Goal: Task Accomplishment & Management: Use online tool/utility

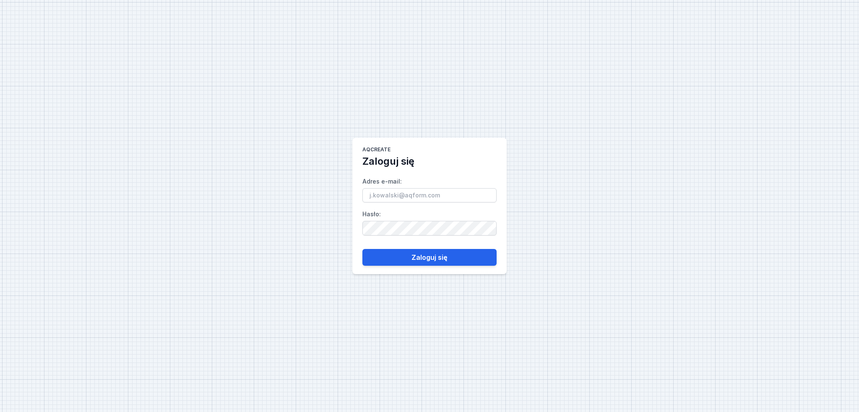
type input "c"
type input "l"
type input "[PERSON_NAME][EMAIL_ADDRESS][DOMAIN_NAME]"
click at [362, 249] on button "Zaloguj się" at bounding box center [429, 257] width 134 height 17
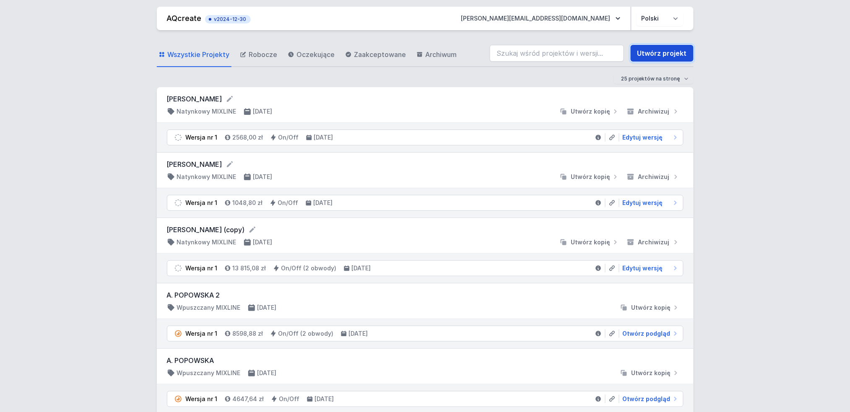
click at [660, 55] on link "Utwórz projekt" at bounding box center [662, 53] width 63 height 17
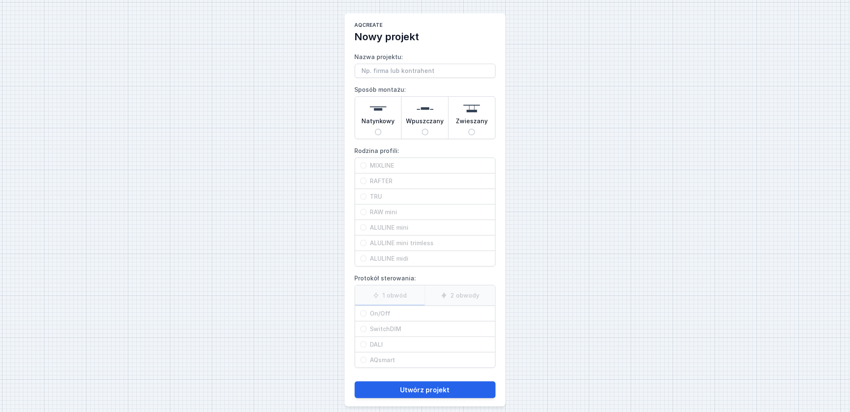
click at [387, 121] on span "Natynkowy" at bounding box center [378, 123] width 34 height 12
click at [382, 129] on input "Natynkowy" at bounding box center [378, 132] width 7 height 7
radio input "true"
click at [397, 180] on span "RAFTER" at bounding box center [428, 181] width 123 height 8
click at [367, 180] on input "RAFTER" at bounding box center [363, 181] width 7 height 7
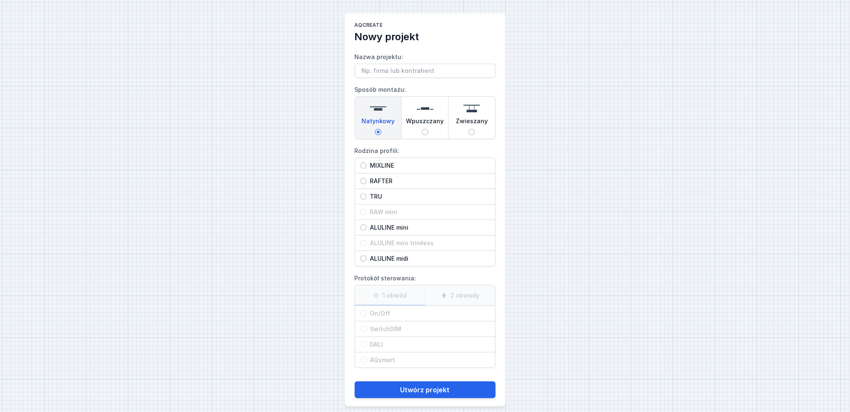
radio input "true"
click at [387, 313] on span "On/Off" at bounding box center [428, 313] width 123 height 8
click at [367, 313] on input "On/Off" at bounding box center [363, 313] width 7 height 7
radio input "true"
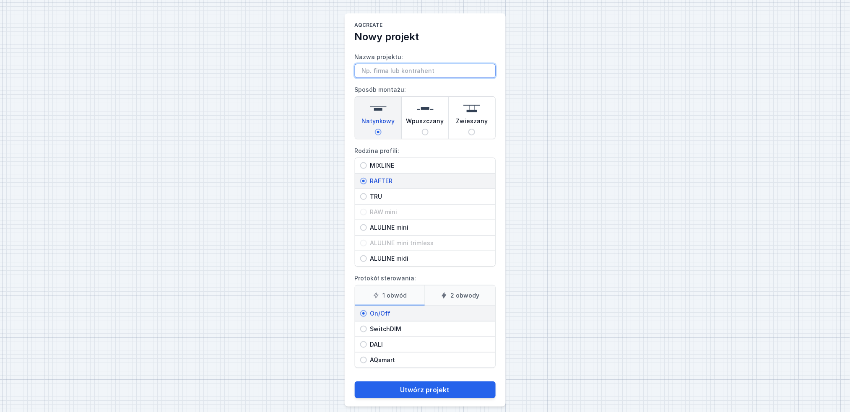
click at [427, 66] on input "Nazwa projektu:" at bounding box center [425, 71] width 141 height 14
type input "W"
type input "Wieczorek"
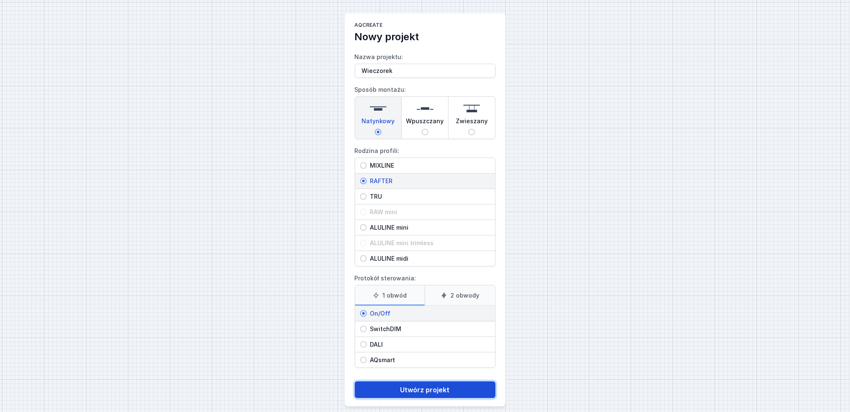
click at [458, 385] on button "Utwórz projekt" at bounding box center [425, 390] width 141 height 17
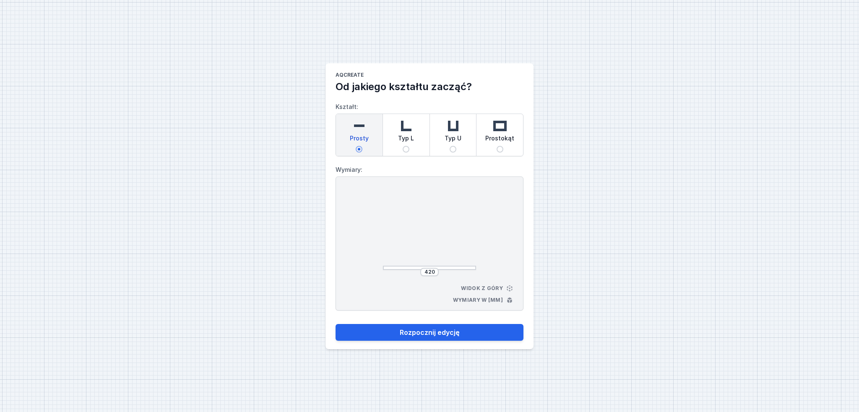
click at [504, 135] on span "Prostokąt" at bounding box center [499, 140] width 29 height 12
click at [503, 146] on input "Prostokąt" at bounding box center [499, 149] width 7 height 7
radio input "true"
click at [427, 272] on input "450" at bounding box center [429, 272] width 13 height 7
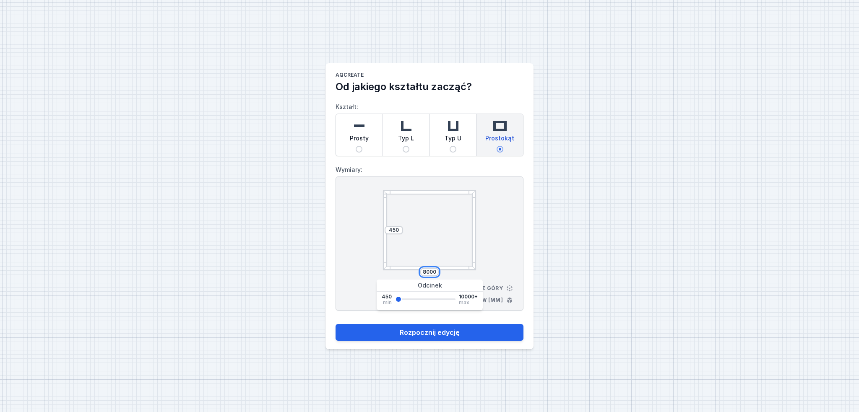
type input "8000"
click at [393, 230] on input "450" at bounding box center [393, 230] width 13 height 7
type input "8000"
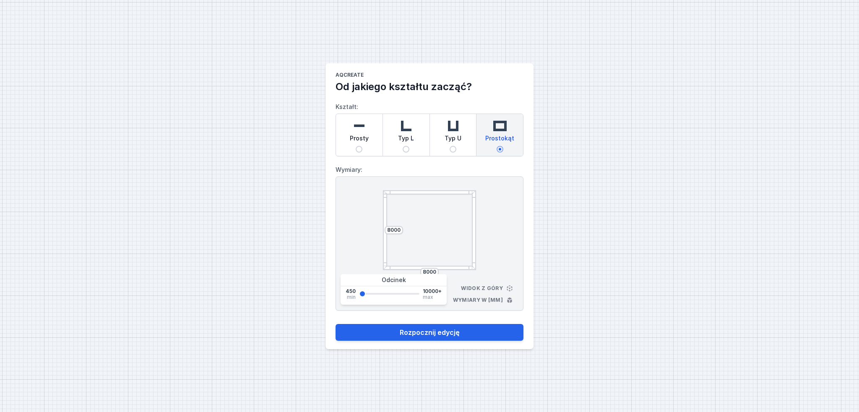
click at [549, 264] on div "AQcreate Od jakiego kształtu zacząć? Kształt: Prosty Typ L Typ U Prostokąt Wymi…" at bounding box center [429, 206] width 859 height 412
click at [475, 329] on button "Rozpocznij edycję" at bounding box center [429, 332] width 188 height 17
select select "M"
select select "3000"
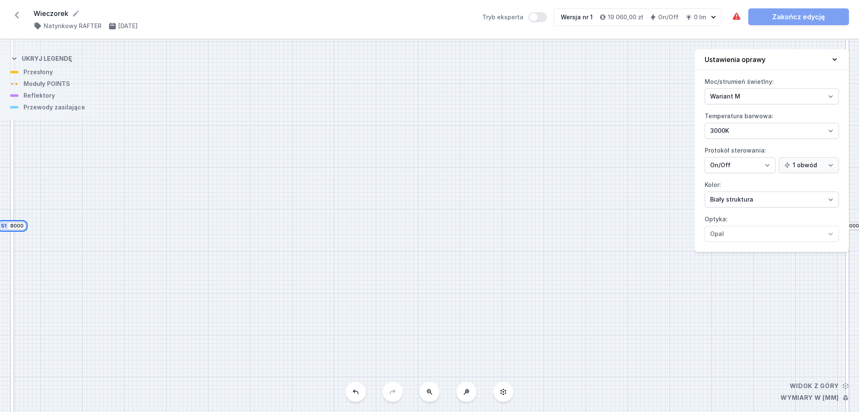
click at [19, 226] on input "8000" at bounding box center [16, 226] width 13 height 7
type input "800"
click at [64, 221] on div "S4 8000 S3 800 S2 8000 S1 800" at bounding box center [429, 225] width 859 height 373
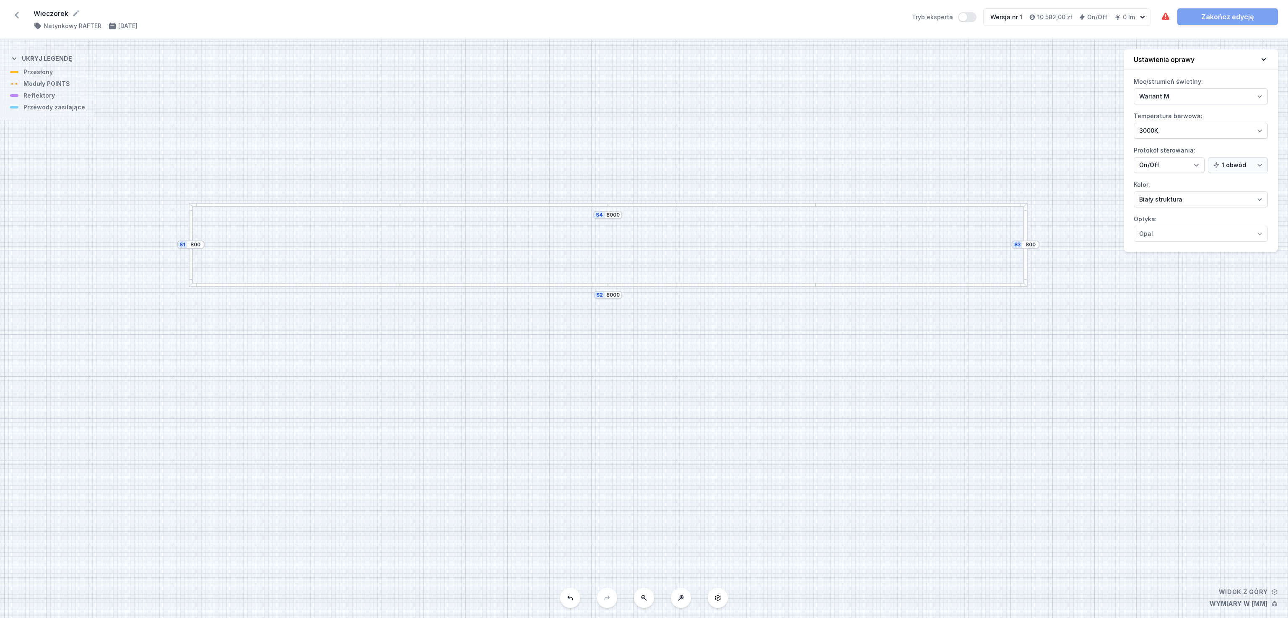
drag, startPoint x: 616, startPoint y: 284, endPoint x: 593, endPoint y: 477, distance: 194.3
click at [593, 412] on div "S4 8000 S3 800 S2 8000 S1 800" at bounding box center [644, 328] width 1288 height 579
click at [613, 301] on input "8000" at bounding box center [612, 298] width 13 height 7
type input "800"
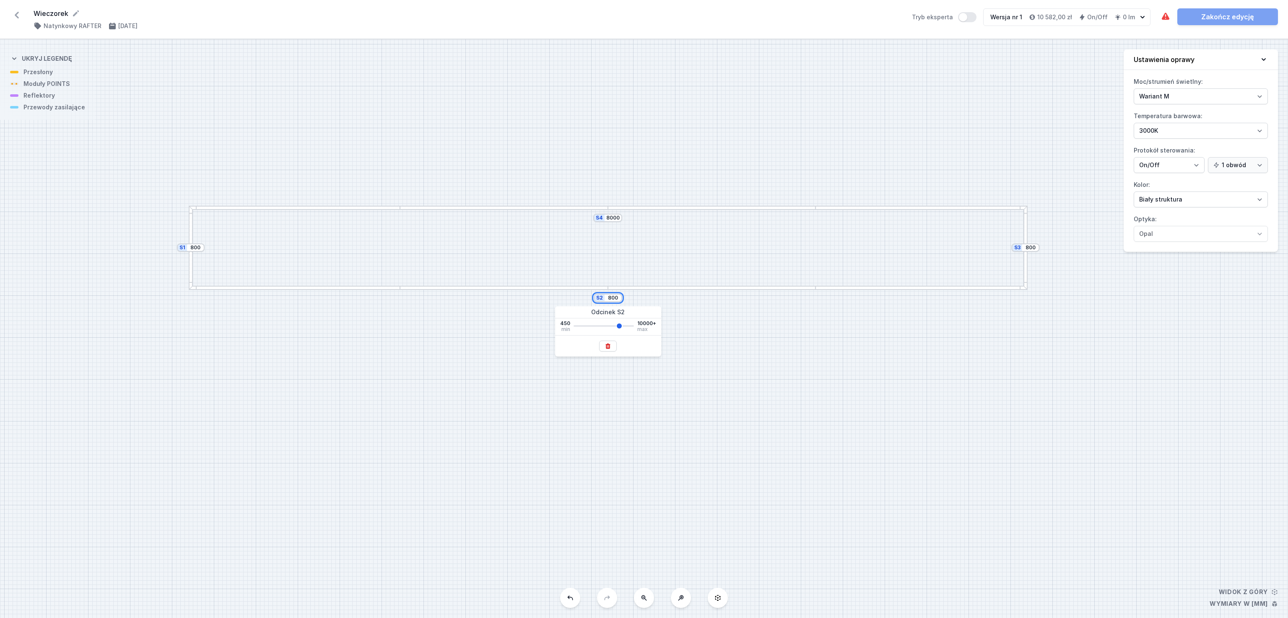
type input "800"
click at [858, 309] on div "S4 800 S3 800 S2 800 S1 800" at bounding box center [644, 328] width 1288 height 579
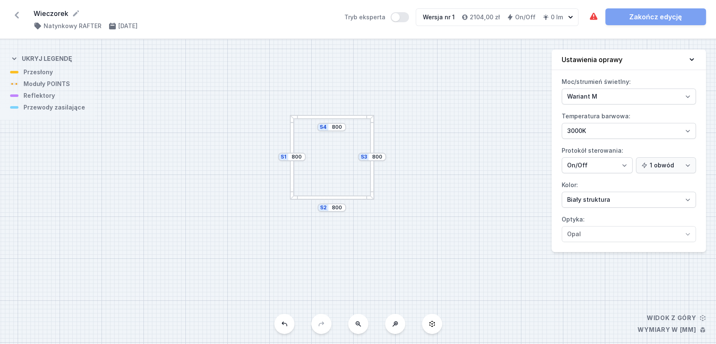
drag, startPoint x: 443, startPoint y: 213, endPoint x: 249, endPoint y: 259, distance: 198.6
click at [249, 259] on div "S4 800 S3 800 S2 800 S1 800" at bounding box center [358, 191] width 716 height 304
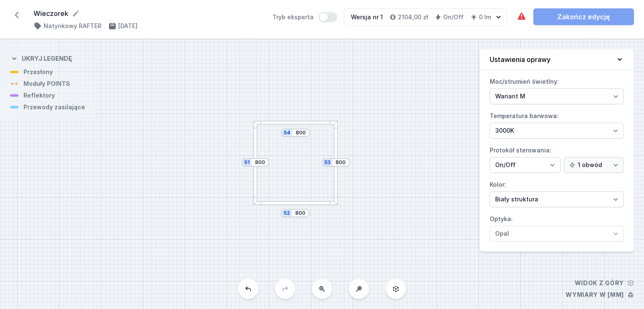
drag, startPoint x: 401, startPoint y: 176, endPoint x: 403, endPoint y: 198, distance: 22.3
click at [403, 200] on div "S4 800 S3 800 S2 800 S1 800" at bounding box center [322, 174] width 644 height 270
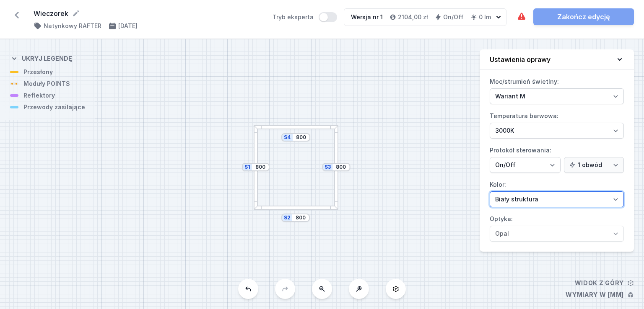
click at [519, 192] on select "Biały struktura Czarny struktura Złoty struktura Miedziany Szary Inny (z palety…" at bounding box center [557, 200] width 134 height 16
click at [490, 192] on select "Biały struktura Czarny struktura Złoty struktura Miedziany Szary Inny (z palety…" at bounding box center [557, 200] width 134 height 16
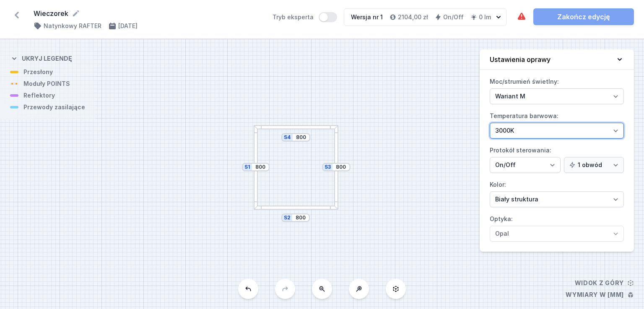
click at [518, 130] on select "2700K 3000K 4000K" at bounding box center [557, 131] width 134 height 16
select select "4000"
click at [490, 123] on select "2700K 3000K 4000K" at bounding box center [557, 131] width 134 height 16
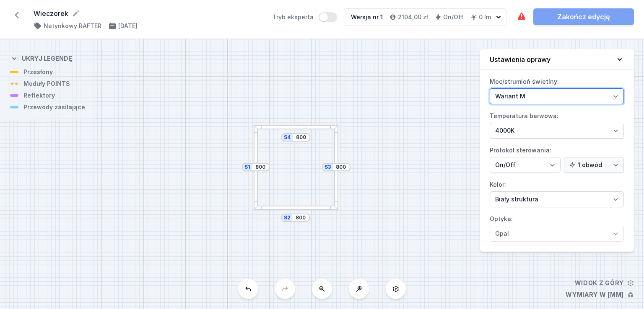
click at [532, 94] on select "Wariant L Wariant M" at bounding box center [557, 96] width 134 height 16
click at [337, 148] on div at bounding box center [336, 167] width 4 height 84
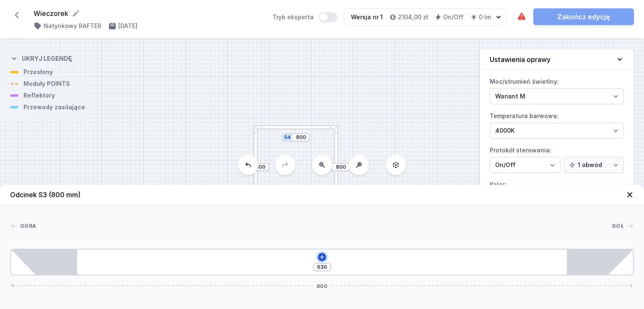
click at [320, 256] on icon at bounding box center [322, 257] width 7 height 7
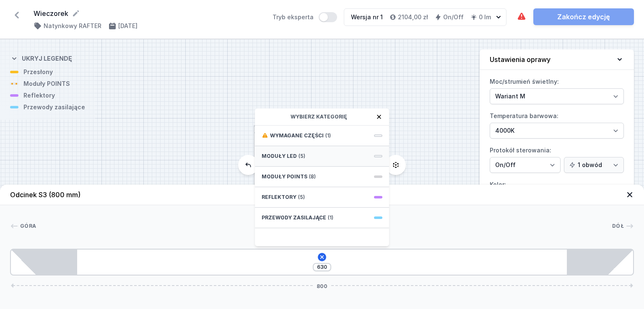
click at [316, 153] on div "Moduły LED (5)" at bounding box center [322, 156] width 134 height 21
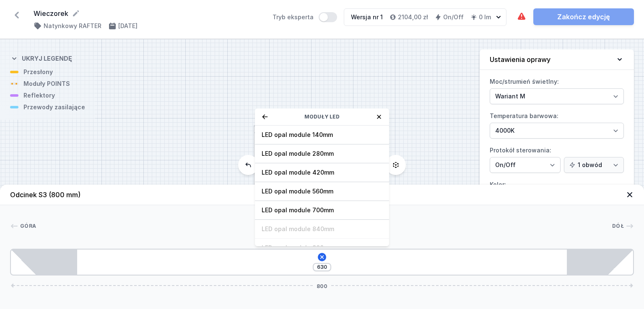
click at [424, 98] on div "S4 800 S3 800 S2 800 S1 800" at bounding box center [322, 174] width 644 height 270
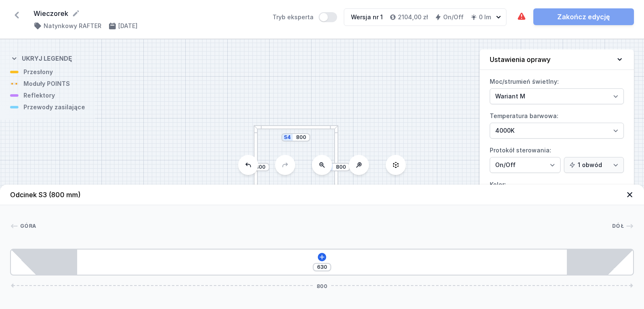
click at [424, 98] on div "S4 800 S3 800 S2 800 S1 800" at bounding box center [322, 174] width 644 height 270
click at [301, 128] on div at bounding box center [296, 127] width 84 height 4
click at [302, 125] on div at bounding box center [296, 127] width 84 height 4
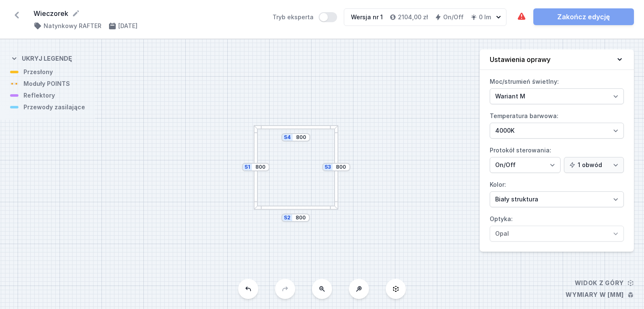
click at [303, 125] on div at bounding box center [296, 127] width 84 height 4
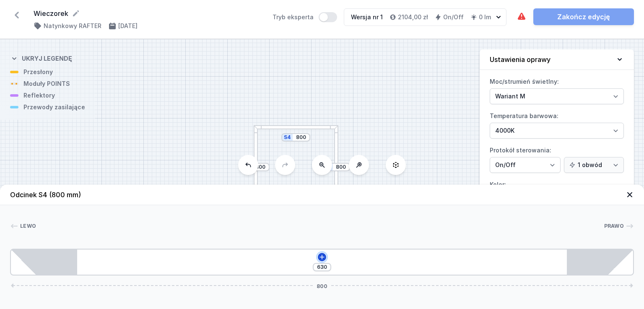
click at [324, 257] on icon at bounding box center [321, 257] width 5 height 5
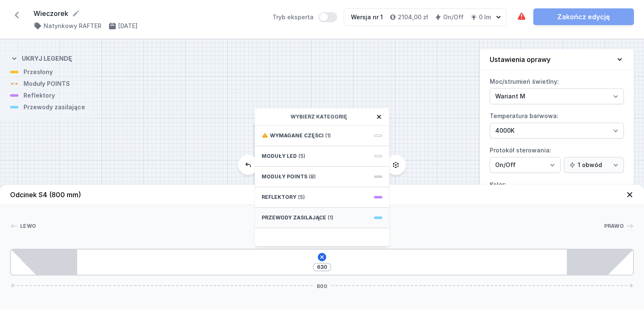
click at [316, 212] on div "Przewody zasilające (1)" at bounding box center [322, 218] width 134 height 21
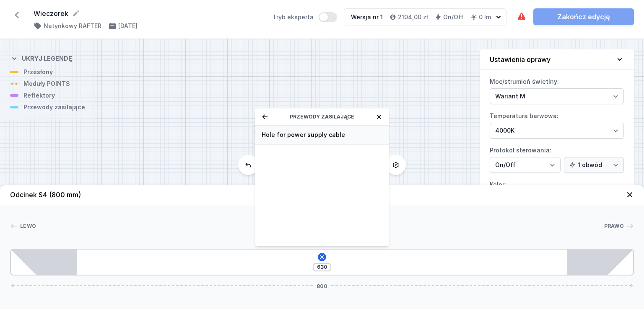
click at [309, 135] on span "Hole for power supply cable" at bounding box center [322, 135] width 121 height 8
type input "550"
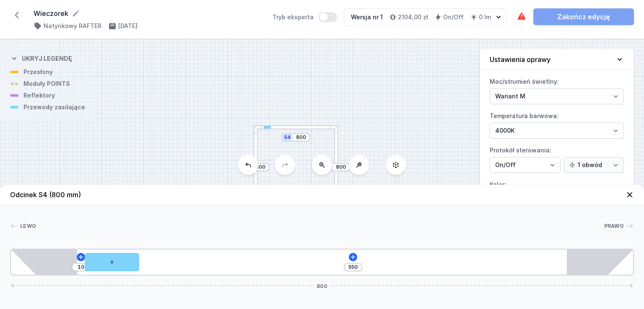
click at [319, 127] on div at bounding box center [296, 127] width 84 height 4
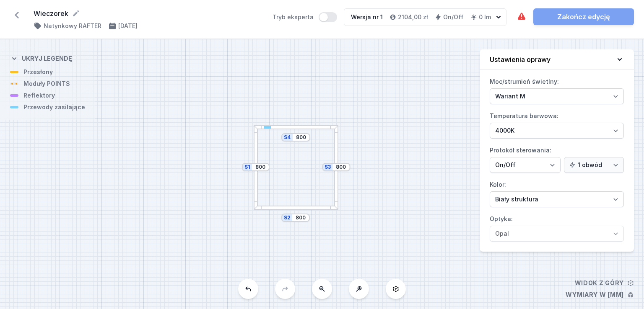
click at [319, 127] on div at bounding box center [296, 127] width 84 height 4
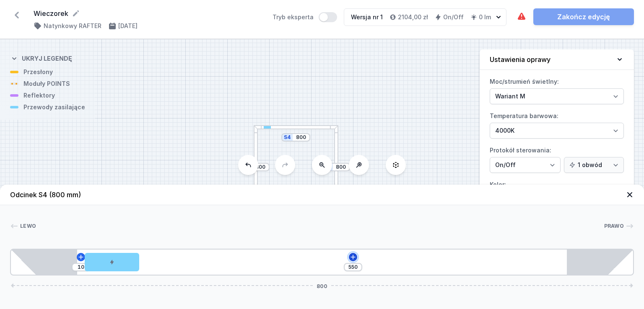
click at [354, 255] on icon at bounding box center [353, 257] width 7 height 7
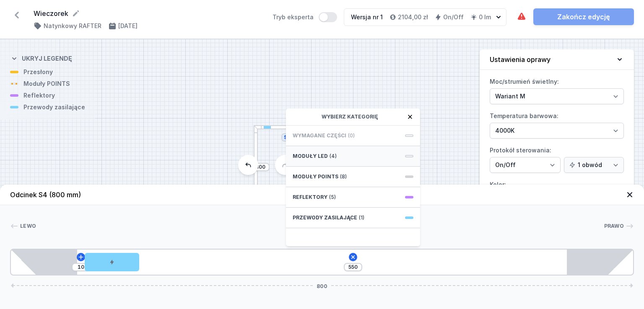
click at [340, 158] on div "Moduły LED (4)" at bounding box center [353, 156] width 134 height 21
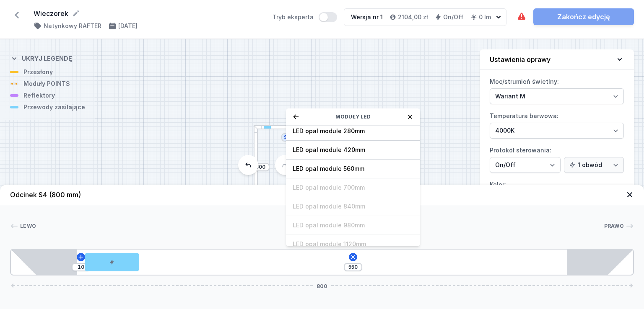
scroll to position [42, 0]
click at [362, 150] on span "LED opal module 560mm" at bounding box center [353, 149] width 121 height 8
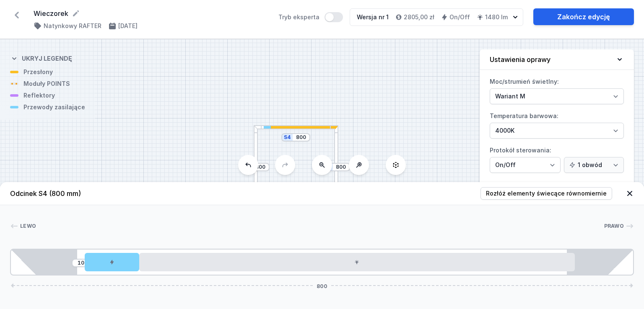
click at [337, 145] on div at bounding box center [336, 167] width 4 height 84
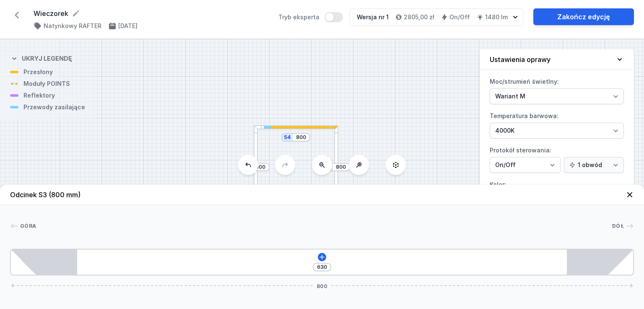
click at [321, 250] on div "630 800" at bounding box center [322, 262] width 624 height 27
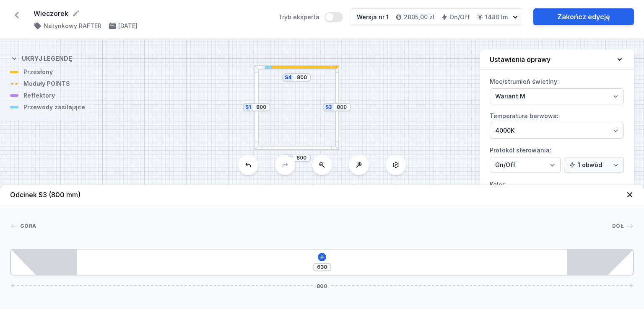
drag, startPoint x: 376, startPoint y: 99, endPoint x: 376, endPoint y: 74, distance: 25.6
click at [376, 74] on div "S4 800 S3 800 S2 800 S1 800" at bounding box center [322, 174] width 644 height 270
click at [338, 88] on div at bounding box center [337, 107] width 4 height 84
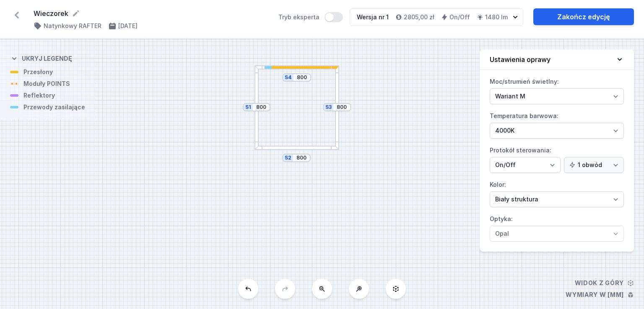
click at [337, 89] on div at bounding box center [337, 107] width 4 height 84
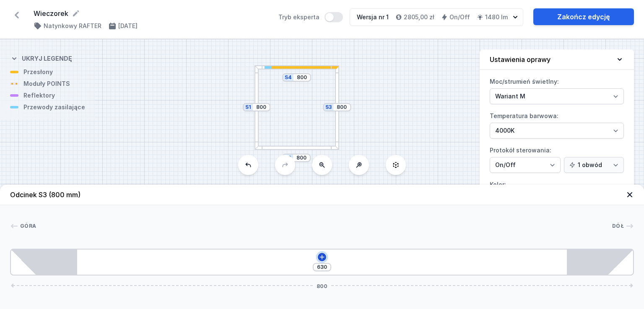
click at [322, 255] on icon at bounding box center [322, 257] width 7 height 7
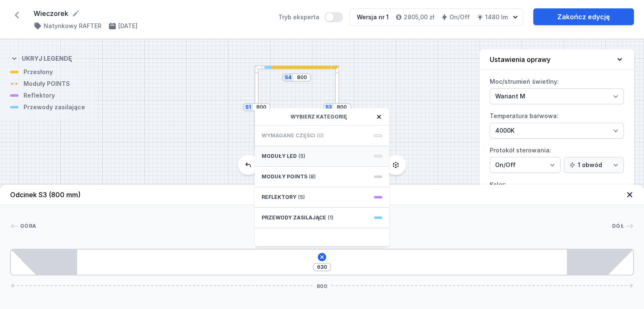
click at [302, 164] on div "Moduły LED (5)" at bounding box center [322, 156] width 134 height 21
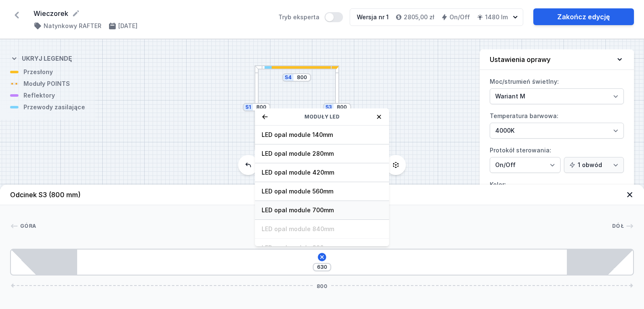
click at [329, 213] on span "LED opal module 700mm" at bounding box center [322, 210] width 121 height 8
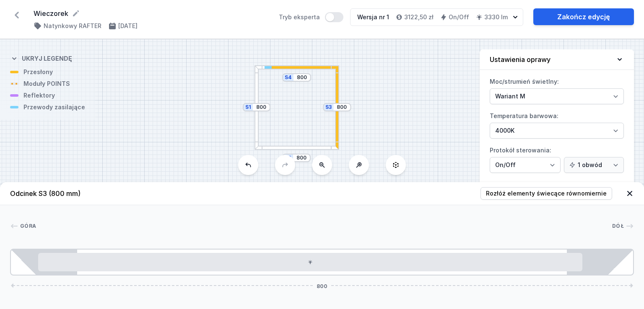
click at [318, 148] on div at bounding box center [296, 148] width 84 height 4
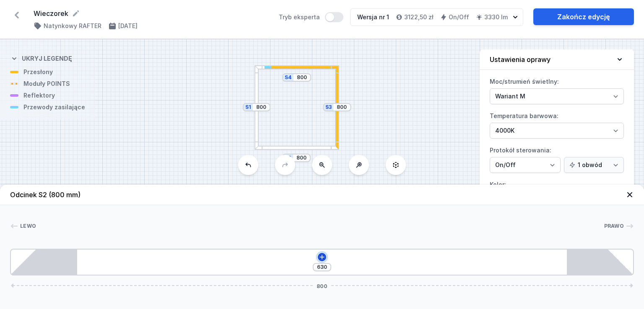
click at [319, 257] on icon at bounding box center [322, 257] width 7 height 7
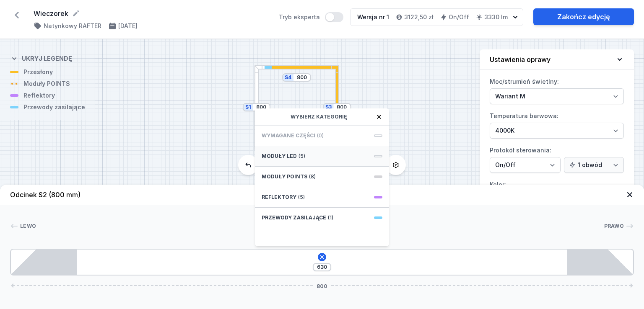
click at [308, 156] on div "Moduły LED (5)" at bounding box center [322, 156] width 134 height 21
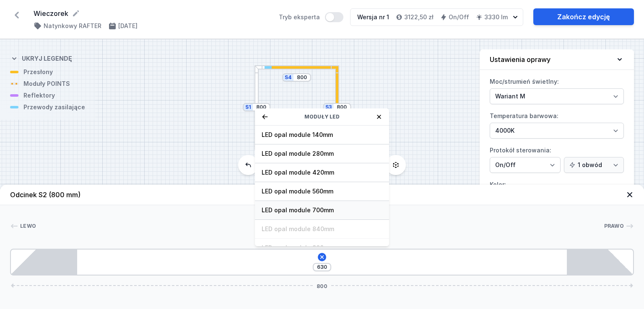
click at [330, 208] on span "LED opal module 700mm" at bounding box center [322, 210] width 121 height 8
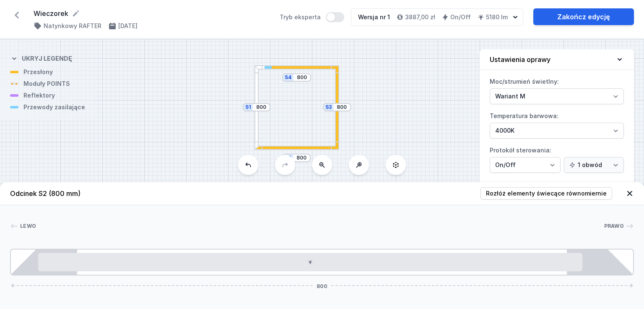
click at [257, 130] on div at bounding box center [256, 107] width 4 height 84
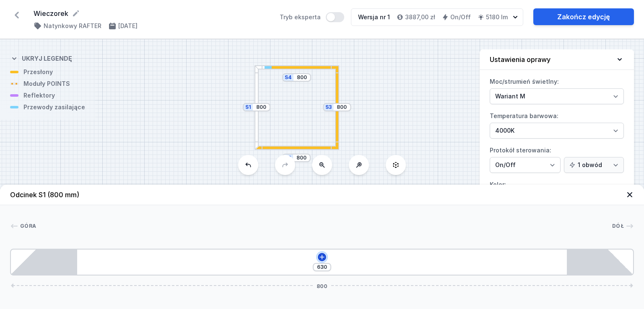
click at [319, 257] on icon at bounding box center [322, 257] width 7 height 7
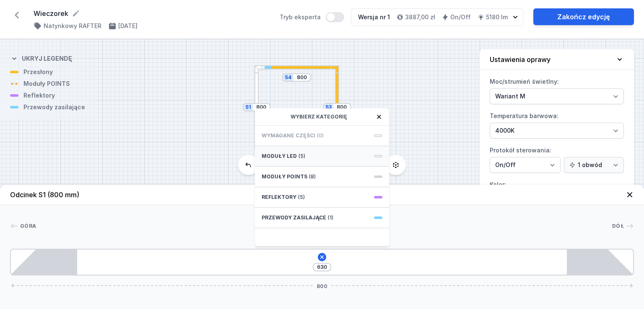
click at [302, 160] on div "Moduły LED (5)" at bounding box center [322, 156] width 134 height 21
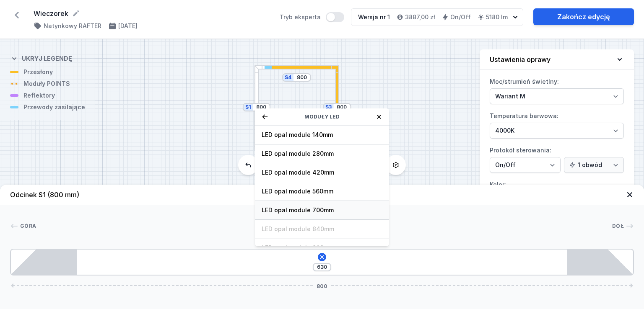
click at [315, 211] on span "LED opal module 700mm" at bounding box center [322, 210] width 121 height 8
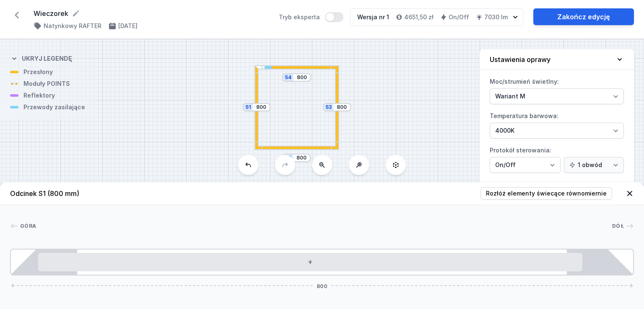
click at [262, 68] on div at bounding box center [261, 66] width 4 height 3
click at [262, 70] on div "S4 800 S3 800 S2 800 S1 800" at bounding box center [322, 174] width 644 height 270
click at [263, 68] on div at bounding box center [296, 67] width 84 height 4
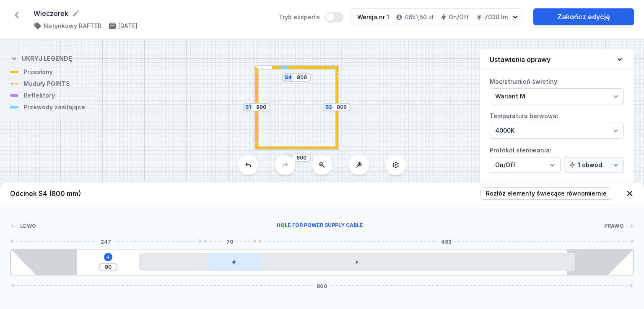
drag, startPoint x: 99, startPoint y: 262, endPoint x: 226, endPoint y: 257, distance: 127.6
click at [226, 257] on div at bounding box center [234, 262] width 55 height 18
click at [107, 257] on icon at bounding box center [108, 257] width 5 height 5
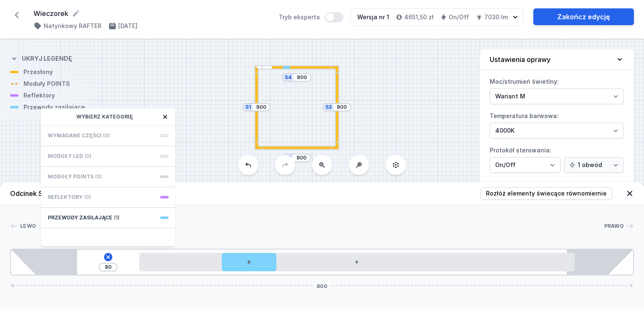
click at [264, 70] on div "S4 800 S3 800 S2 800 S1 800" at bounding box center [322, 174] width 644 height 270
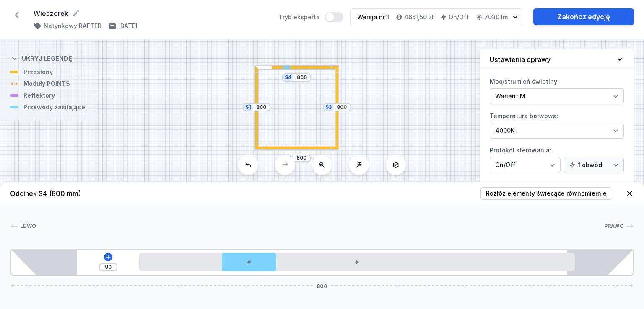
click at [265, 65] on div at bounding box center [296, 67] width 84 height 4
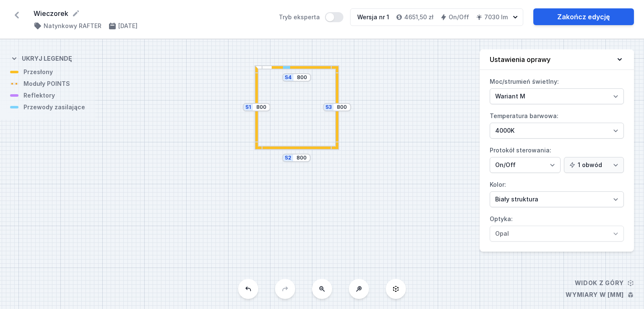
click at [267, 66] on div at bounding box center [296, 67] width 84 height 4
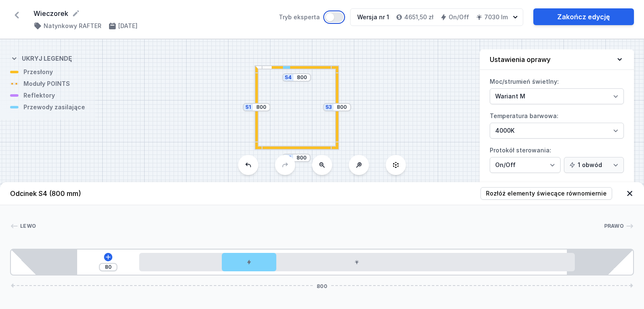
click at [340, 19] on button "Tryb eksperta" at bounding box center [334, 17] width 18 height 10
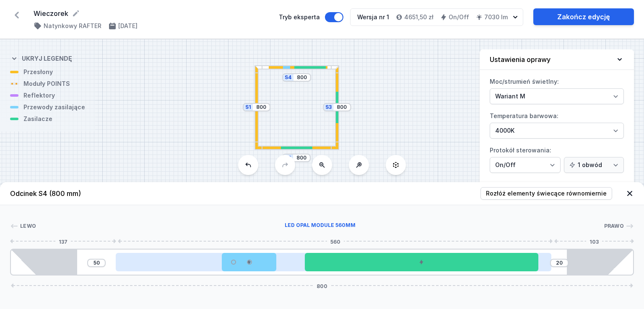
type input "49"
type input "37"
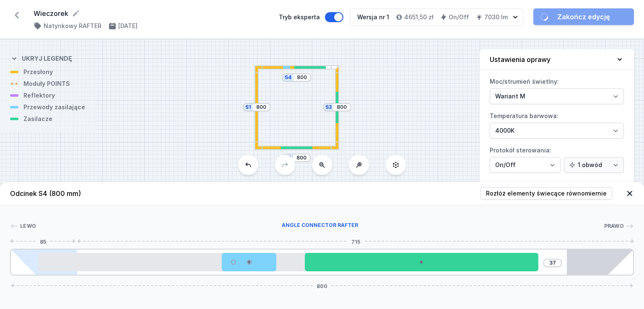
drag, startPoint x: 160, startPoint y: 262, endPoint x: 37, endPoint y: 266, distance: 122.9
click at [37, 266] on div "37 800" at bounding box center [322, 262] width 624 height 27
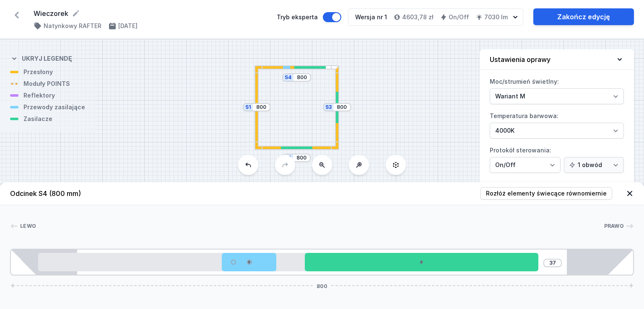
click at [271, 69] on div "S4 800 S3 800 S2 800 S1 800" at bounding box center [322, 174] width 644 height 270
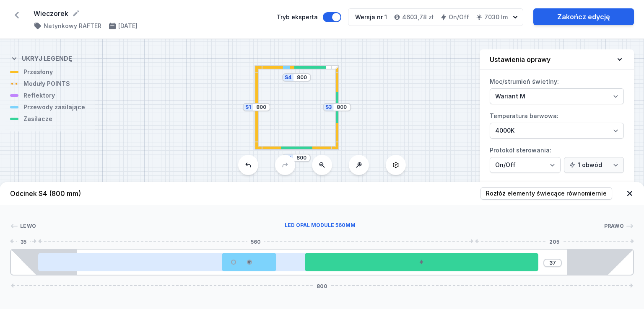
click at [134, 254] on div at bounding box center [256, 262] width 436 height 18
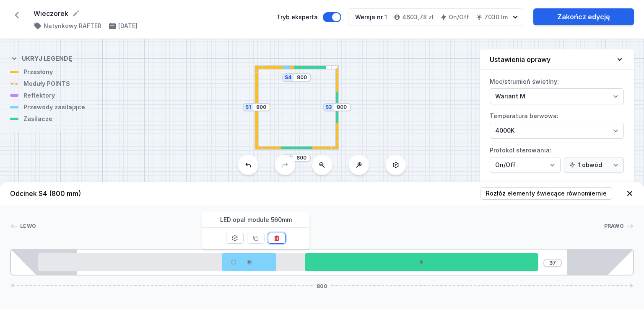
click at [275, 237] on icon at bounding box center [277, 238] width 5 height 5
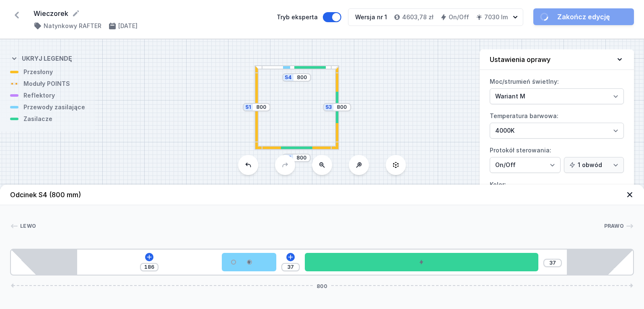
click at [275, 66] on div at bounding box center [296, 67] width 84 height 4
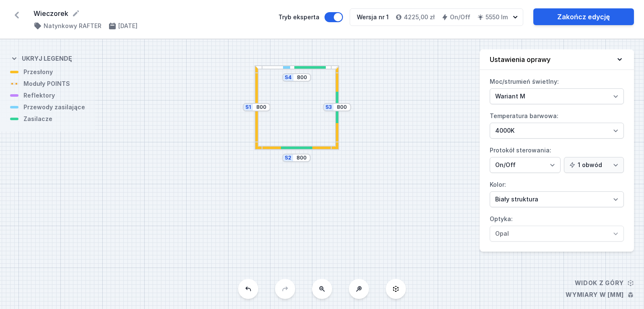
click at [275, 66] on div at bounding box center [296, 67] width 84 height 4
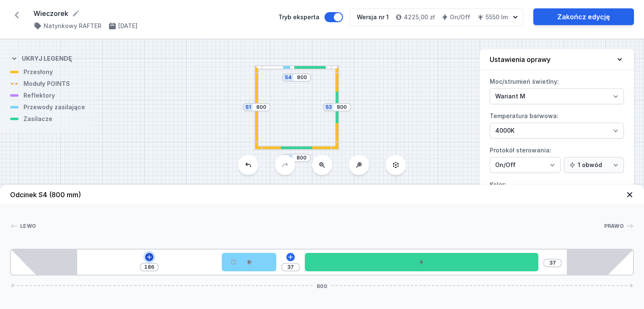
click at [151, 260] on icon at bounding box center [149, 257] width 7 height 7
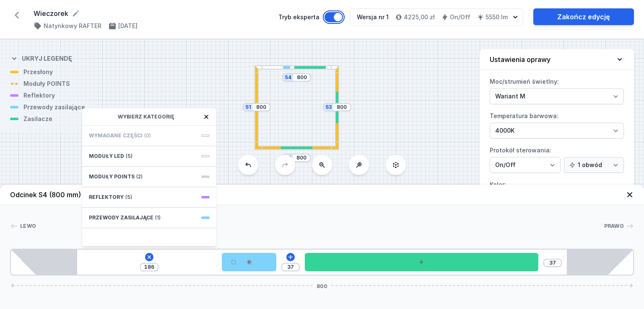
click at [339, 15] on button "Tryb eksperta" at bounding box center [334, 17] width 18 height 10
type input "374"
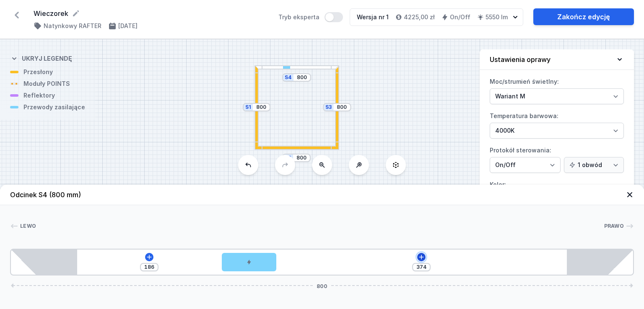
click at [421, 254] on icon at bounding box center [421, 257] width 7 height 7
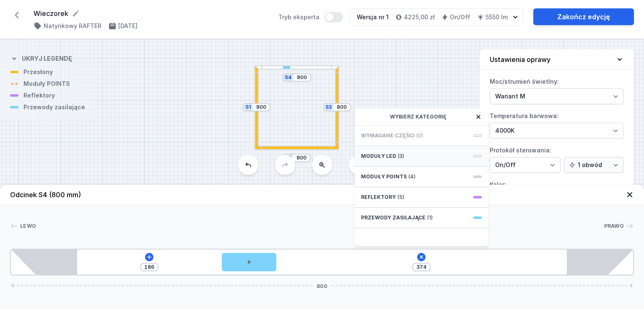
click at [409, 162] on div "Moduły LED (3)" at bounding box center [421, 156] width 134 height 21
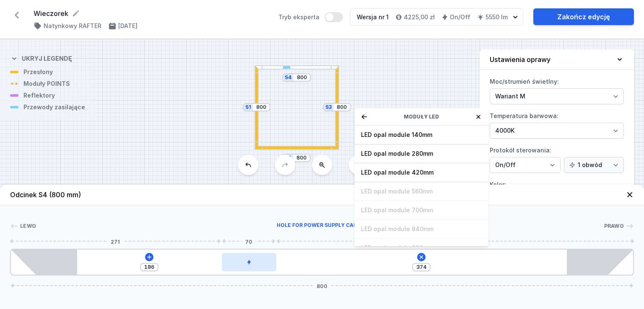
type input "197"
click at [265, 261] on div at bounding box center [249, 262] width 55 height 18
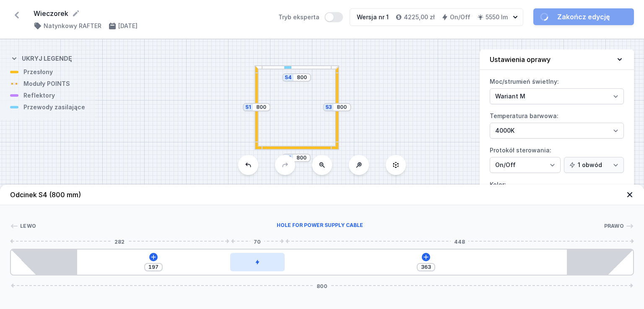
click at [266, 259] on div at bounding box center [257, 262] width 55 height 18
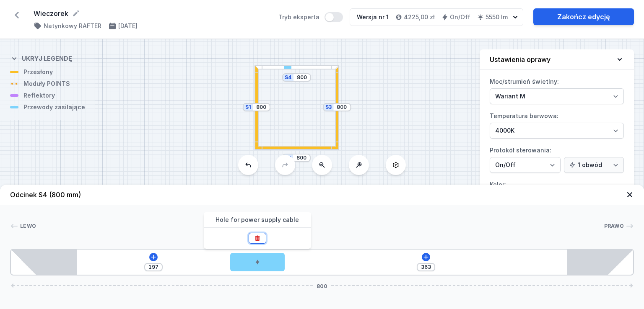
click at [258, 238] on icon at bounding box center [257, 238] width 7 height 7
type input "630"
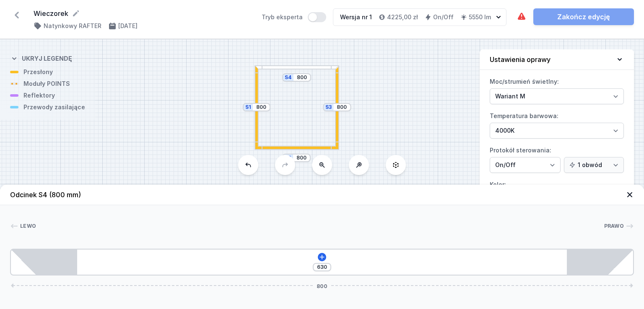
click at [326, 256] on div "630 800" at bounding box center [322, 262] width 624 height 27
click at [322, 256] on icon at bounding box center [322, 257] width 7 height 7
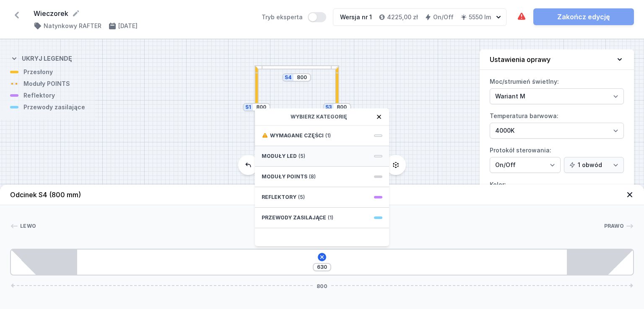
click at [319, 156] on div "Moduły LED (5)" at bounding box center [322, 156] width 134 height 21
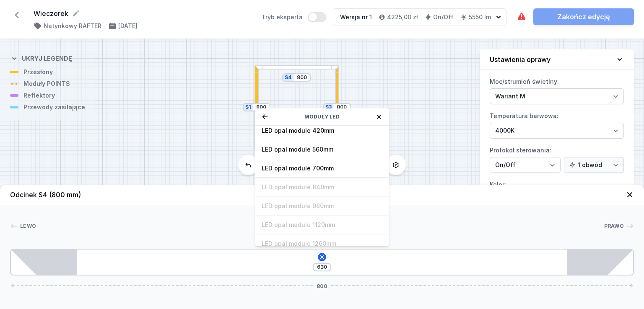
click at [336, 186] on div "LED opal module 140mm LED opal module 280mm LED opal module 420mm LED opal modu…" at bounding box center [322, 186] width 134 height 121
click at [382, 114] on icon at bounding box center [379, 117] width 7 height 7
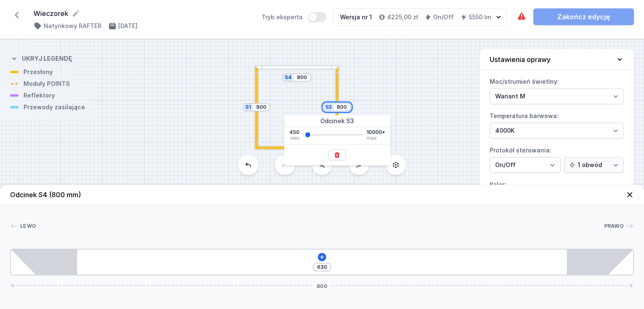
click at [345, 109] on input "800" at bounding box center [341, 107] width 13 height 7
click at [344, 109] on input "800" at bounding box center [341, 107] width 13 height 7
type input "840"
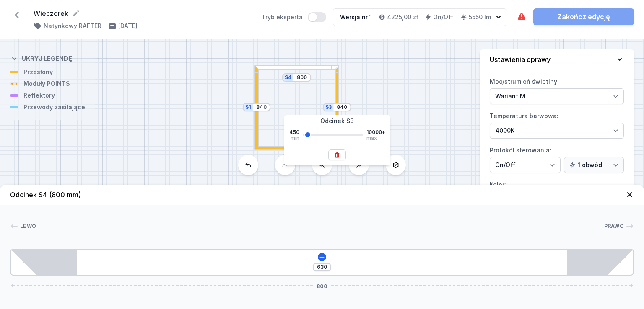
click at [304, 83] on div "S4 800 S3 840 S2 800 S1 840" at bounding box center [322, 174] width 644 height 270
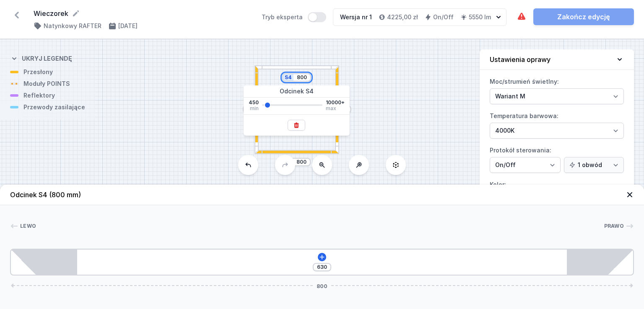
click at [303, 80] on input "800" at bounding box center [301, 77] width 13 height 7
type input "840"
click at [297, 165] on div "S2 840" at bounding box center [296, 162] width 29 height 8
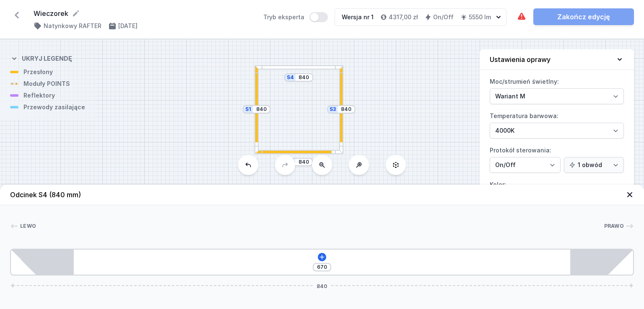
click at [344, 94] on div "S4 840 S3 840 S2 840 S1 840" at bounding box center [322, 174] width 644 height 270
click at [342, 93] on div at bounding box center [341, 103] width 3 height 77
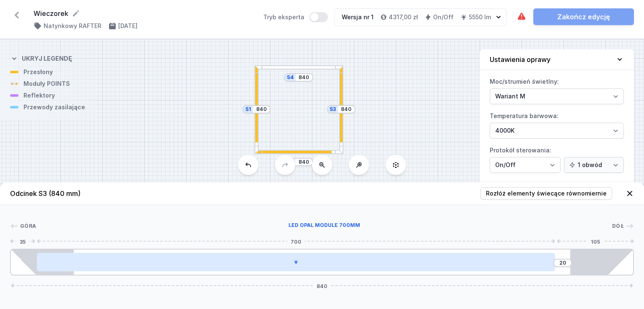
click at [342, 269] on div at bounding box center [296, 262] width 519 height 18
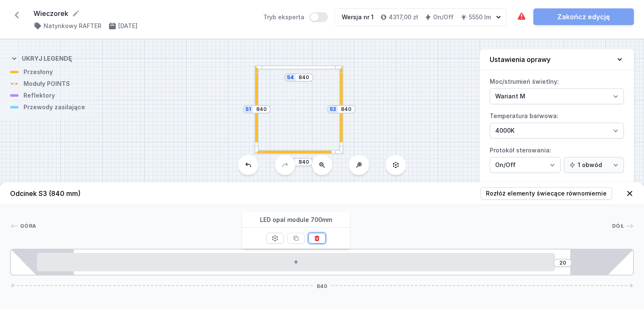
click at [316, 234] on button at bounding box center [317, 238] width 18 height 11
type input "670"
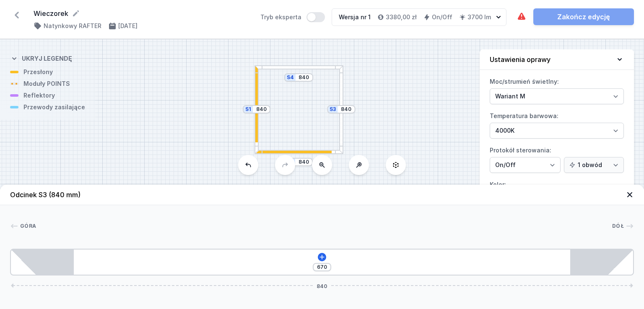
click at [342, 137] on div at bounding box center [341, 109] width 4 height 88
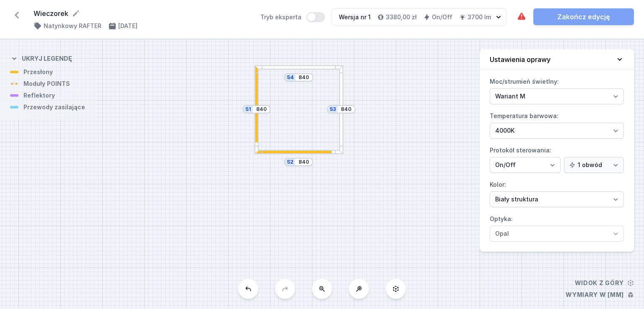
click at [341, 141] on div at bounding box center [341, 109] width 4 height 88
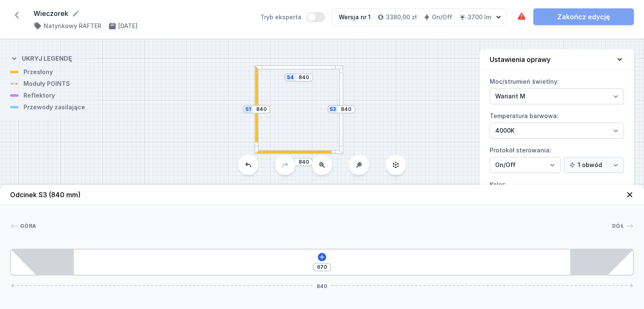
click at [320, 253] on div "670 840" at bounding box center [322, 262] width 624 height 27
click at [320, 257] on icon at bounding box center [322, 257] width 7 height 7
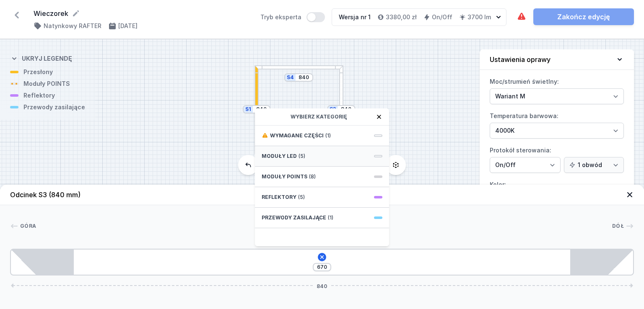
click at [309, 151] on div "Moduły LED (5)" at bounding box center [322, 156] width 134 height 21
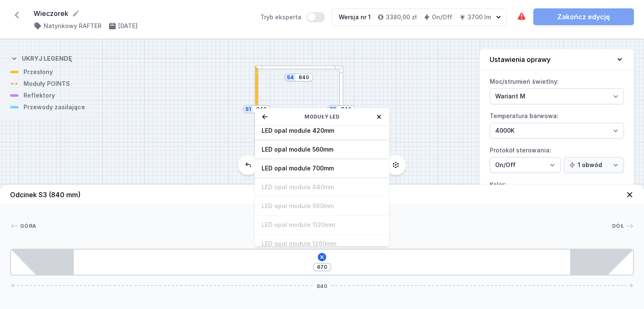
click at [327, 187] on div "LED opal module 140mm LED opal module 280mm LED opal module 420mm LED opal modu…" at bounding box center [322, 186] width 134 height 121
click at [362, 69] on div "S4 840 S3 840 S2 840 S1 840" at bounding box center [322, 174] width 644 height 270
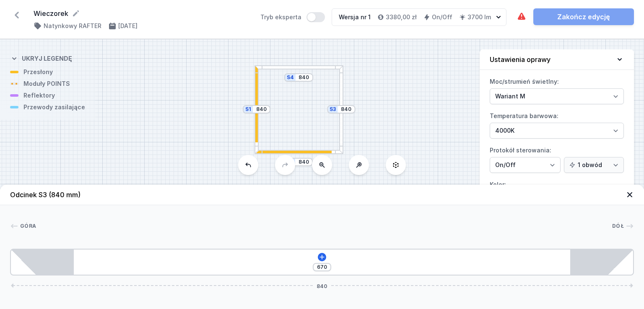
click at [256, 78] on div at bounding box center [256, 103] width 3 height 77
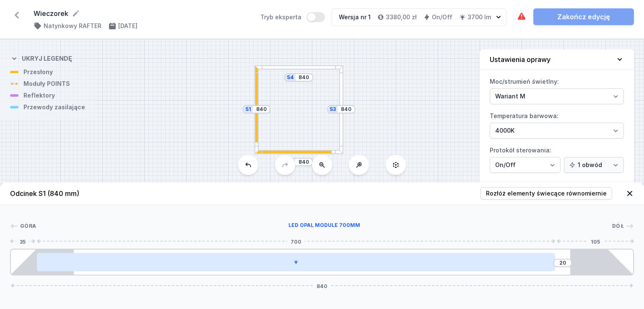
click at [297, 262] on icon at bounding box center [295, 262] width 5 height 5
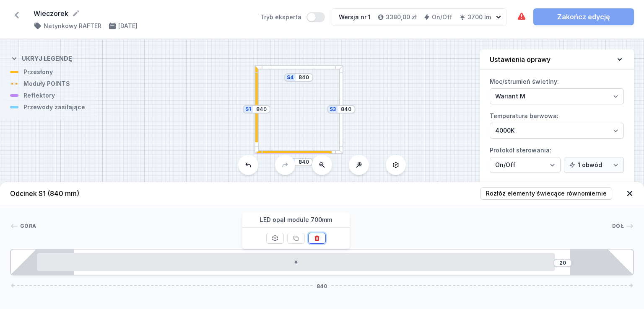
click at [319, 241] on icon at bounding box center [317, 238] width 5 height 5
type input "670"
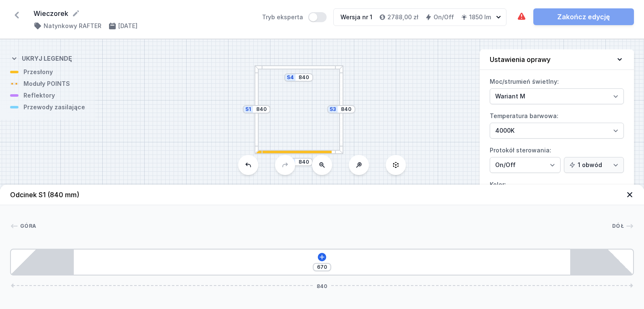
click at [324, 65] on div "S4 840 S3 840 S2 840 S1 840" at bounding box center [322, 174] width 644 height 270
click at [324, 68] on div at bounding box center [298, 67] width 88 height 4
click at [325, 68] on div at bounding box center [298, 67] width 88 height 4
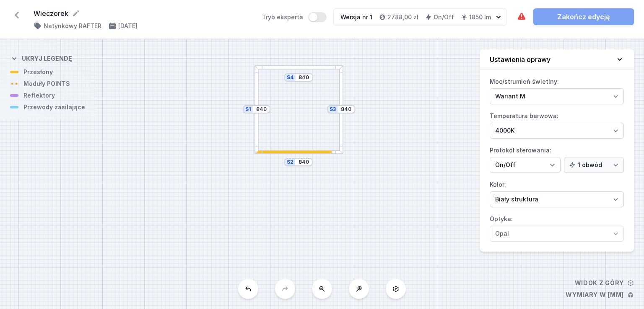
click at [325, 65] on div at bounding box center [298, 67] width 88 height 4
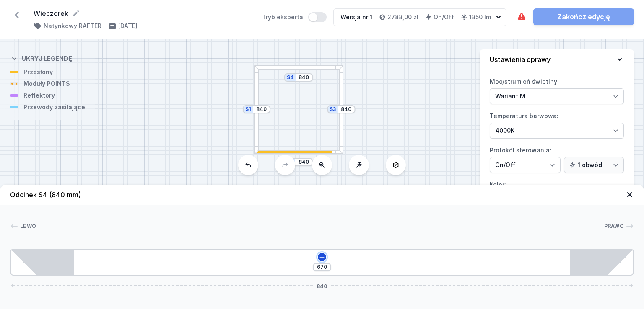
click at [321, 257] on icon at bounding box center [322, 257] width 7 height 7
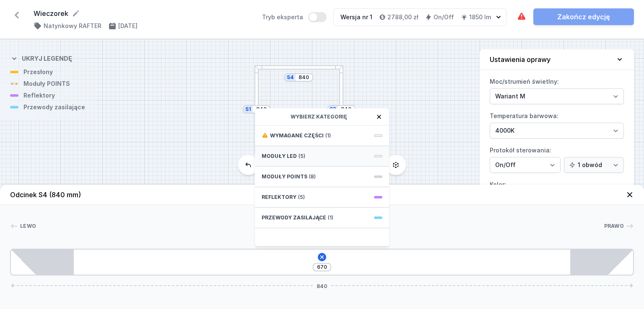
click at [314, 158] on div "Moduły LED (5)" at bounding box center [322, 156] width 134 height 21
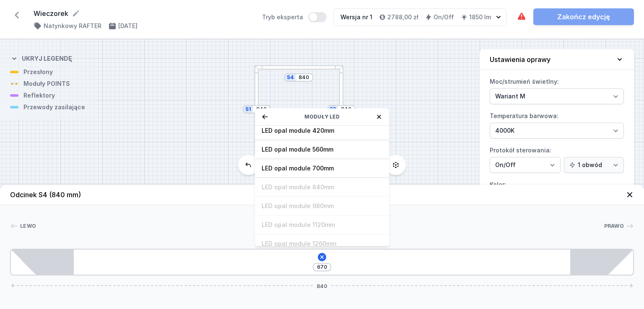
click at [332, 187] on div "LED opal module 140mm LED opal module 280mm LED opal module 420mm LED opal modu…" at bounding box center [322, 186] width 134 height 121
click at [412, 116] on div "S4 840 S3 840 S2 840 S1 840" at bounding box center [322, 174] width 644 height 270
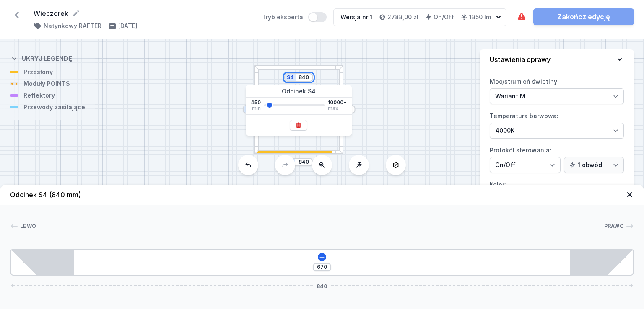
click at [309, 80] on input "840" at bounding box center [303, 77] width 13 height 7
type input "845"
type input "675"
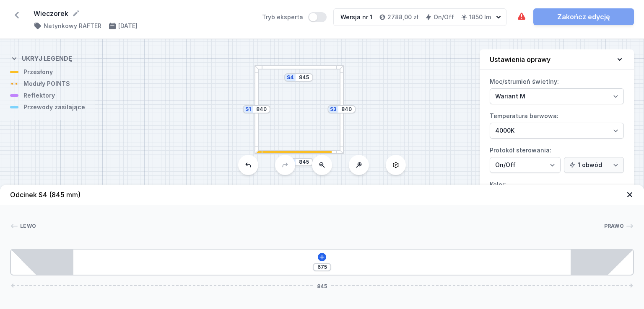
click at [357, 71] on div "S4 845 S3 840 S2 845 S1 840" at bounding box center [322, 174] width 644 height 270
click at [331, 67] on div at bounding box center [298, 67] width 88 height 4
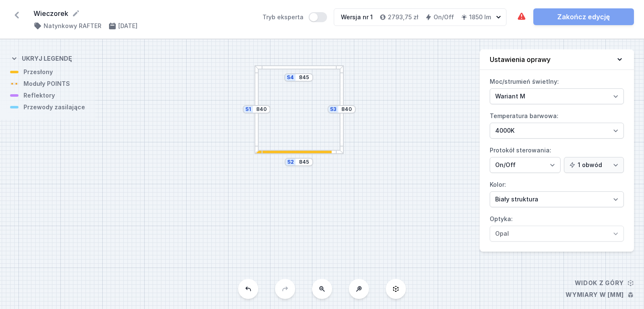
click at [331, 67] on div at bounding box center [298, 67] width 88 height 4
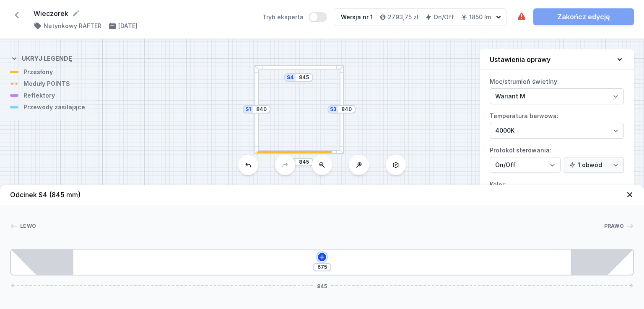
click at [324, 255] on icon at bounding box center [322, 257] width 7 height 7
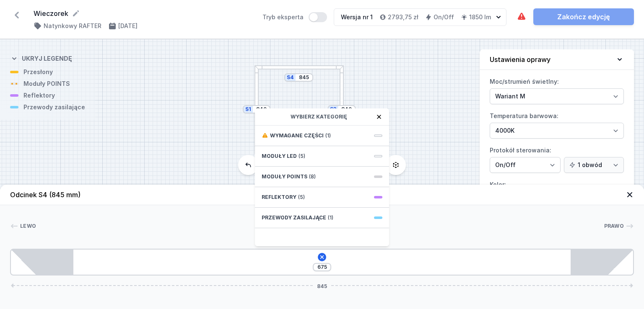
drag, startPoint x: 322, startPoint y: 280, endPoint x: 322, endPoint y: 272, distance: 8.4
click at [322, 278] on div "Odcinek S4 (845 mm) Lewo Prawo 1 1 675 Wybierz kategorię Wymagane części (1) Mo…" at bounding box center [322, 247] width 644 height 125
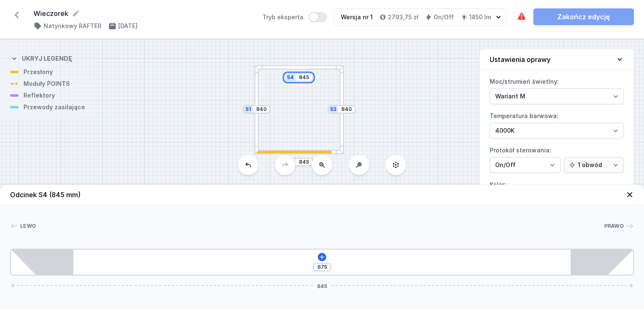
click at [304, 78] on input "845" at bounding box center [303, 77] width 13 height 7
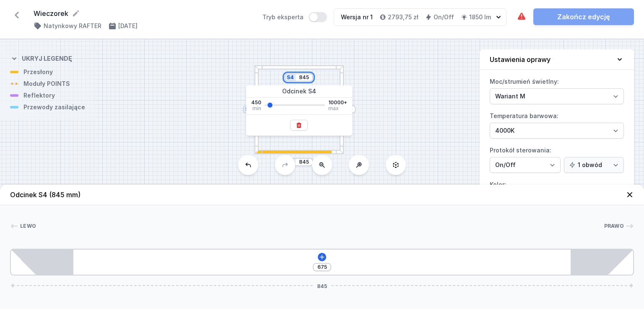
click at [304, 78] on input "845" at bounding box center [303, 77] width 13 height 7
type input "900"
type input "730"
click at [353, 80] on div "S4 900 S3 840 S2 900 S1 840" at bounding box center [322, 174] width 644 height 270
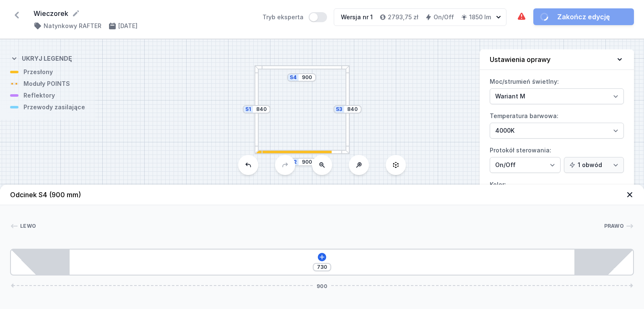
click at [320, 70] on div "S4 900 S3 840 S2 900 S1 840" at bounding box center [322, 174] width 644 height 270
click at [318, 69] on div "S4 900 S3 840 S2 900 S1 840" at bounding box center [322, 174] width 644 height 270
click at [316, 68] on div at bounding box center [301, 67] width 94 height 4
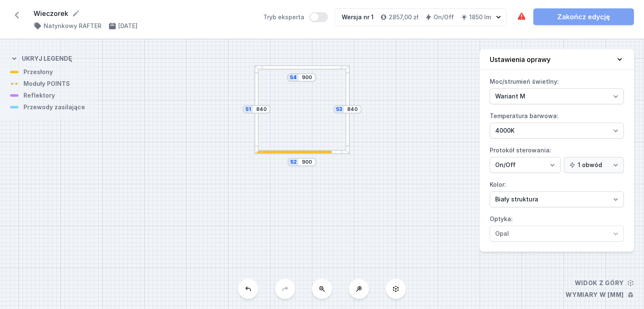
click at [314, 66] on div at bounding box center [301, 67] width 94 height 4
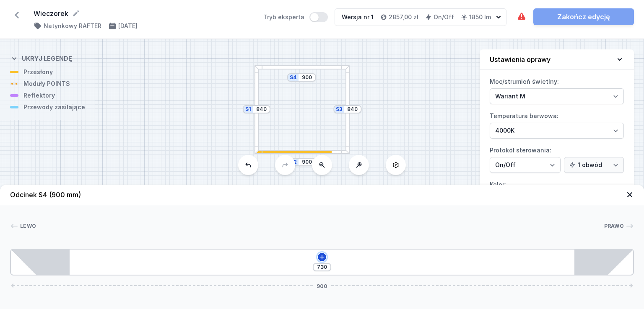
click at [320, 254] on button at bounding box center [322, 257] width 8 height 8
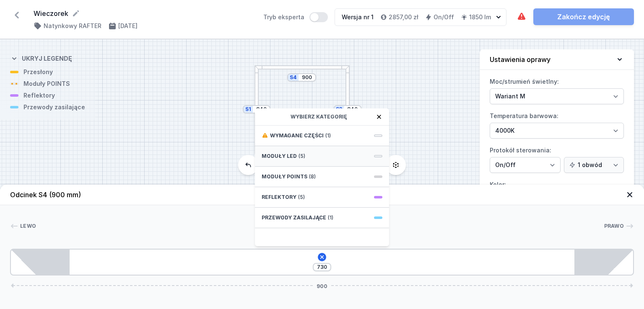
click at [306, 155] on div "Moduły LED (5)" at bounding box center [322, 156] width 134 height 21
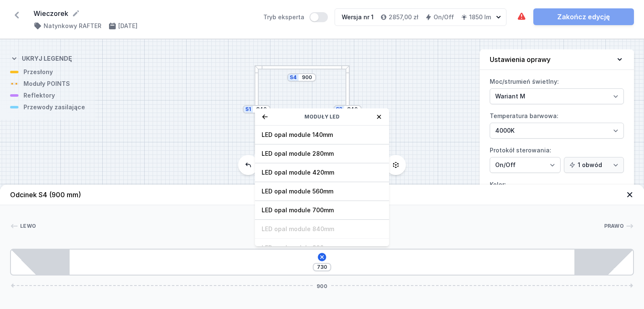
click at [326, 233] on div "LED opal module 140mm LED opal module 280mm LED opal module 420mm LED opal modu…" at bounding box center [322, 186] width 134 height 121
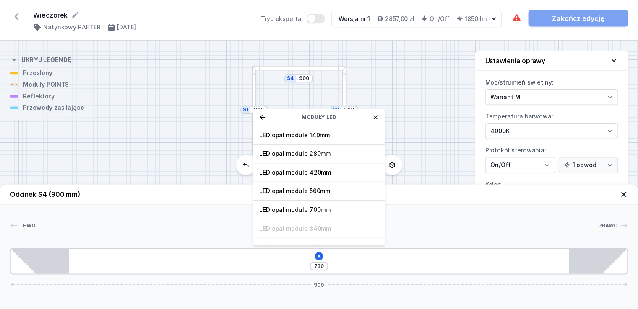
scroll to position [84, 0]
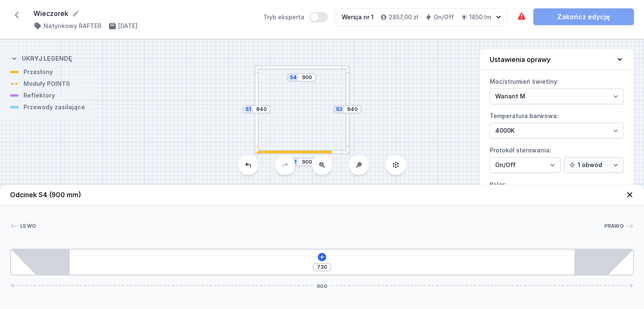
click at [391, 66] on div "S4 900 S3 840 S2 900 S1 840" at bounding box center [322, 174] width 644 height 270
click at [309, 151] on div at bounding box center [292, 152] width 77 height 3
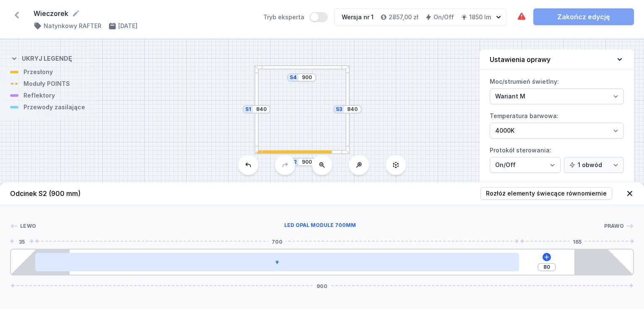
click at [308, 262] on div at bounding box center [277, 262] width 484 height 18
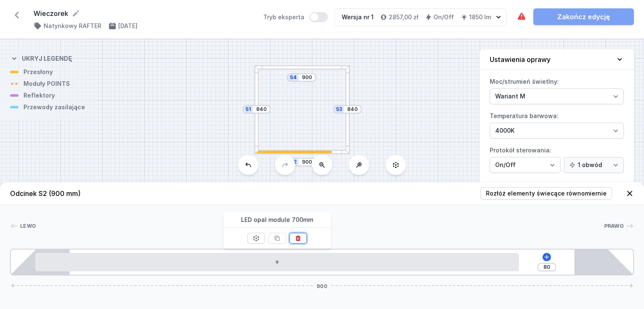
click at [300, 239] on icon at bounding box center [298, 238] width 7 height 7
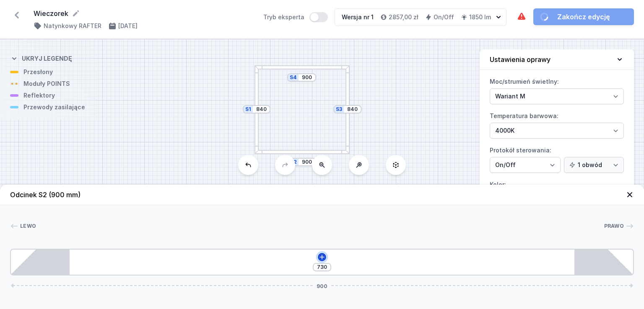
click at [321, 255] on icon at bounding box center [322, 257] width 7 height 7
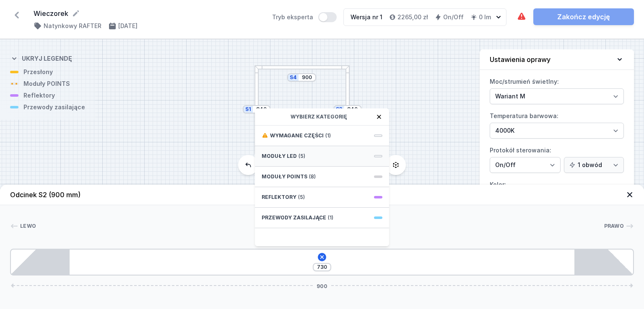
click at [310, 155] on div "Moduły LED (5)" at bounding box center [322, 156] width 134 height 21
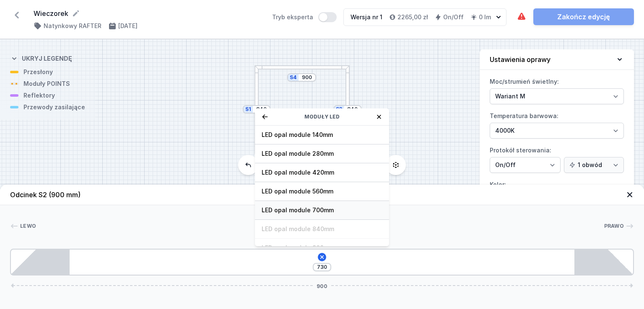
click at [334, 209] on span "LED opal module 700mm" at bounding box center [322, 210] width 121 height 8
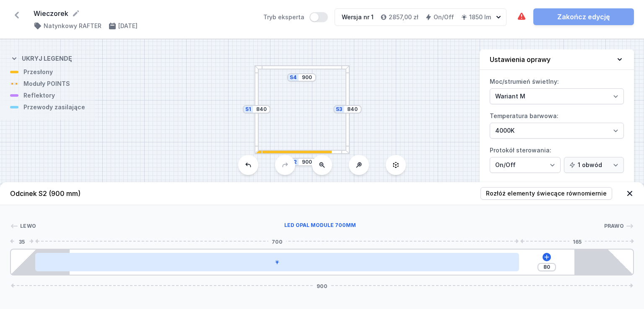
click at [299, 266] on div at bounding box center [277, 262] width 484 height 18
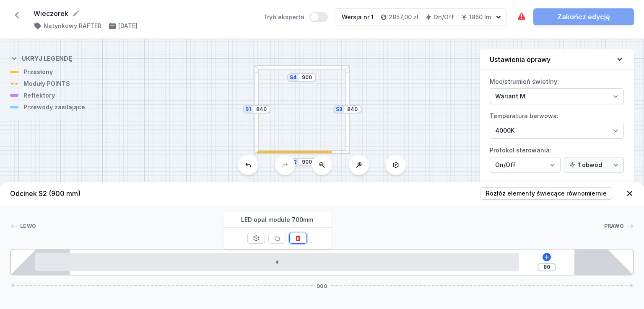
click at [299, 238] on icon at bounding box center [298, 238] width 5 height 5
type input "730"
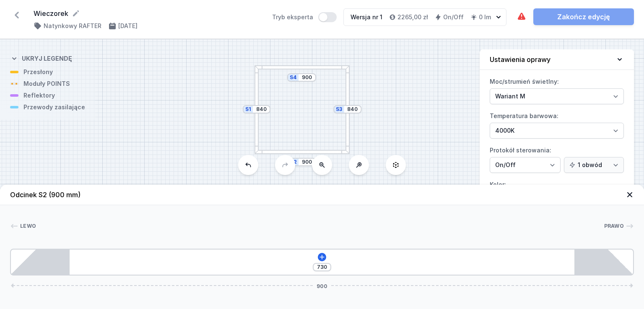
click at [327, 254] on div "730 900" at bounding box center [322, 262] width 624 height 27
click at [325, 254] on div "730 900" at bounding box center [322, 262] width 624 height 27
click at [323, 254] on icon at bounding box center [322, 257] width 7 height 7
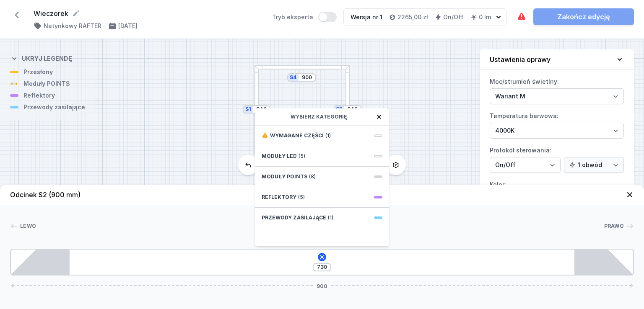
click at [399, 217] on div "Lewo Prawo 1 1 730 Wybierz kategorię Wymagane części (1) Moduły LED (5) Moduły …" at bounding box center [322, 240] width 644 height 70
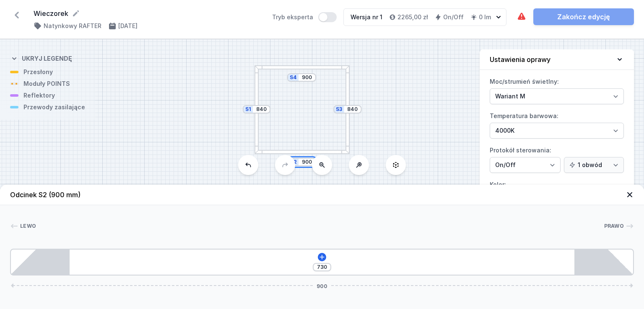
click at [303, 159] on input "900" at bounding box center [306, 162] width 13 height 7
click at [306, 160] on input "900" at bounding box center [306, 162] width 13 height 7
type input "970"
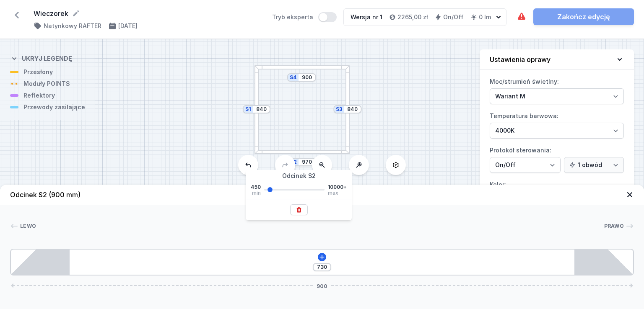
type input "800"
click at [354, 138] on div "S4 970 S3 840 S2 970 S1 840" at bounding box center [322, 174] width 644 height 270
click at [324, 150] on div at bounding box center [305, 152] width 102 height 4
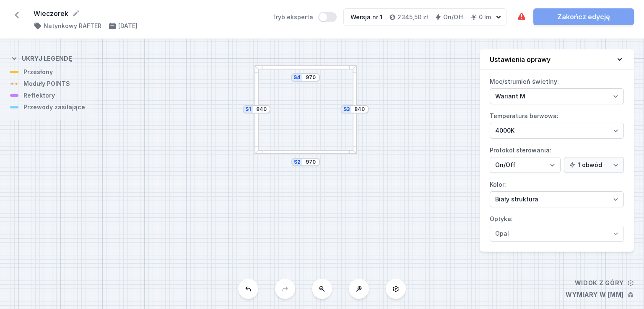
click at [326, 152] on div at bounding box center [305, 152] width 102 height 4
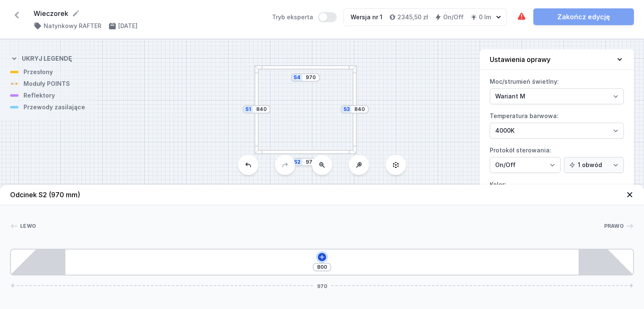
click at [322, 256] on icon at bounding box center [321, 257] width 5 height 5
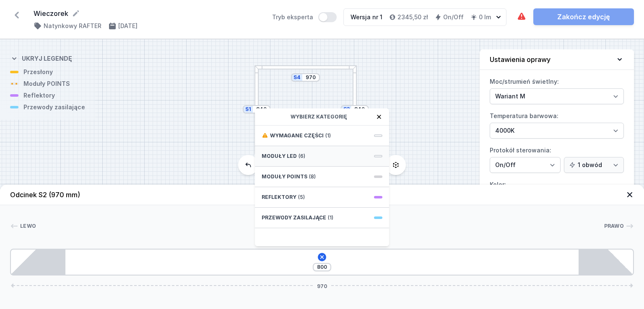
click at [313, 161] on div "Moduły LED (6)" at bounding box center [322, 156] width 134 height 21
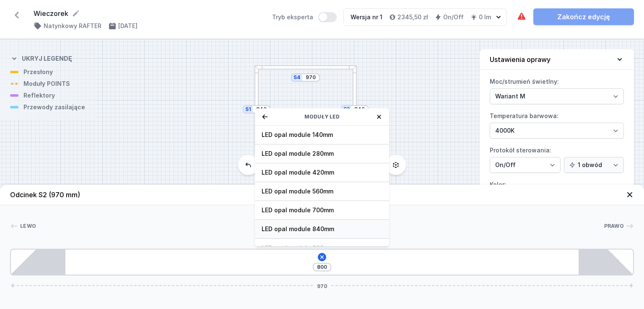
click at [325, 225] on span "LED opal module 840mm" at bounding box center [322, 229] width 121 height 8
type input "10"
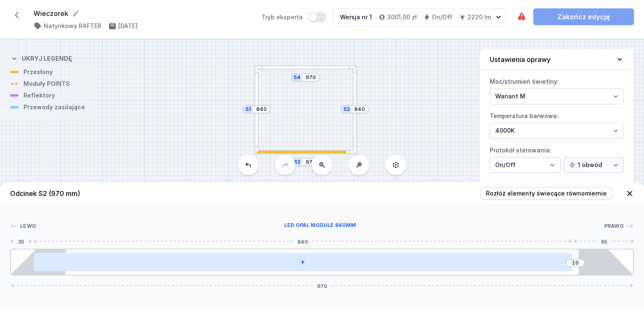
drag, startPoint x: 335, startPoint y: 264, endPoint x: 345, endPoint y: 260, distance: 10.9
click at [345, 260] on div at bounding box center [303, 262] width 539 height 18
click at [313, 264] on div at bounding box center [303, 262] width 539 height 18
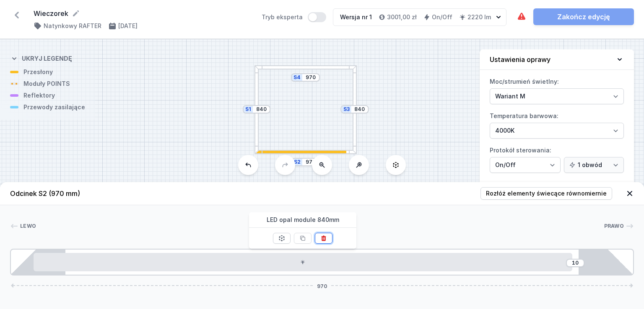
click at [325, 240] on icon at bounding box center [323, 238] width 7 height 7
type input "800"
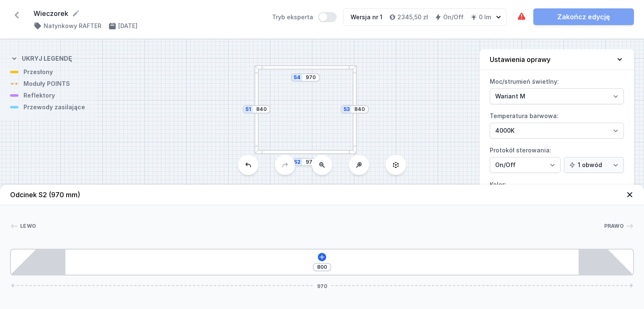
click at [301, 153] on div at bounding box center [305, 152] width 102 height 4
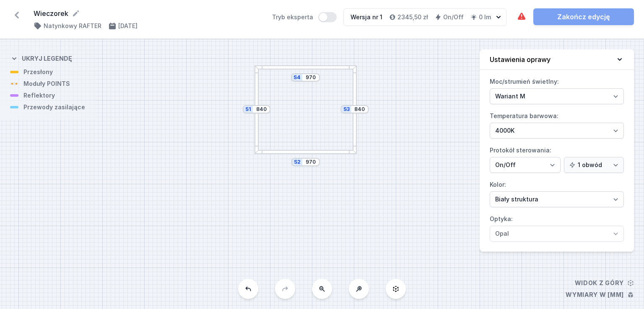
click at [301, 151] on div at bounding box center [305, 152] width 102 height 4
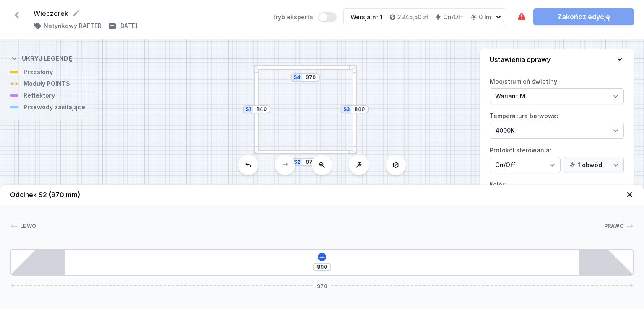
click at [17, 14] on icon at bounding box center [17, 15] width 4 height 7
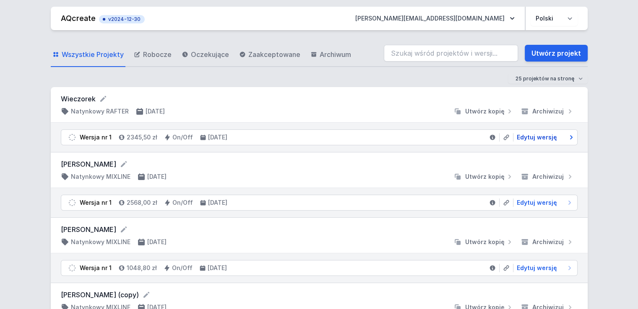
click at [525, 136] on span "Edytuj wersję" at bounding box center [537, 137] width 40 height 8
select select "M"
select select "4000"
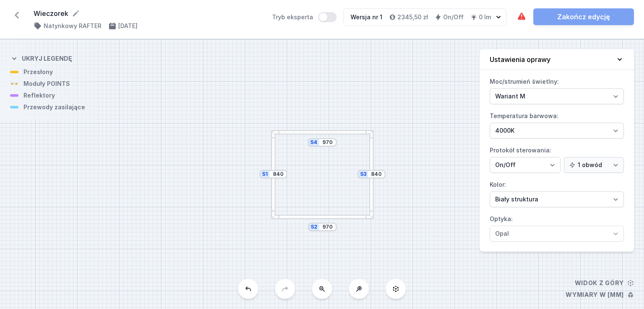
click at [247, 291] on icon at bounding box center [248, 289] width 7 height 7
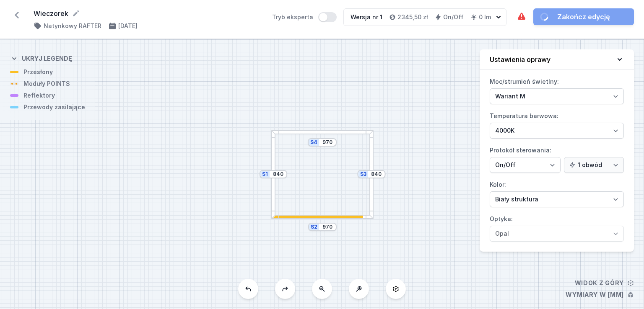
type input "900"
click at [247, 290] on icon at bounding box center [248, 289] width 7 height 7
click at [247, 289] on icon at bounding box center [248, 289] width 5 height 5
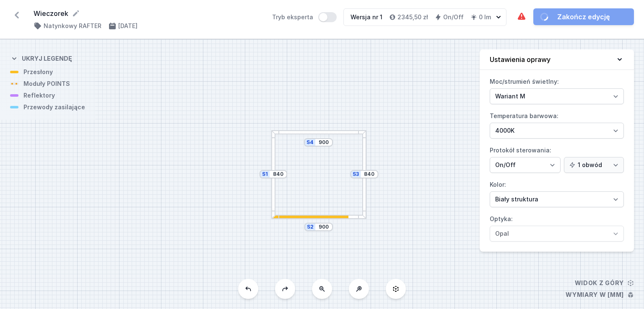
click at [247, 289] on icon at bounding box center [248, 289] width 5 height 5
type input "845"
click at [247, 289] on icon at bounding box center [248, 289] width 5 height 5
type input "840"
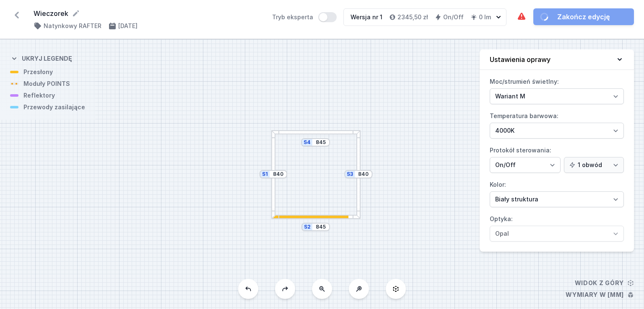
type input "840"
click at [247, 289] on icon at bounding box center [248, 289] width 7 height 7
click at [248, 289] on icon at bounding box center [248, 289] width 7 height 7
click at [249, 289] on icon at bounding box center [248, 289] width 7 height 7
type input "800"
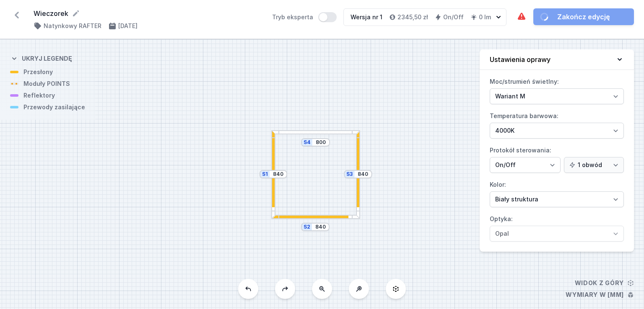
type input "800"
click at [249, 289] on icon at bounding box center [248, 289] width 7 height 7
type input "800"
click at [249, 289] on icon at bounding box center [248, 289] width 7 height 7
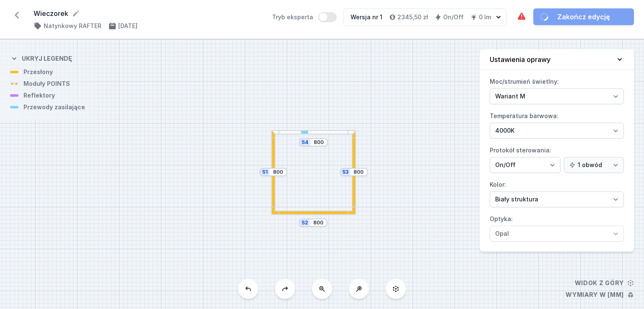
click at [249, 289] on icon at bounding box center [248, 289] width 7 height 7
click at [249, 288] on icon at bounding box center [248, 289] width 5 height 5
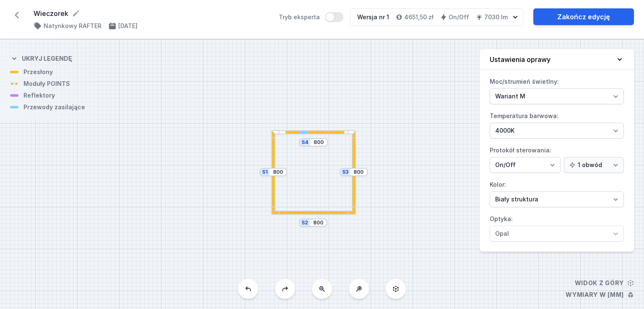
click at [249, 288] on icon at bounding box center [248, 289] width 5 height 5
click at [249, 287] on icon at bounding box center [248, 289] width 7 height 7
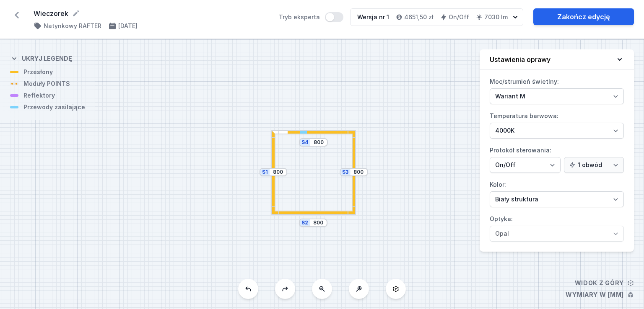
click at [249, 287] on icon at bounding box center [248, 289] width 7 height 7
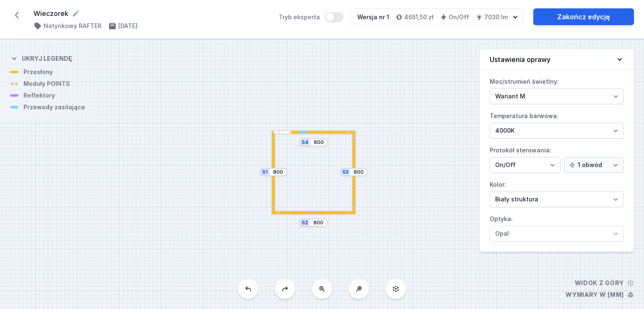
click at [249, 287] on icon at bounding box center [248, 289] width 7 height 7
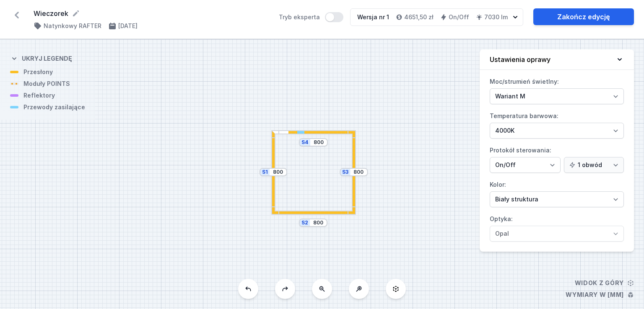
click at [249, 287] on icon at bounding box center [248, 289] width 7 height 7
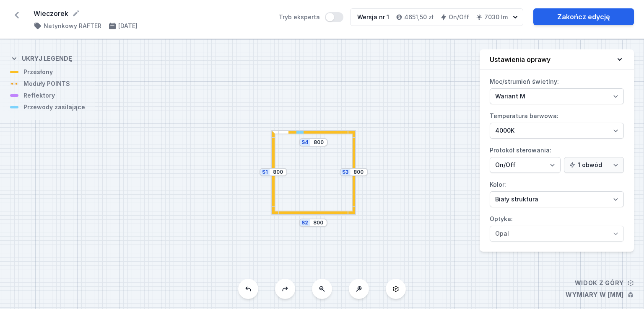
click at [249, 287] on icon at bounding box center [248, 289] width 7 height 7
click at [248, 287] on icon at bounding box center [248, 289] width 7 height 7
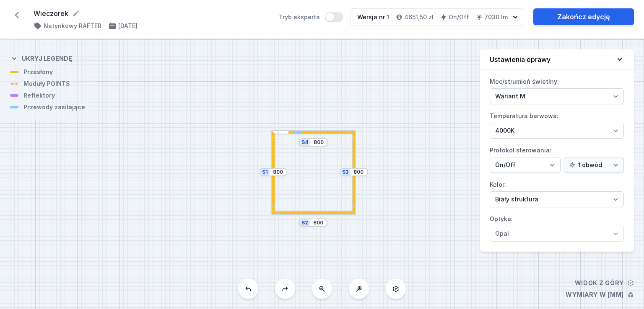
click at [248, 287] on icon at bounding box center [248, 289] width 7 height 7
click at [253, 285] on button at bounding box center [248, 289] width 20 height 20
click at [253, 286] on button at bounding box center [248, 289] width 20 height 20
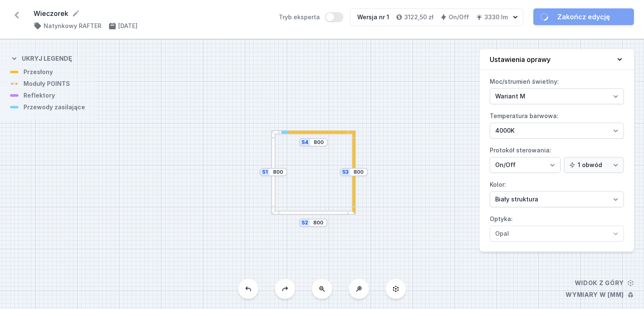
click at [253, 286] on button at bounding box center [248, 289] width 20 height 20
select select "3000"
click at [253, 286] on button at bounding box center [248, 289] width 20 height 20
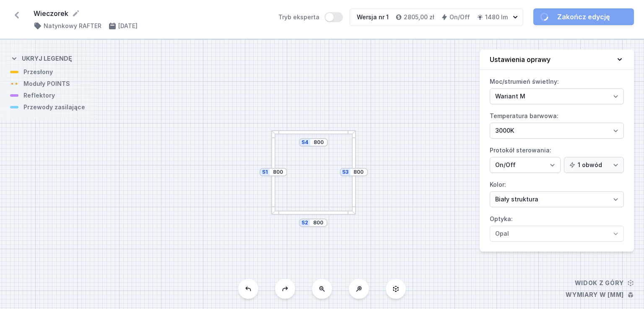
click at [253, 285] on button at bounding box center [248, 289] width 20 height 20
type input "8000"
click at [253, 285] on button at bounding box center [248, 289] width 20 height 20
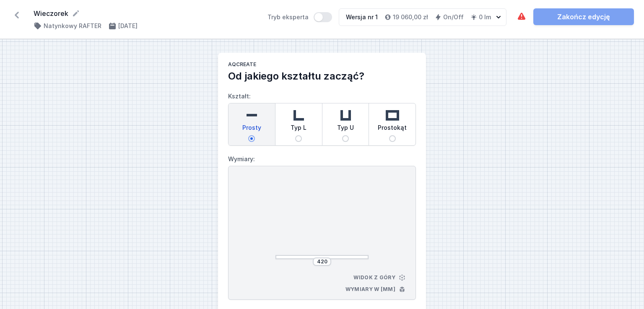
select select "M"
select select "3000"
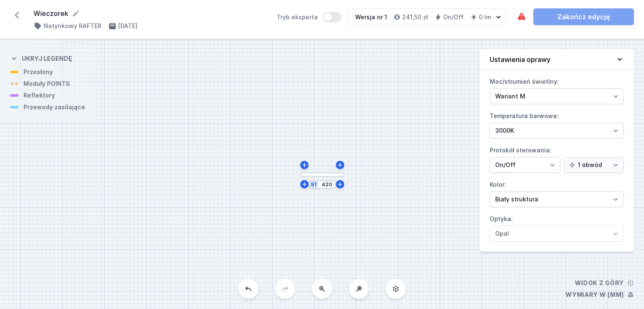
click at [256, 290] on button at bounding box center [248, 289] width 20 height 20
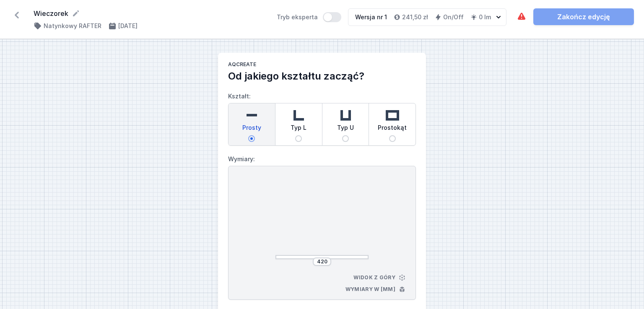
select select "M"
select select "3000"
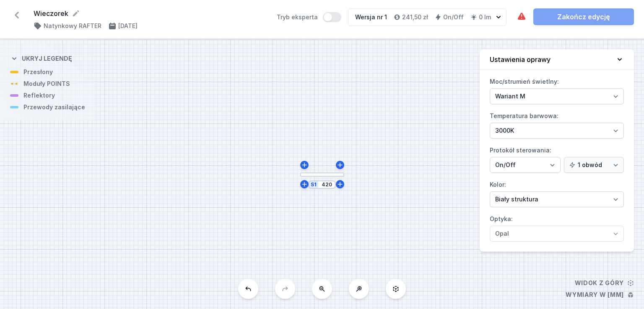
click at [249, 292] on icon at bounding box center [248, 289] width 7 height 7
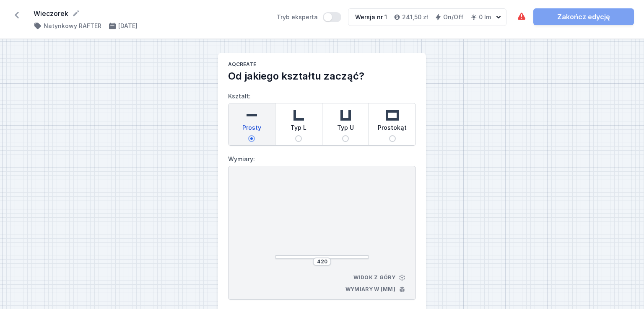
select select "M"
select select "3000"
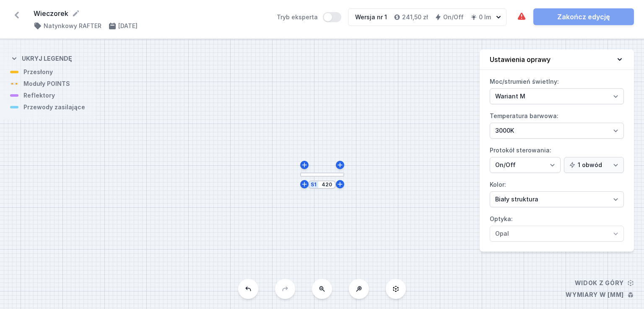
click at [252, 285] on button at bounding box center [248, 289] width 20 height 20
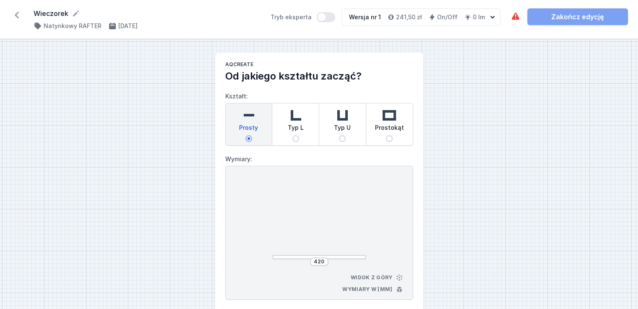
click at [252, 285] on div "420 Widok z góry Wymiary w [mm]" at bounding box center [319, 233] width 188 height 134
select select "M"
select select "3000"
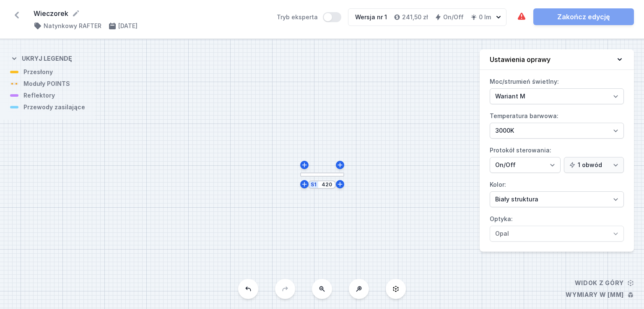
click at [290, 287] on div "S1 420" at bounding box center [322, 174] width 644 height 270
click at [333, 159] on div "S1 420" at bounding box center [322, 174] width 644 height 270
click at [536, 59] on h4 "Ustawienia oprawy" at bounding box center [520, 60] width 61 height 10
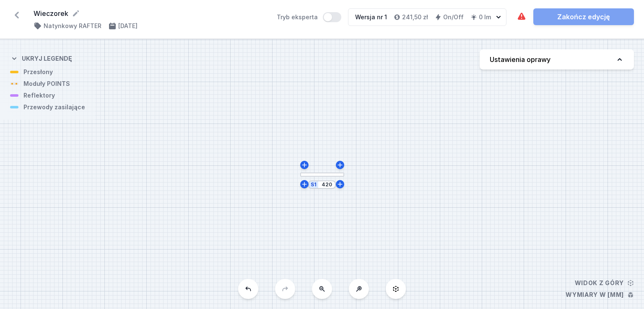
click at [536, 59] on h4 "Ustawienia oprawy" at bounding box center [520, 60] width 61 height 10
select select "M"
select select "3000"
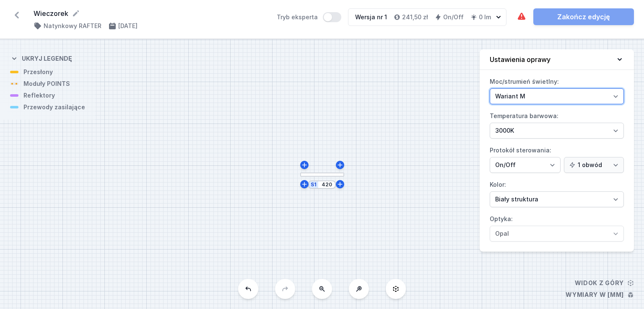
click at [535, 98] on select "Wariant L Wariant M" at bounding box center [557, 96] width 134 height 16
click at [579, 10] on div "Wymagane części nie zostały dodane. Element świecący nie został dodany. Zakończ…" at bounding box center [575, 16] width 117 height 17
click at [319, 178] on div "S1 420" at bounding box center [322, 174] width 644 height 270
click at [317, 174] on div at bounding box center [322, 175] width 44 height 4
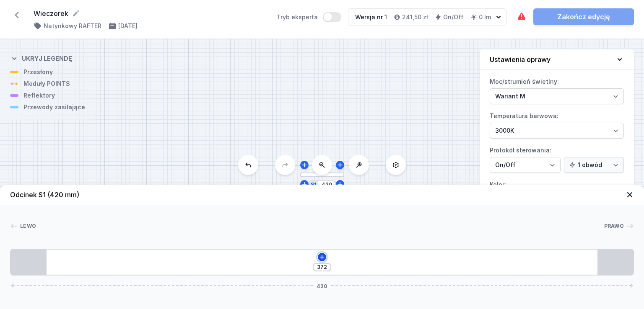
click at [322, 256] on icon at bounding box center [321, 257] width 5 height 5
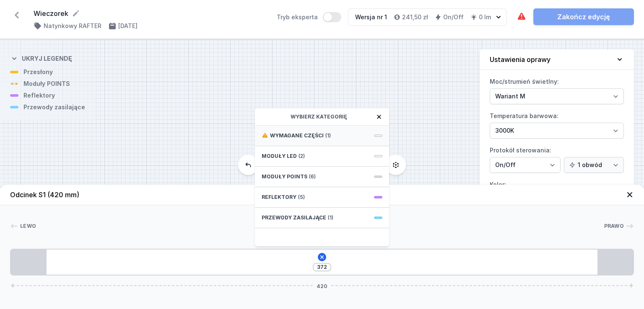
click at [325, 140] on div "Wymagane części (1)" at bounding box center [322, 136] width 134 height 21
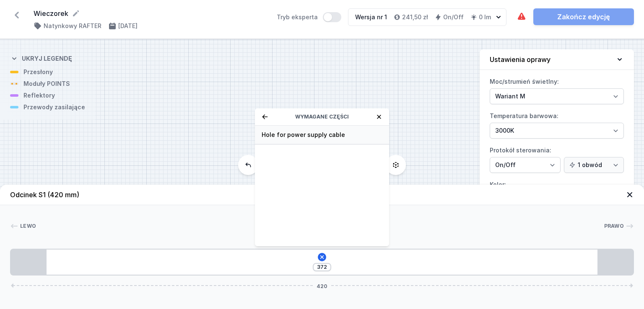
click at [327, 136] on span "Hole for power supply cable" at bounding box center [322, 135] width 121 height 8
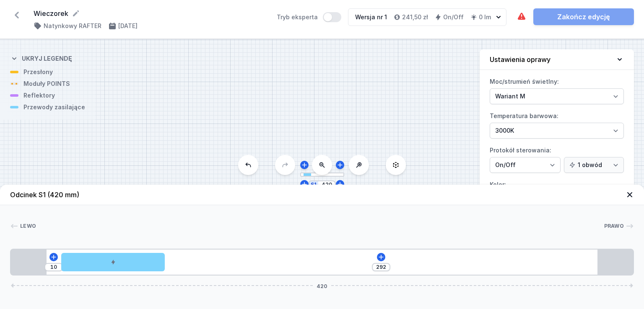
click at [565, 10] on div "Element świecący nie został dodany. Zakończ edycję" at bounding box center [575, 16] width 117 height 17
click at [374, 259] on div "10 292 420" at bounding box center [322, 262] width 624 height 27
click at [380, 257] on icon at bounding box center [381, 257] width 7 height 7
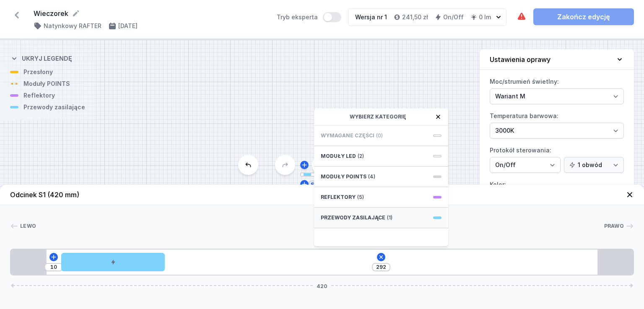
click at [366, 211] on div "Przewody zasilające (1)" at bounding box center [381, 218] width 134 height 21
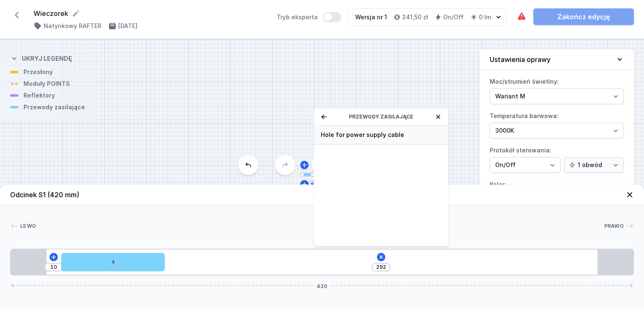
click at [369, 133] on span "Hole for power supply cable" at bounding box center [381, 135] width 121 height 8
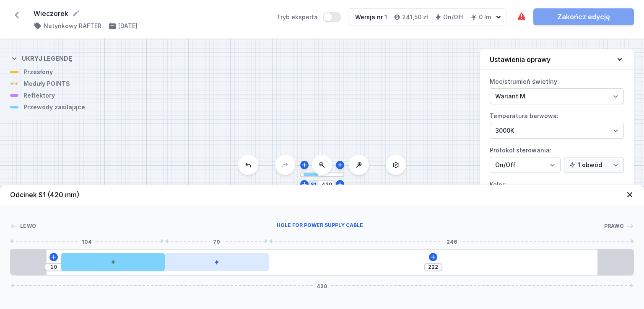
click at [234, 265] on div at bounding box center [217, 262] width 104 height 18
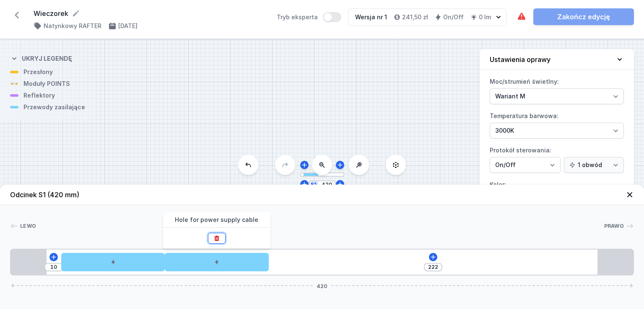
click at [211, 235] on button at bounding box center [217, 238] width 18 height 11
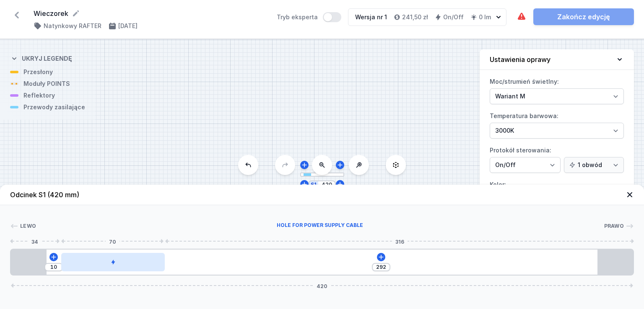
click at [132, 263] on div at bounding box center [113, 262] width 104 height 18
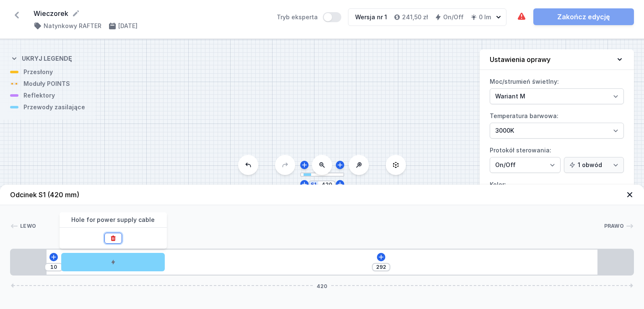
click at [117, 237] on button at bounding box center [113, 238] width 18 height 11
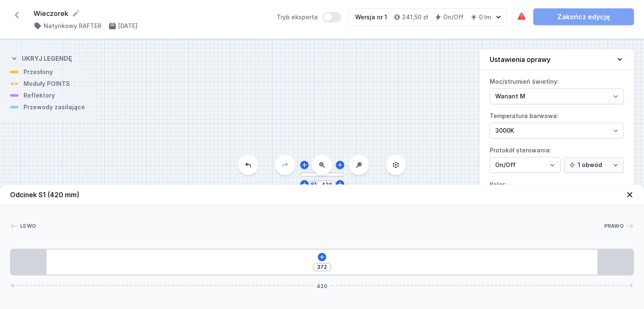
click at [250, 160] on button at bounding box center [248, 165] width 20 height 20
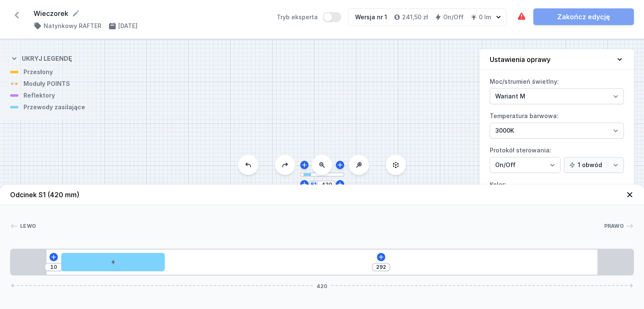
click at [250, 160] on button at bounding box center [248, 165] width 20 height 20
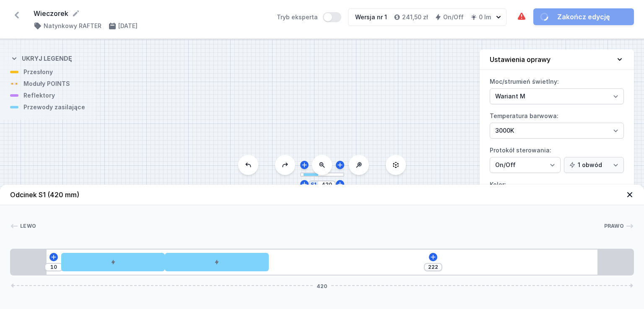
click at [250, 160] on button at bounding box center [248, 165] width 20 height 20
type input "292"
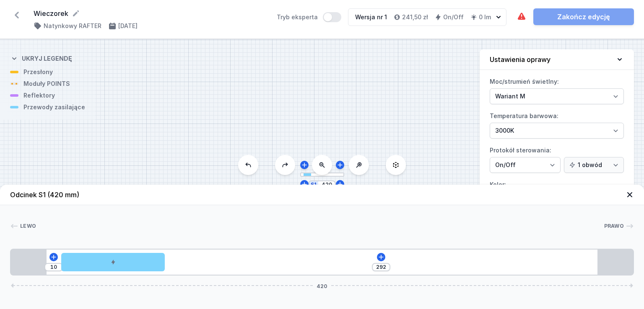
click at [250, 160] on button at bounding box center [248, 165] width 20 height 20
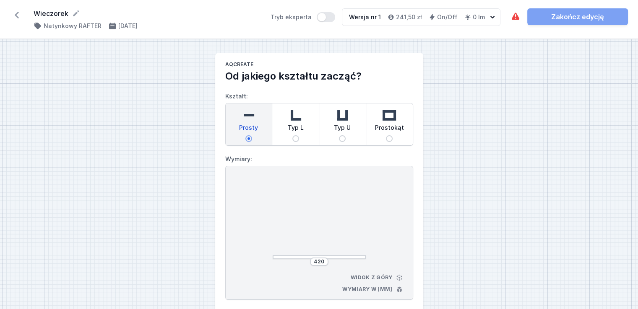
select select "M"
select select "3000"
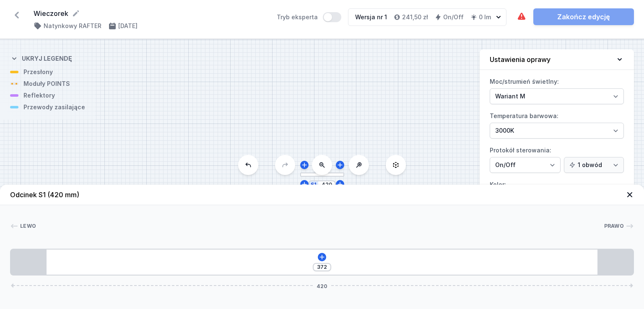
click at [245, 167] on icon at bounding box center [248, 165] width 7 height 7
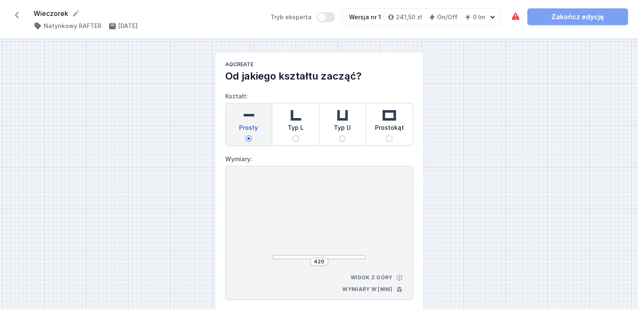
click at [349, 131] on span "Typ U" at bounding box center [342, 130] width 17 height 12
click at [345, 135] on input "Typ U" at bounding box center [342, 138] width 7 height 7
radio input "true"
select select "M"
select select "3000"
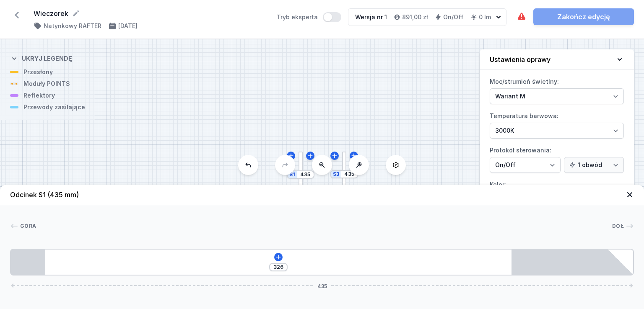
click at [248, 166] on icon at bounding box center [248, 165] width 7 height 7
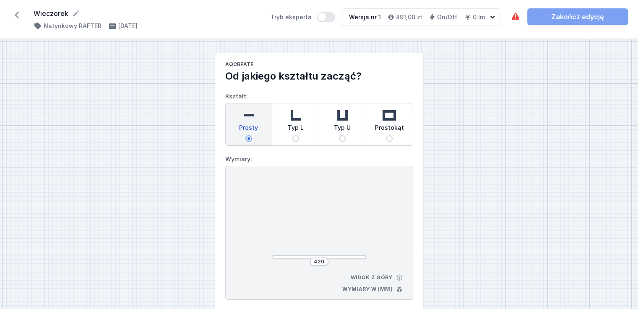
click at [376, 135] on div "Prostokąt" at bounding box center [389, 125] width 47 height 42
click at [386, 135] on input "Prostokąt" at bounding box center [389, 138] width 7 height 7
select select "M"
select select "3000"
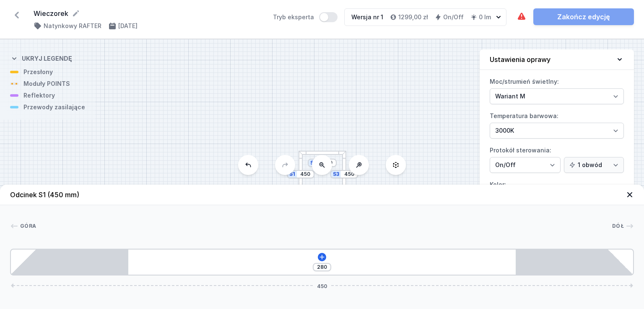
click at [245, 167] on icon at bounding box center [248, 165] width 7 height 7
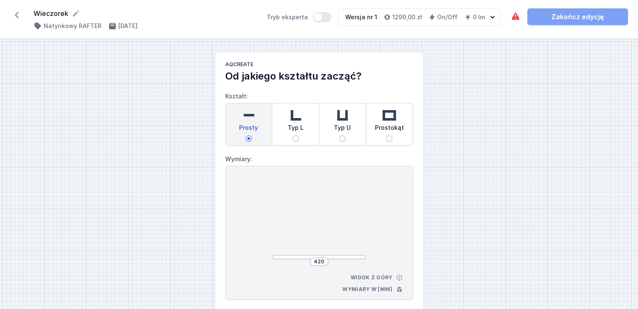
select select "M"
select select "3000"
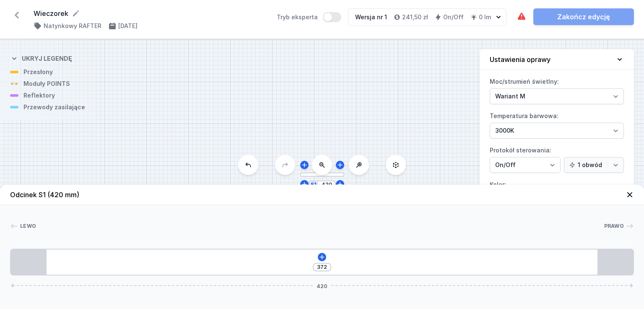
click at [252, 171] on button at bounding box center [248, 165] width 20 height 20
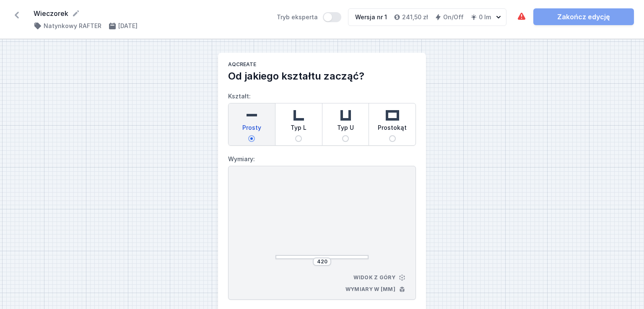
select select "M"
select select "3000"
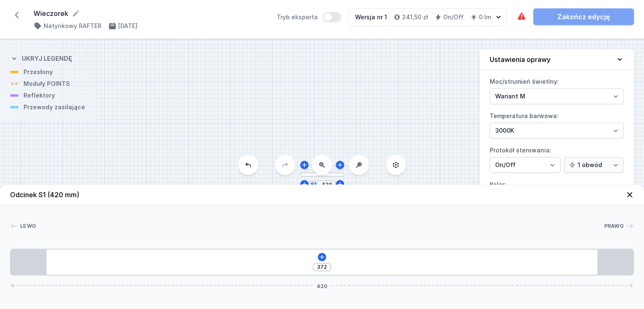
click at [252, 171] on button at bounding box center [248, 165] width 20 height 20
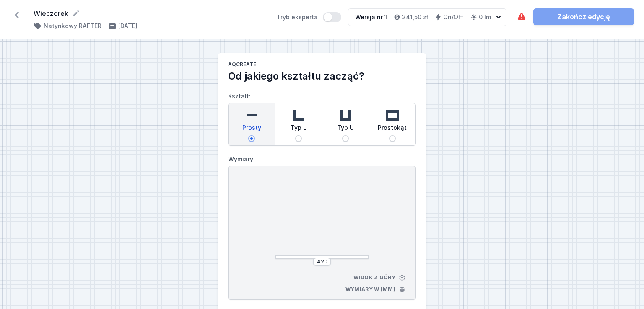
select select "M"
select select "3000"
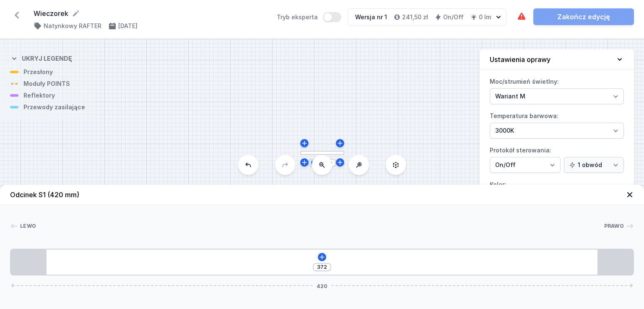
drag, startPoint x: 356, startPoint y: 130, endPoint x: 361, endPoint y: 52, distance: 77.3
click at [361, 52] on div "S1 420" at bounding box center [322, 174] width 644 height 270
click at [12, 14] on icon at bounding box center [16, 14] width 13 height 13
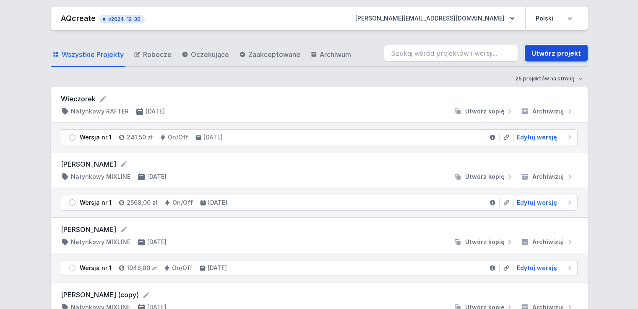
click at [545, 52] on link "Utwórz projekt" at bounding box center [556, 53] width 63 height 17
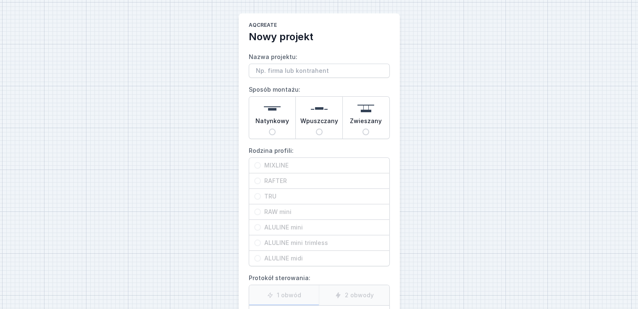
click at [278, 122] on span "Natynkowy" at bounding box center [272, 123] width 34 height 12
click at [275, 129] on input "Natynkowy" at bounding box center [272, 132] width 7 height 7
radio input "true"
click at [275, 193] on span "TRU" at bounding box center [322, 196] width 123 height 8
click at [261, 193] on input "TRU" at bounding box center [257, 196] width 7 height 7
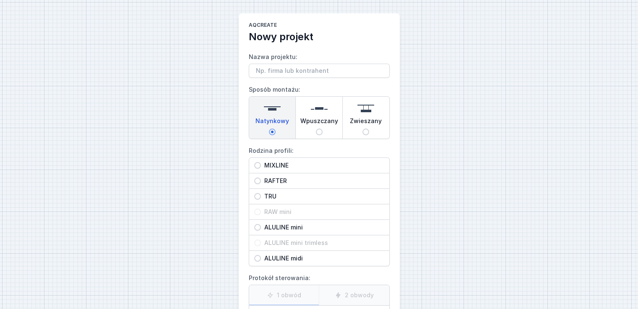
radio input "true"
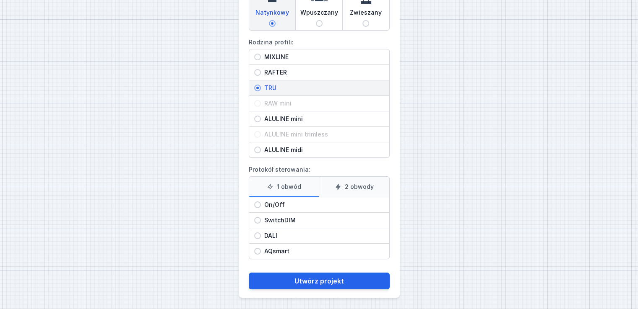
scroll to position [109, 0]
click at [281, 200] on span "On/Off" at bounding box center [322, 204] width 123 height 8
click at [261, 201] on input "On/Off" at bounding box center [257, 204] width 7 height 7
radio input "true"
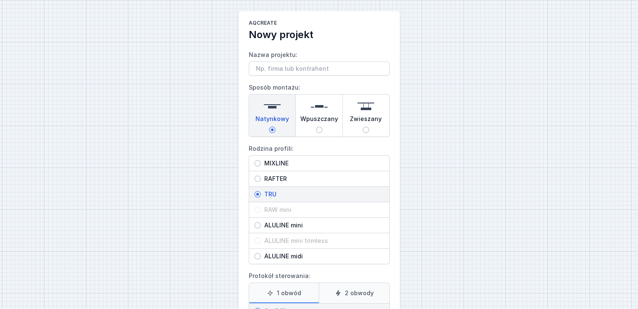
scroll to position [0, 0]
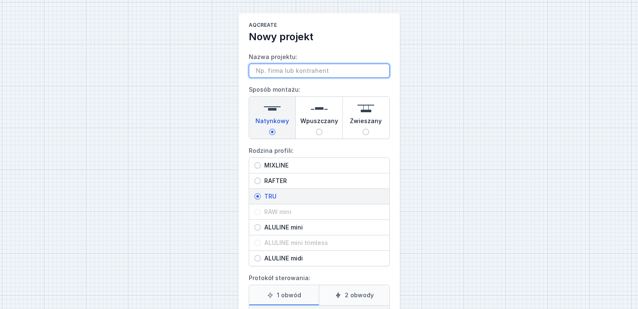
click at [294, 66] on input "Nazwa projektu:" at bounding box center [319, 71] width 141 height 14
type input "Wieczorek"
click at [528, 125] on div "AQcreate Nowy projekt Nazwa projektu: Wieczorek Sposób montażu: Natynkowy Wpusz…" at bounding box center [319, 210] width 638 height 420
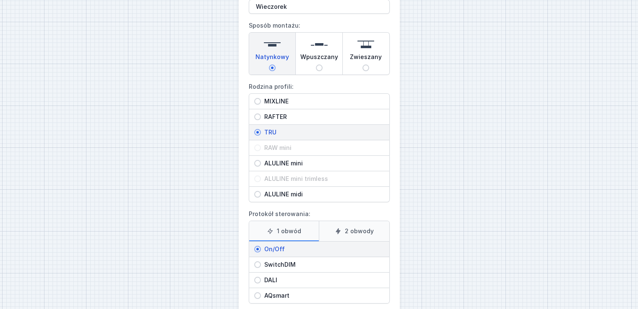
scroll to position [109, 0]
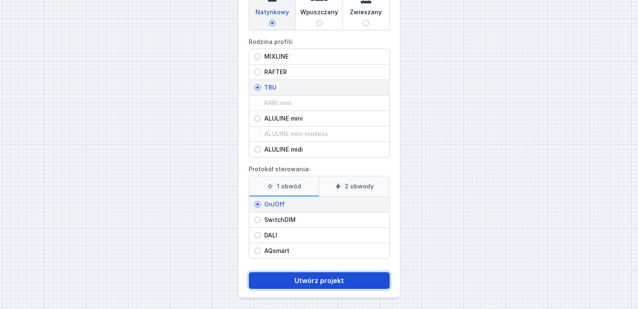
click at [330, 273] on button "Utwórz projekt" at bounding box center [319, 281] width 141 height 17
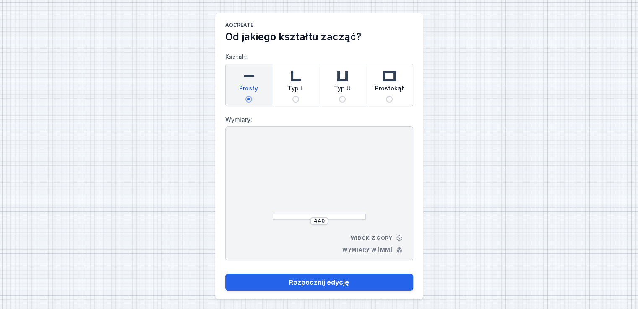
click at [387, 83] on img at bounding box center [389, 76] width 17 height 17
click at [387, 96] on input "Prostokąt" at bounding box center [389, 99] width 7 height 7
radio input "true"
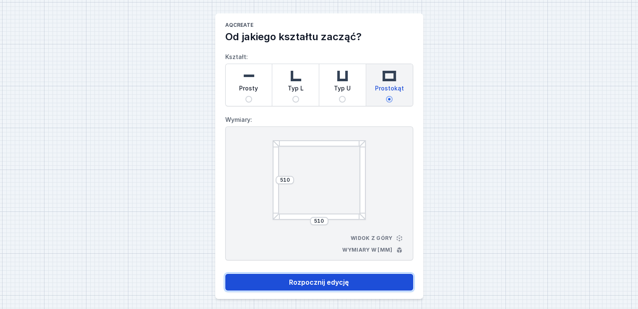
click at [313, 284] on button "Rozpocznij edycję" at bounding box center [319, 282] width 188 height 17
select select "M"
select select "3000"
select select "opal"
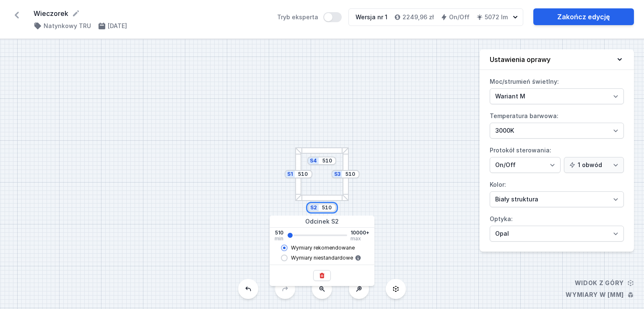
click at [329, 207] on input "510" at bounding box center [326, 208] width 13 height 7
type input "800"
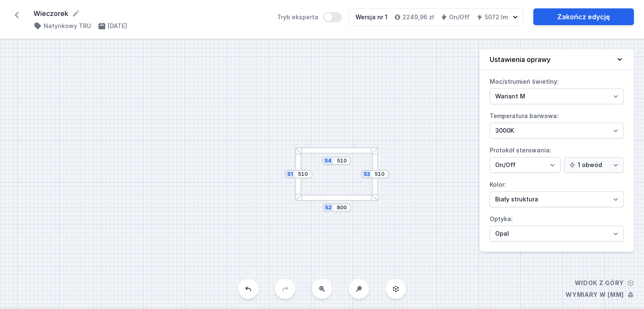
type input "790"
click at [354, 178] on div "S4 790 S3 510 S2 790 S1 510" at bounding box center [322, 174] width 644 height 270
click at [376, 173] on input "510" at bounding box center [379, 174] width 13 height 7
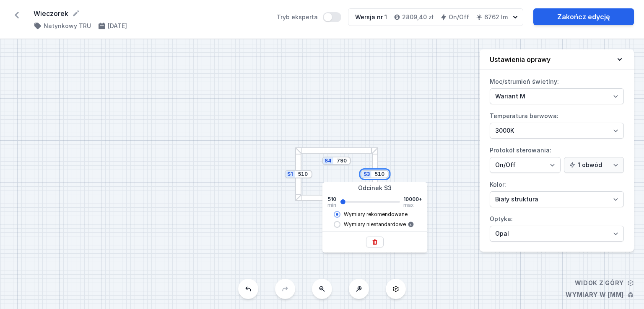
click at [376, 173] on input "510" at bounding box center [379, 174] width 13 height 7
type input "790"
click at [397, 171] on div "S4 790 S3 790 S2 790 S1 790" at bounding box center [322, 174] width 644 height 270
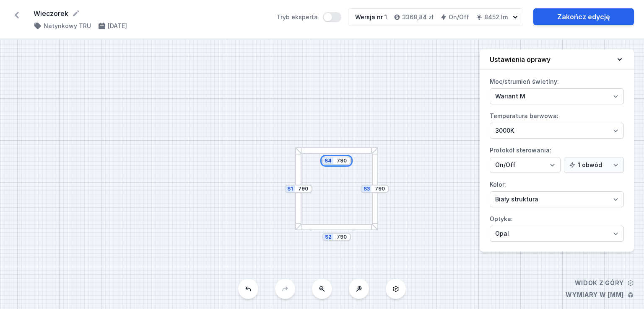
click at [342, 160] on input "790" at bounding box center [341, 161] width 13 height 7
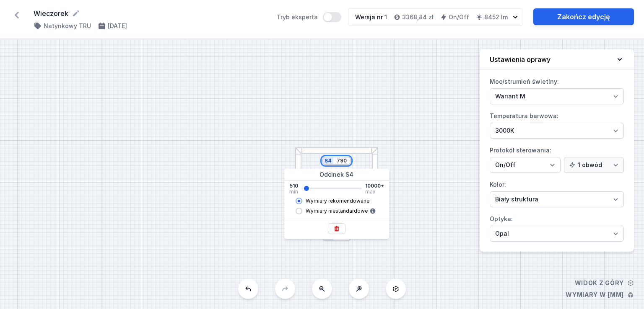
click at [342, 160] on input "790" at bounding box center [341, 161] width 13 height 7
click at [422, 160] on div "S4 790 S3 790 S2 790 S1 790" at bounding box center [322, 174] width 644 height 270
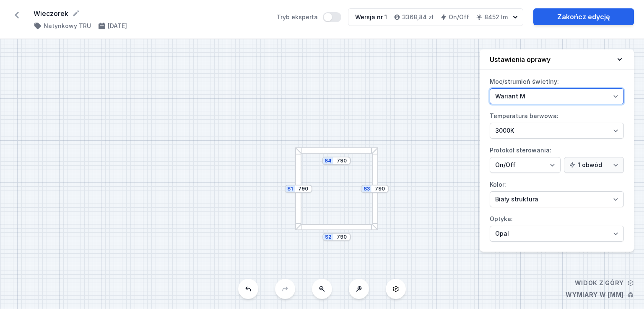
click at [523, 91] on select "Wariant L Wariant M" at bounding box center [557, 96] width 134 height 16
click at [524, 91] on select "Wariant L Wariant M" at bounding box center [557, 96] width 134 height 16
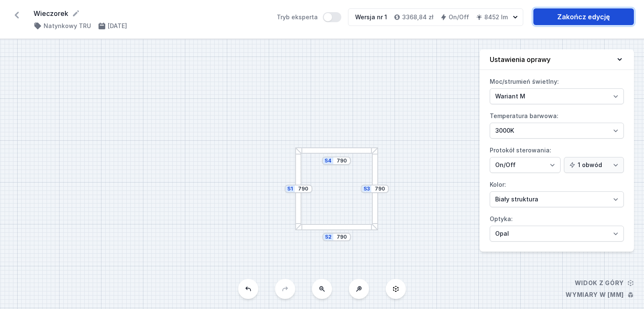
click at [556, 18] on link "Zakończ edycję" at bounding box center [583, 16] width 101 height 17
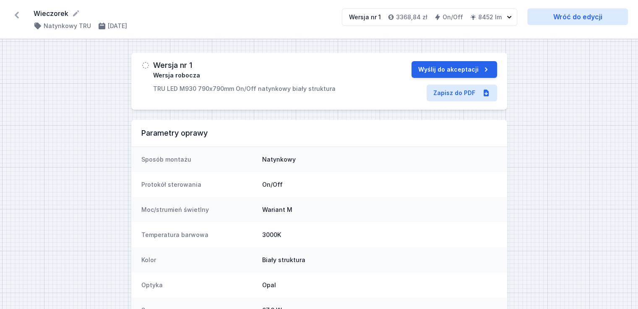
click at [15, 14] on icon at bounding box center [16, 14] width 13 height 13
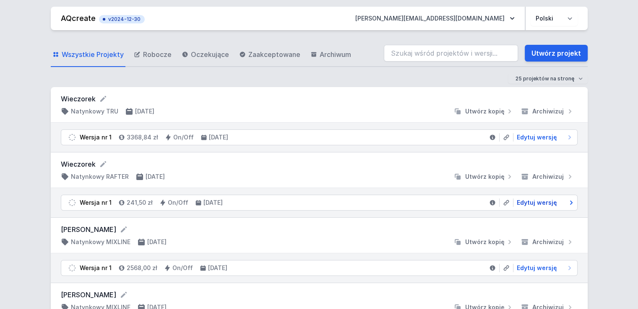
click at [530, 200] on span "Edytuj wersję" at bounding box center [537, 203] width 40 height 8
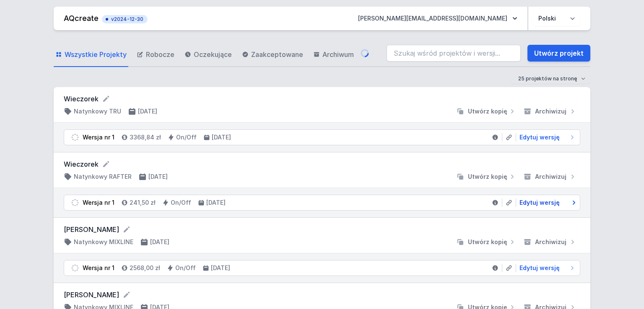
select select "M"
select select "3000"
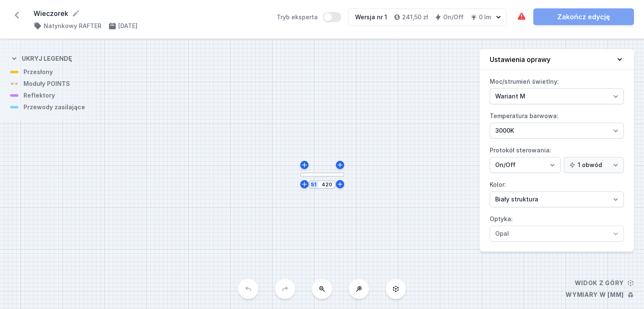
click at [332, 177] on div "S1 420" at bounding box center [322, 174] width 644 height 270
click at [329, 177] on div at bounding box center [322, 175] width 44 height 4
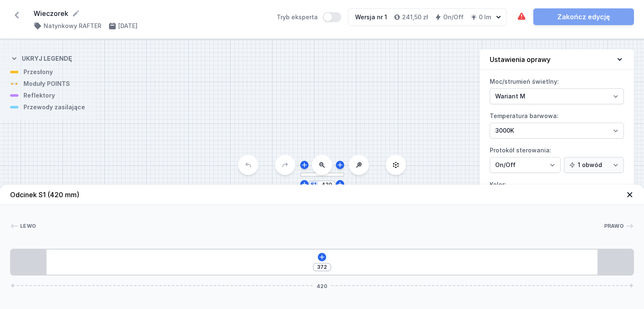
click at [392, 164] on button at bounding box center [396, 165] width 20 height 20
click at [400, 162] on button at bounding box center [396, 165] width 20 height 20
click at [263, 167] on div "S1 420" at bounding box center [322, 174] width 644 height 270
click at [314, 116] on div "S1 420" at bounding box center [322, 174] width 644 height 270
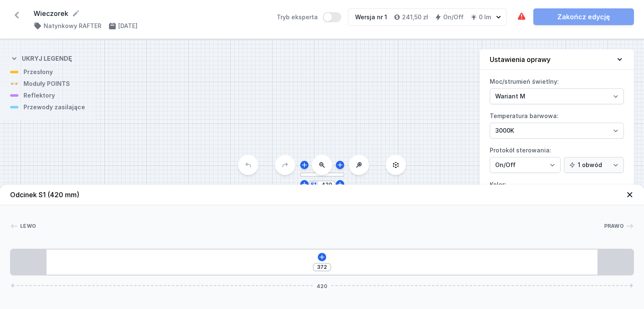
click at [628, 198] on icon at bounding box center [630, 195] width 8 height 8
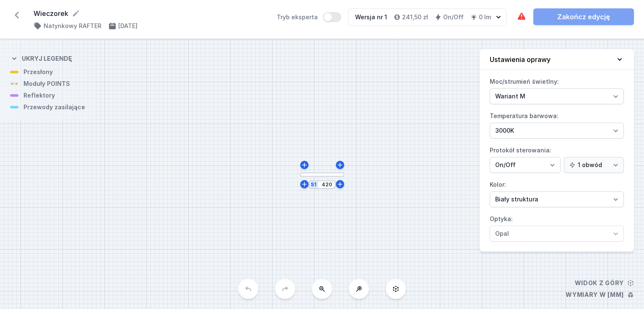
click at [246, 292] on div "S1 420" at bounding box center [322, 174] width 644 height 270
click at [359, 204] on div "S1 420" at bounding box center [322, 174] width 644 height 270
click at [333, 186] on input "420" at bounding box center [326, 185] width 13 height 7
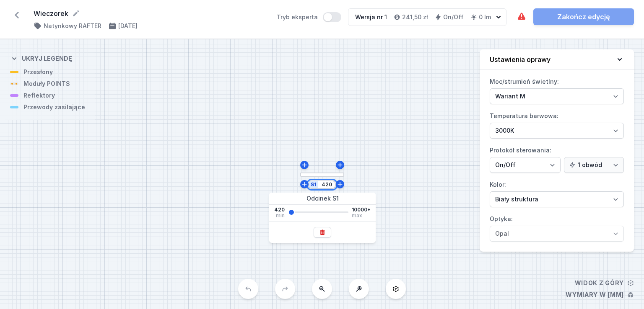
click at [333, 186] on input "420" at bounding box center [326, 185] width 13 height 7
click at [387, 172] on div "S1 20000" at bounding box center [322, 174] width 644 height 270
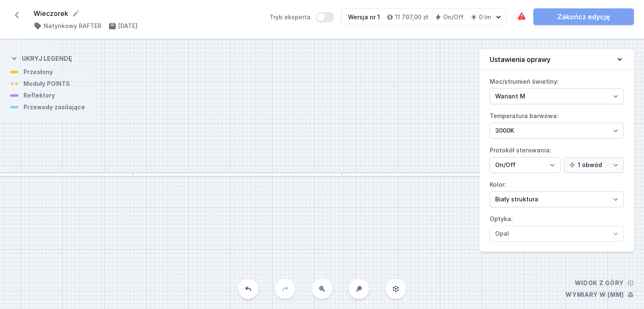
click at [248, 296] on button at bounding box center [248, 289] width 20 height 20
click at [248, 293] on div "S1 420" at bounding box center [322, 174] width 644 height 270
click at [250, 293] on div "S1 420" at bounding box center [322, 174] width 644 height 270
click at [252, 292] on div "S1 420" at bounding box center [322, 174] width 644 height 270
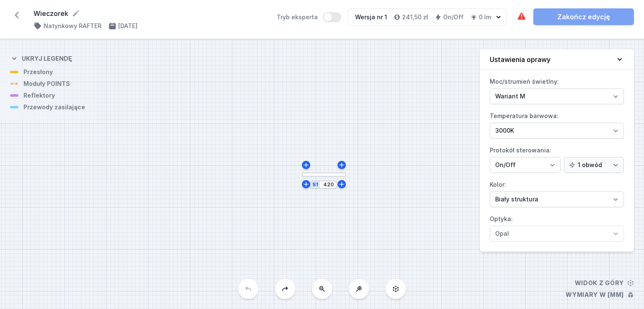
click at [277, 292] on button at bounding box center [285, 289] width 20 height 20
type input "20000"
click at [282, 292] on div "S1 20000" at bounding box center [322, 174] width 644 height 270
click at [80, 13] on form "Wieczorek" at bounding box center [147, 13] width 226 height 10
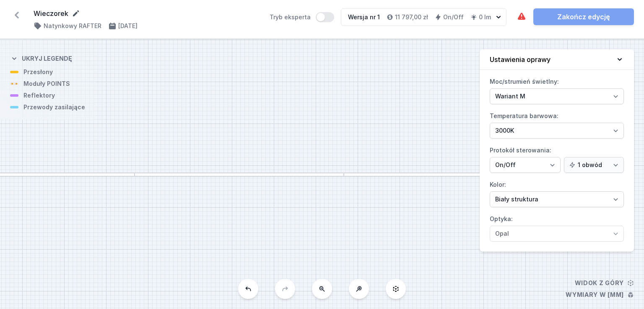
click at [75, 12] on icon at bounding box center [76, 13] width 6 height 6
click at [174, 75] on div "S1 20000" at bounding box center [322, 174] width 644 height 270
click at [515, 55] on h4 "Ustawienia oprawy" at bounding box center [520, 60] width 61 height 10
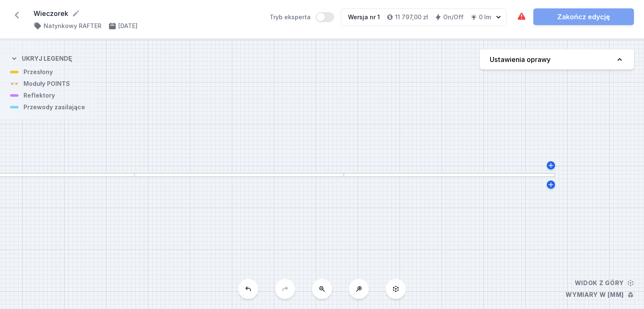
click at [515, 55] on h4 "Ustawienia oprawy" at bounding box center [520, 60] width 61 height 10
select select "M"
select select "3000"
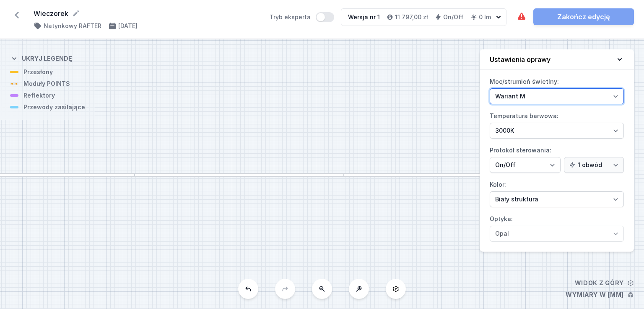
click at [543, 91] on select "Wariant L Wariant M" at bounding box center [557, 96] width 134 height 16
select select "L"
click at [490, 88] on select "Wariant L Wariant M" at bounding box center [557, 96] width 134 height 16
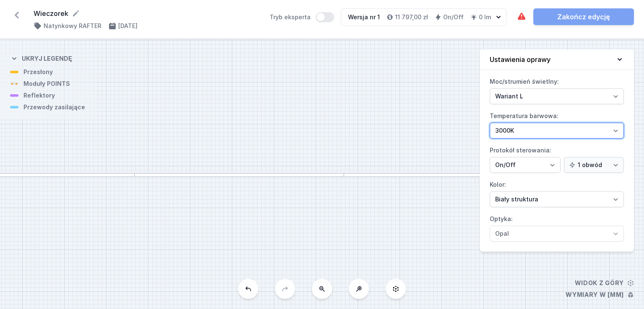
click at [539, 131] on select "2700K 3000K 4000K" at bounding box center [557, 131] width 134 height 16
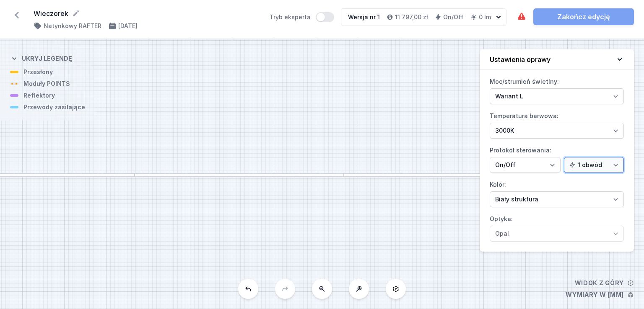
click at [590, 162] on select "1 obwód 2 obwody" at bounding box center [594, 165] width 60 height 16
click at [397, 293] on button at bounding box center [396, 289] width 20 height 20
click at [360, 291] on icon at bounding box center [359, 289] width 7 height 7
click at [154, 187] on input "20000" at bounding box center [159, 185] width 17 height 7
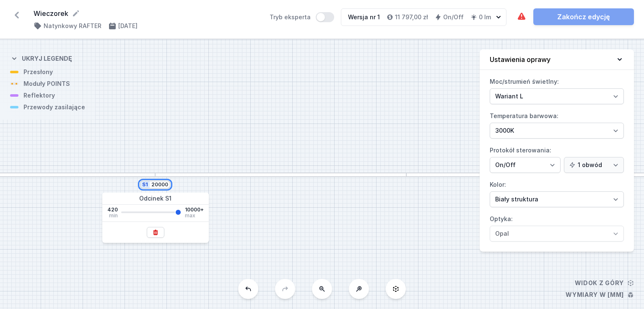
click at [154, 187] on input "20000" at bounding box center [159, 185] width 17 height 7
type input "4"
type input "10000"
type input "44"
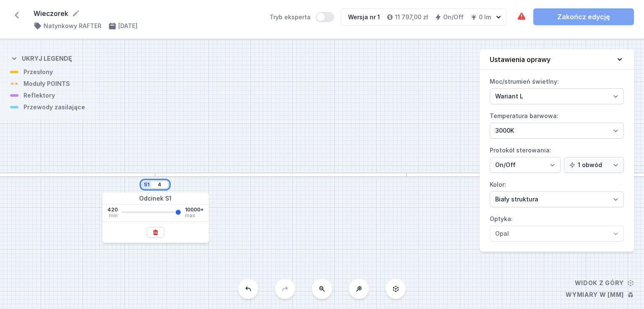
type input "10000"
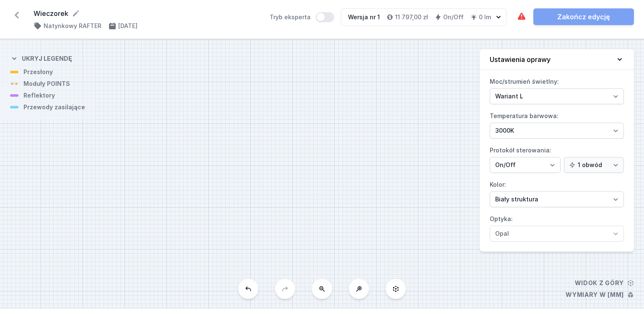
click at [270, 201] on div "S1 420" at bounding box center [322, 174] width 644 height 270
click at [276, 291] on div "S1 420" at bounding box center [322, 174] width 644 height 270
click at [252, 291] on button at bounding box center [248, 289] width 20 height 20
type input "20000"
select select "M"
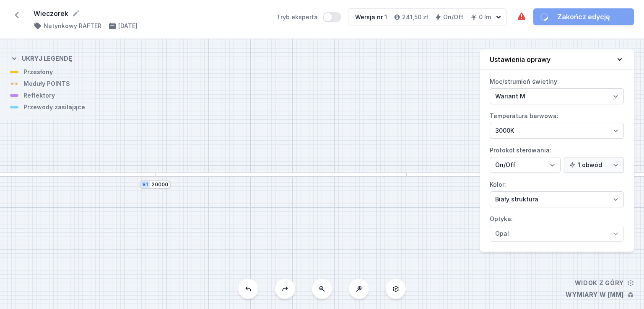
click at [252, 291] on button at bounding box center [248, 289] width 20 height 20
click at [252, 291] on div "S1 420" at bounding box center [322, 174] width 644 height 270
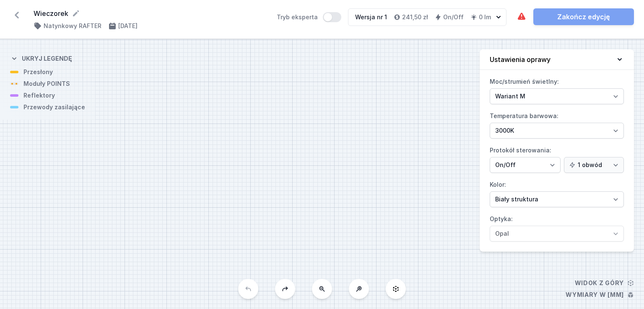
click at [252, 291] on div "S1 420" at bounding box center [322, 174] width 644 height 270
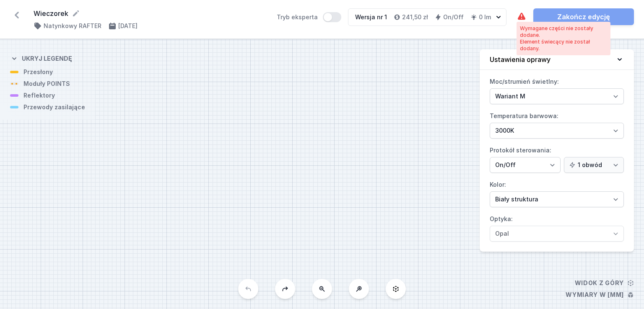
click at [517, 18] on icon at bounding box center [522, 17] width 10 height 10
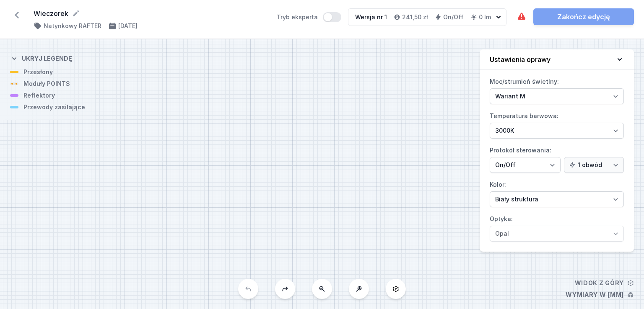
click at [288, 286] on icon at bounding box center [285, 289] width 7 height 7
type input "420"
select select "L"
click at [288, 287] on div "S1 420" at bounding box center [322, 174] width 644 height 270
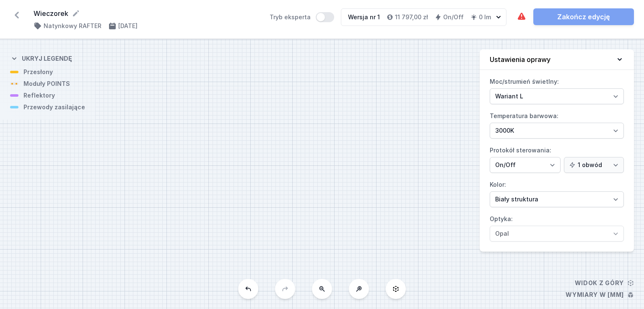
click at [288, 287] on div "S1 420" at bounding box center [322, 174] width 644 height 270
click at [287, 289] on div "S1 420" at bounding box center [322, 174] width 644 height 270
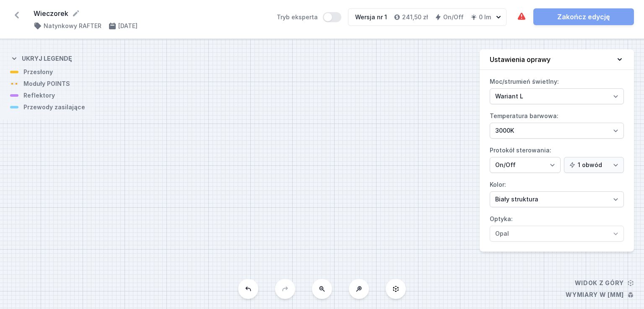
click at [287, 289] on div "S1 420" at bounding box center [322, 174] width 644 height 270
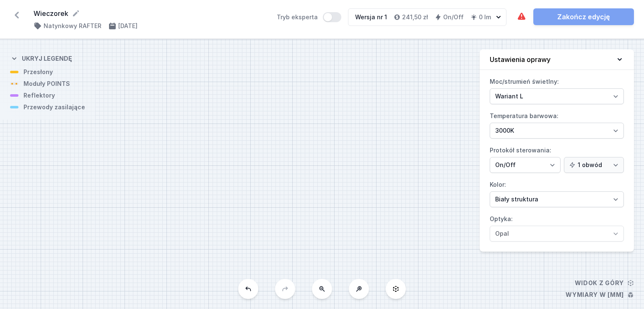
click at [287, 289] on div "S1 420" at bounding box center [322, 174] width 644 height 270
click at [248, 291] on icon at bounding box center [248, 289] width 7 height 7
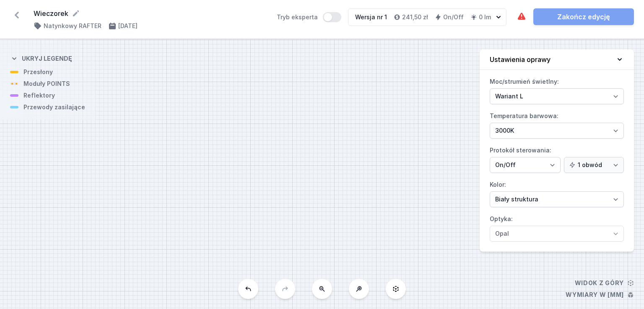
type input "20000"
select select "M"
click at [248, 291] on icon at bounding box center [248, 289] width 7 height 7
click at [265, 291] on div "S1 420" at bounding box center [322, 174] width 644 height 270
click at [280, 290] on button at bounding box center [285, 289] width 20 height 20
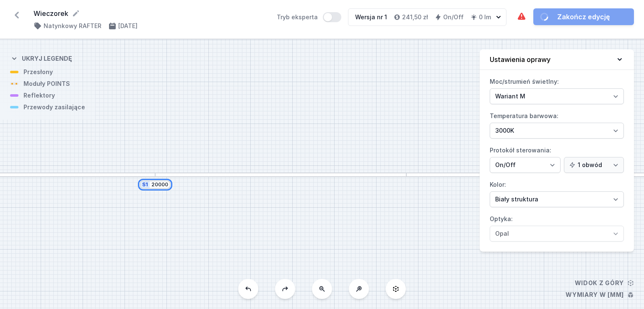
click at [161, 187] on input "20000" at bounding box center [159, 185] width 17 height 7
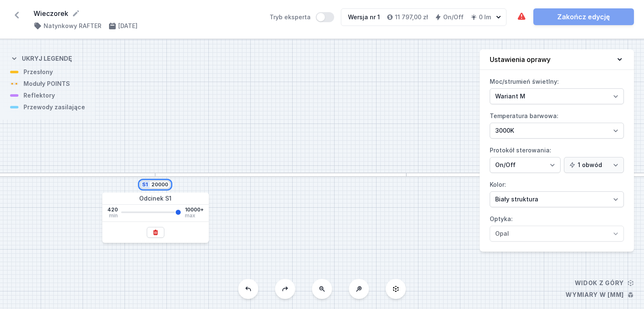
click at [161, 187] on input "20000" at bounding box center [159, 185] width 17 height 7
type input "2"
type input "10000"
type input "24"
type input "10000"
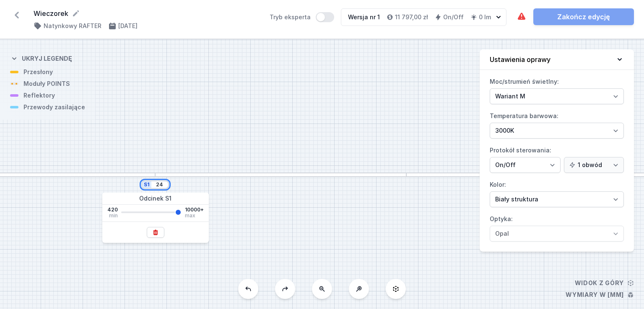
type input "244"
type input "10000"
click at [201, 151] on div "S1 420" at bounding box center [322, 174] width 644 height 270
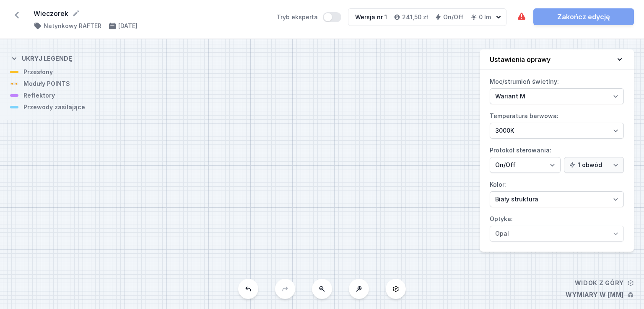
click at [249, 287] on icon at bounding box center [248, 289] width 7 height 7
click at [164, 186] on input "20000" at bounding box center [159, 185] width 17 height 7
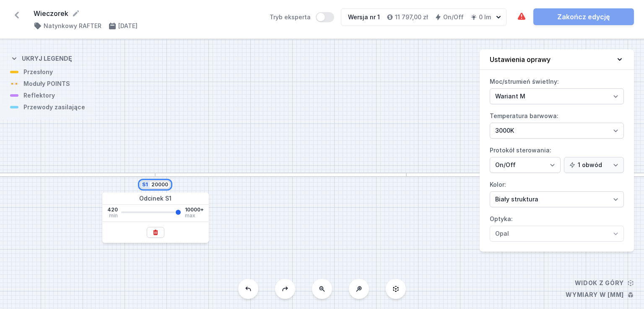
click at [164, 186] on input "20000" at bounding box center [159, 185] width 17 height 7
type input "1"
type input "10000"
type input "11"
type input "10000"
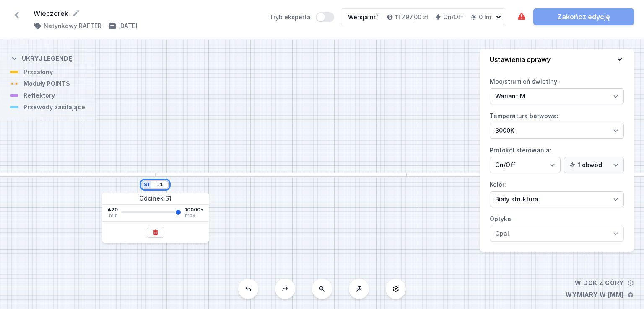
type input "111"
type input "10000"
type input "1111"
type input "10000"
click at [257, 205] on div "S1 1111" at bounding box center [322, 174] width 644 height 270
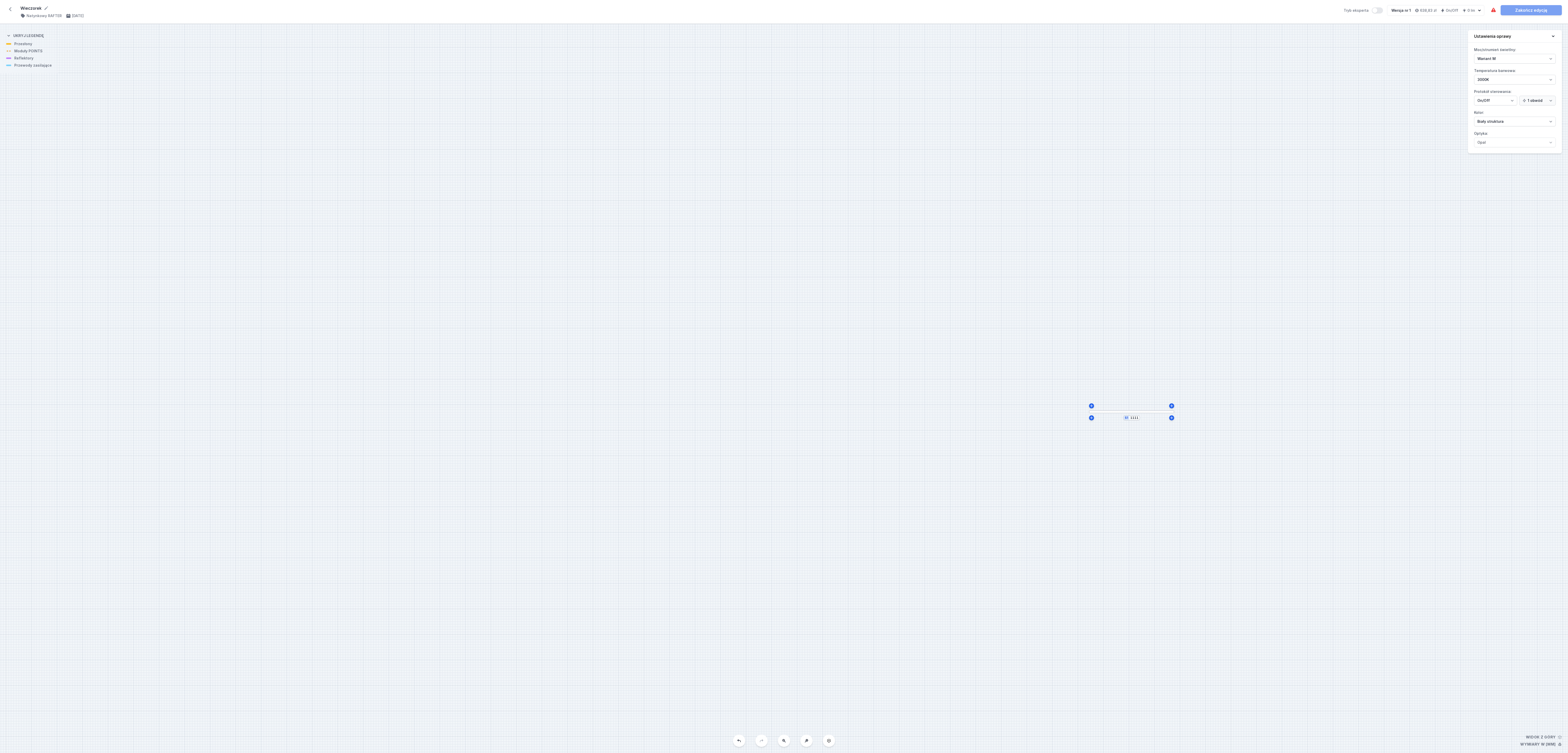
drag, startPoint x: 1272, startPoint y: 420, endPoint x: 882, endPoint y: 452, distance: 391.3
click at [522, 251] on div "S1 1111" at bounding box center [784, 388] width 1568 height 729
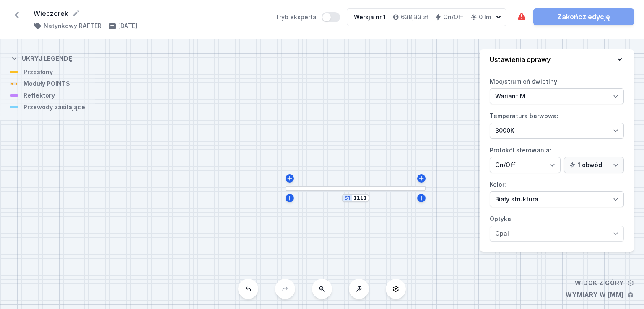
drag, startPoint x: 428, startPoint y: 216, endPoint x: 317, endPoint y: 168, distance: 121.1
click at [316, 168] on div "S1 1111" at bounding box center [322, 174] width 644 height 270
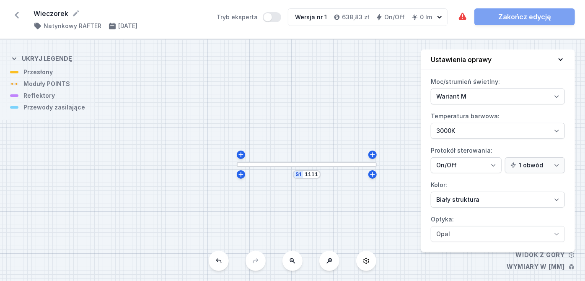
drag, startPoint x: 303, startPoint y: 208, endPoint x: 285, endPoint y: 202, distance: 19.0
click at [286, 203] on div "S1 1111" at bounding box center [292, 160] width 585 height 242
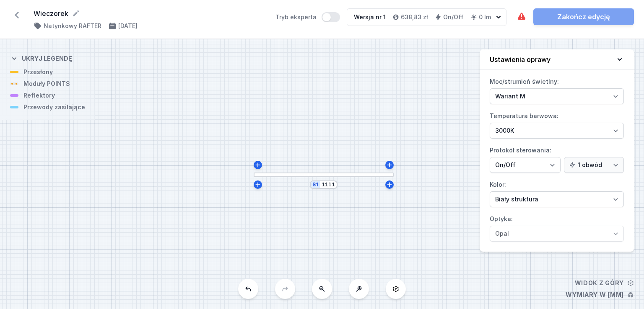
click at [375, 171] on div "S1 1111" at bounding box center [322, 174] width 644 height 270
click at [391, 165] on icon at bounding box center [389, 165] width 5 height 5
click at [258, 167] on icon at bounding box center [256, 165] width 7 height 7
type input "1141"
drag, startPoint x: 363, startPoint y: 219, endPoint x: 168, endPoint y: 211, distance: 195.1
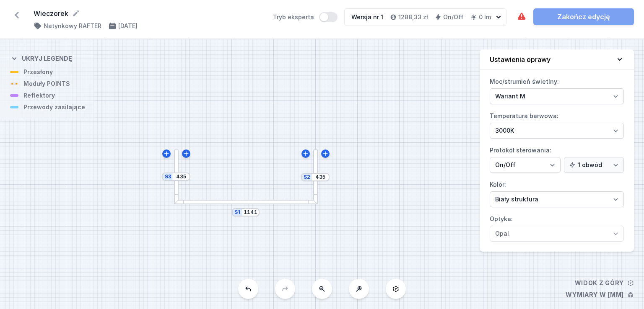
click at [168, 211] on div "S3 435 S2 435 S1 1141" at bounding box center [322, 174] width 644 height 270
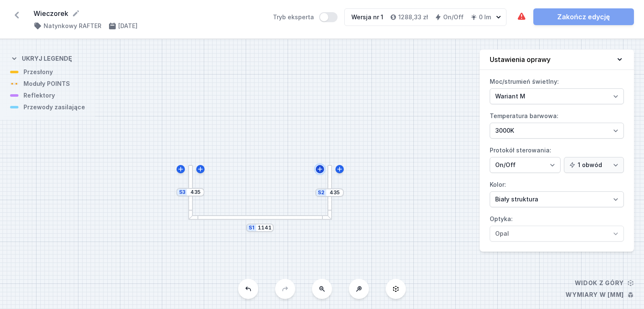
click at [321, 171] on icon at bounding box center [320, 169] width 7 height 7
type input "450"
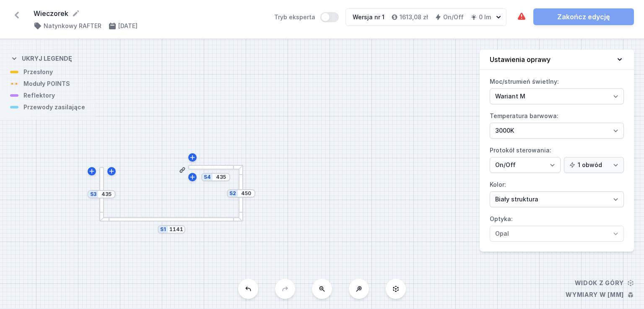
drag, startPoint x: 192, startPoint y: 169, endPoint x: 195, endPoint y: 152, distance: 16.5
click at [195, 152] on div "S4 435 S3 435 S2 450 S1 1141" at bounding box center [322, 174] width 644 height 270
click at [180, 168] on icon at bounding box center [182, 170] width 7 height 7
type input "450"
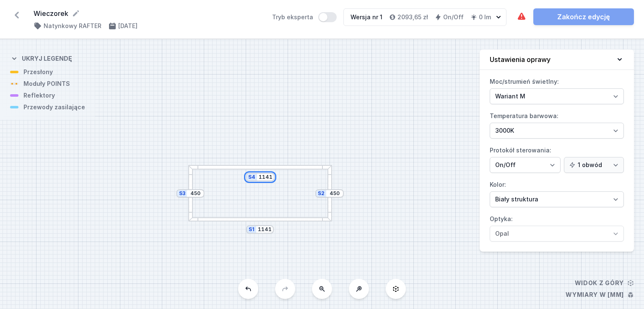
click at [262, 180] on input "1141" at bounding box center [265, 177] width 13 height 7
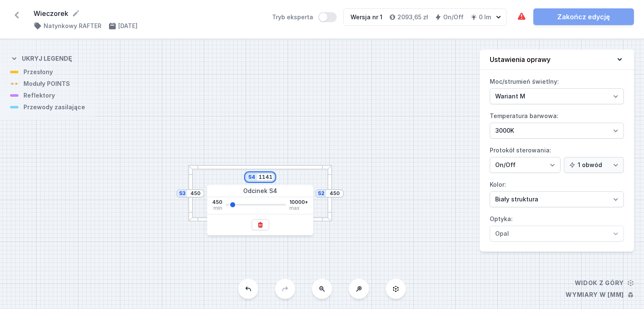
click at [262, 180] on input "1141" at bounding box center [265, 177] width 13 height 7
type input "740"
click at [297, 151] on div "S4 740 S3 450 S2 450 S1 740" at bounding box center [322, 174] width 644 height 270
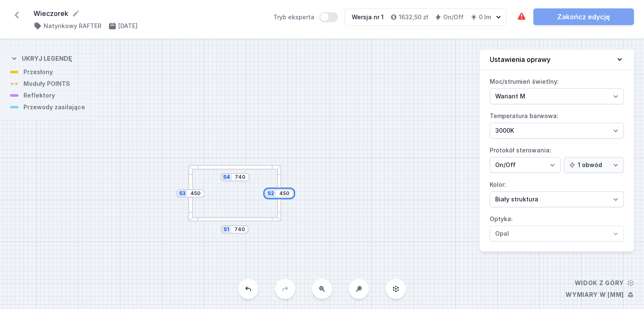
click at [286, 195] on input "450" at bounding box center [284, 193] width 13 height 7
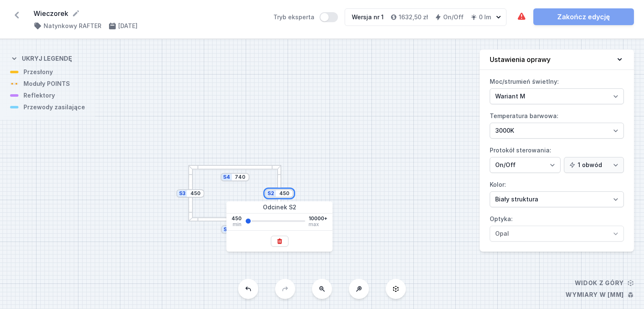
click at [286, 195] on input "450" at bounding box center [284, 193] width 13 height 7
type input "740"
click at [339, 170] on div "S4 740 S3 740 S2 740 S1 740" at bounding box center [322, 174] width 644 height 270
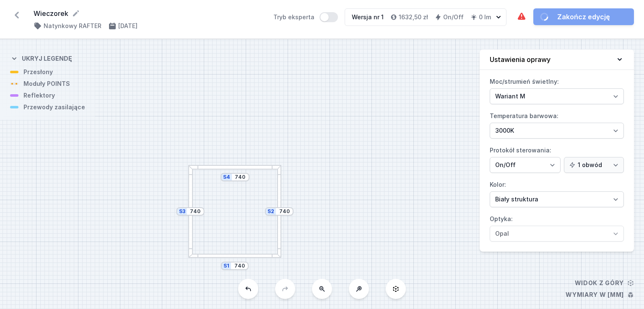
click at [240, 168] on div at bounding box center [234, 167] width 93 height 5
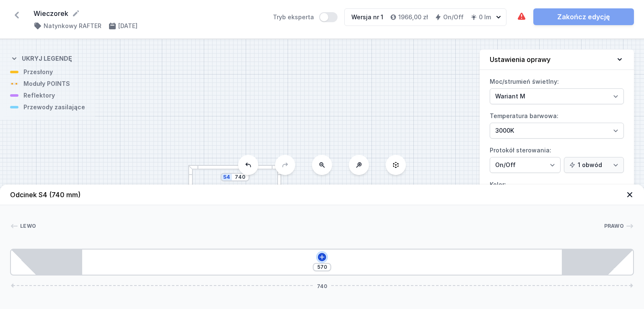
click at [322, 255] on icon at bounding box center [322, 257] width 7 height 7
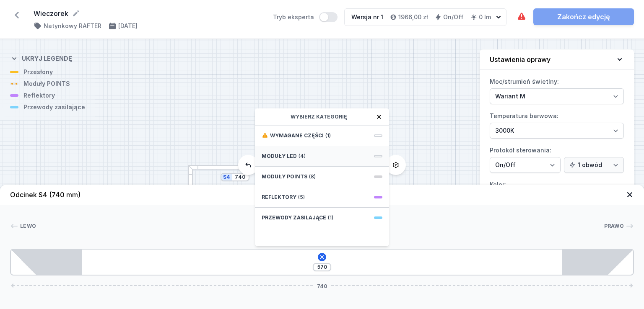
click at [311, 155] on div "Moduły LED (4)" at bounding box center [322, 156] width 134 height 21
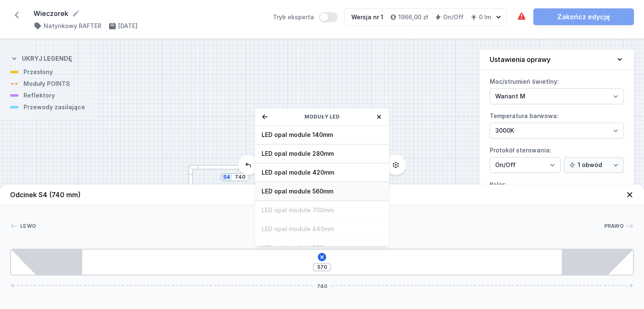
click at [329, 189] on span "LED opal module 560mm" at bounding box center [322, 191] width 121 height 8
type input "60"
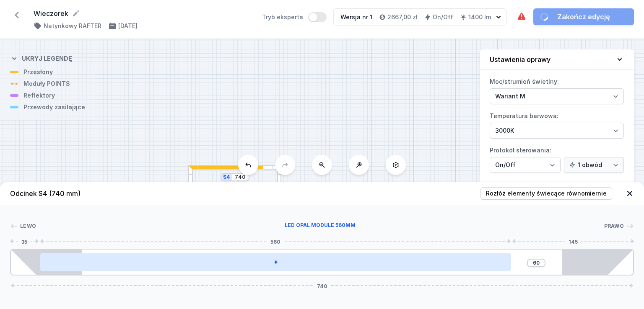
drag, startPoint x: 277, startPoint y: 262, endPoint x: 259, endPoint y: 262, distance: 17.6
click at [259, 262] on div at bounding box center [275, 262] width 471 height 18
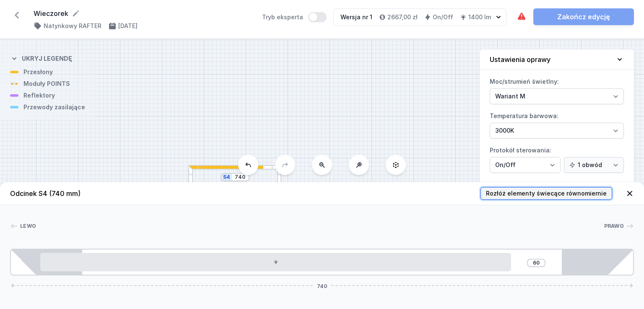
click at [542, 190] on span "Rozłóż elementy świecące równomiernie" at bounding box center [546, 194] width 121 height 8
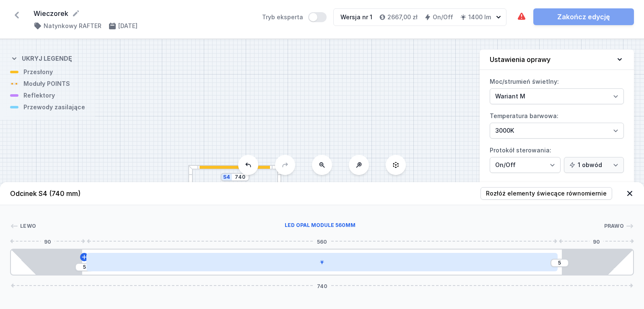
click at [527, 266] on div at bounding box center [321, 262] width 471 height 18
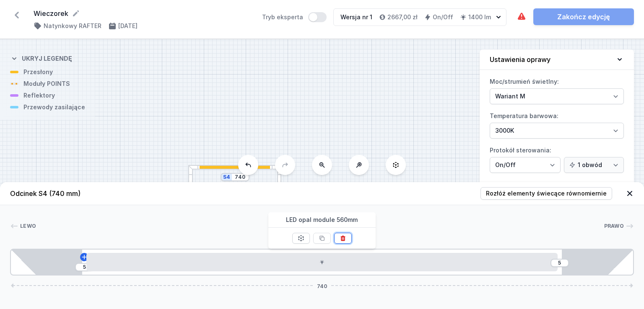
click at [347, 239] on button at bounding box center [343, 238] width 18 height 11
type input "570"
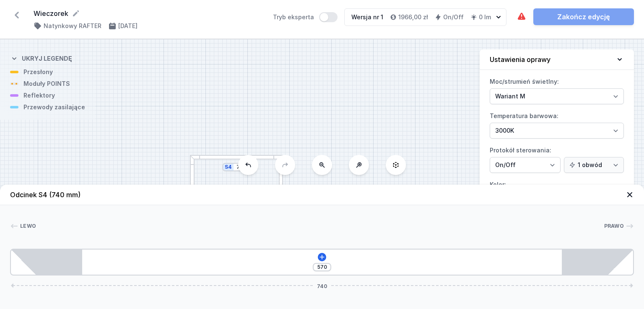
drag, startPoint x: 292, startPoint y: 130, endPoint x: 306, endPoint y: 84, distance: 48.4
click at [306, 84] on div "S4 740 S3 740 S2 740 S1 740" at bounding box center [322, 174] width 644 height 270
click at [260, 130] on input "740" at bounding box center [254, 131] width 13 height 7
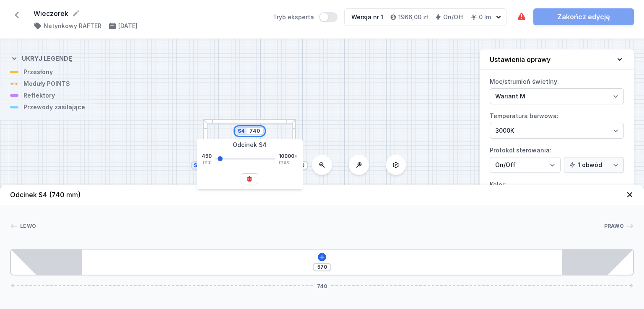
click at [260, 130] on input "740" at bounding box center [254, 131] width 13 height 7
type input "770"
type input "600"
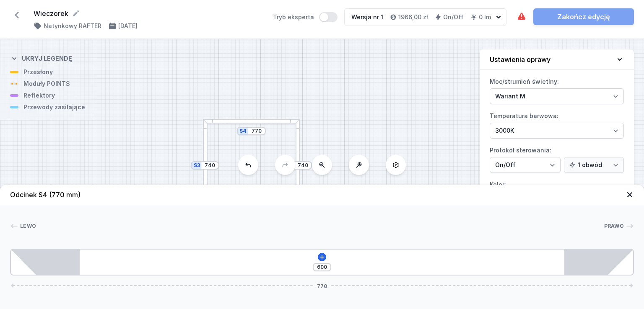
click at [354, 113] on div "S4 770 S3 740 S2 740 S1 770" at bounding box center [322, 174] width 644 height 270
click at [306, 166] on input "740" at bounding box center [302, 165] width 13 height 7
click at [307, 167] on input "740770" at bounding box center [303, 165] width 20 height 7
click at [307, 166] on input "740770" at bounding box center [303, 165] width 20 height 7
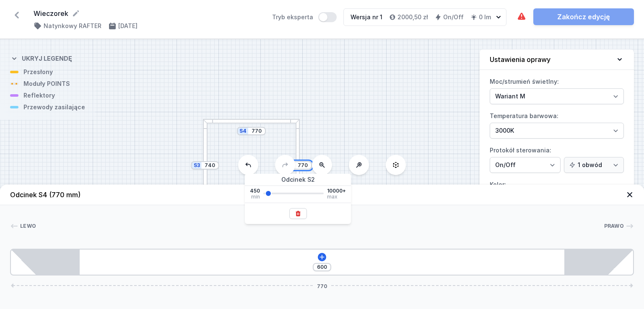
type input "770"
click at [343, 116] on div "S4 770 S3 770 S2 770 S1 770" at bounding box center [322, 174] width 644 height 270
click at [324, 256] on icon at bounding box center [322, 257] width 7 height 7
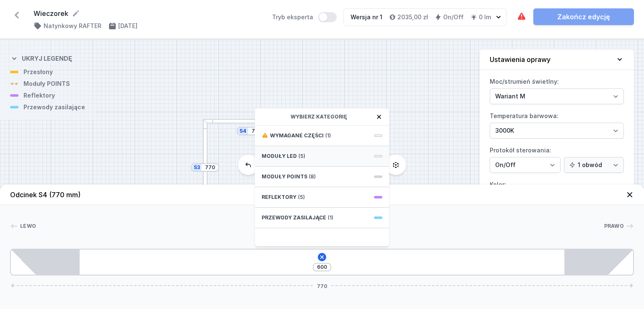
click at [320, 152] on div "Moduły LED (5)" at bounding box center [322, 156] width 134 height 21
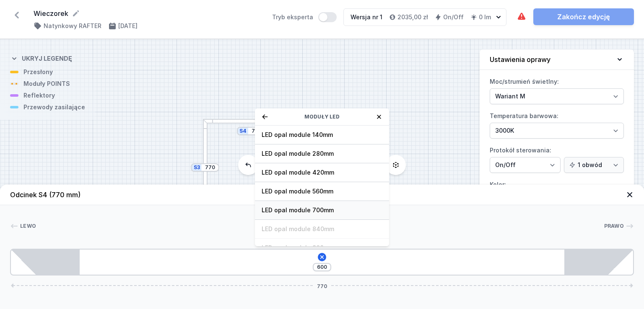
click at [329, 209] on span "LED opal module 700mm" at bounding box center [322, 210] width 121 height 8
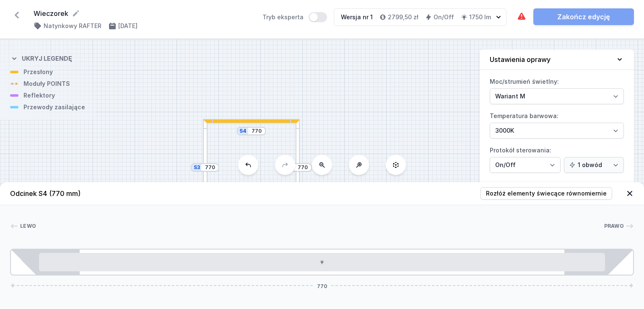
click at [297, 138] on div at bounding box center [298, 167] width 5 height 97
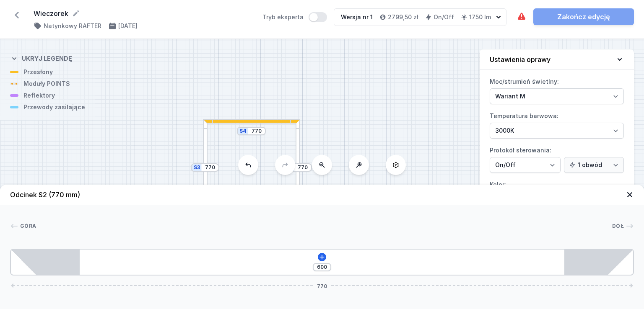
click at [322, 252] on div "600 770" at bounding box center [322, 262] width 624 height 27
click at [322, 255] on icon at bounding box center [322, 257] width 7 height 7
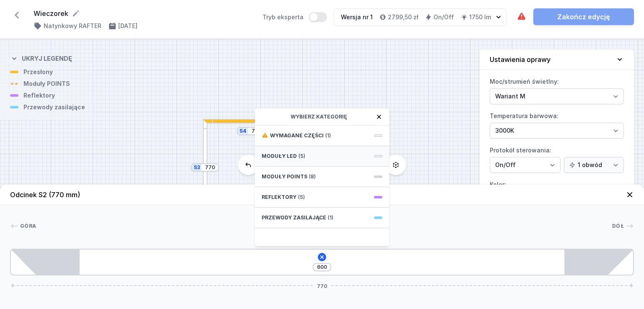
click at [309, 155] on div "Moduły LED (5)" at bounding box center [322, 156] width 134 height 21
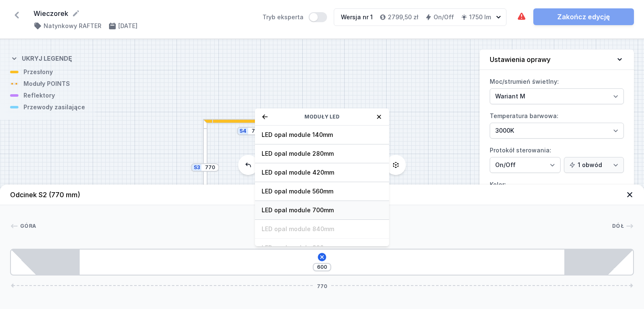
click at [322, 217] on div "LED opal module 700mm" at bounding box center [322, 210] width 134 height 19
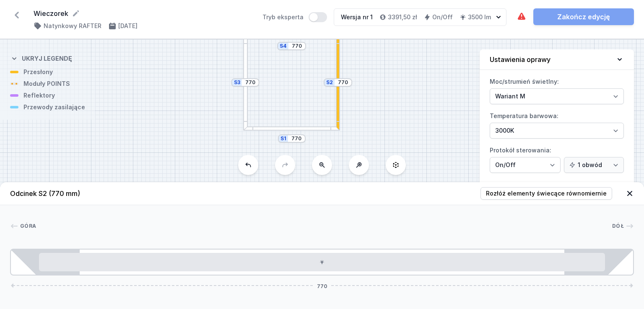
drag, startPoint x: 323, startPoint y: 125, endPoint x: 361, endPoint y: 66, distance: 69.4
click at [361, 66] on div "S4 770 S3 770 S2 770 S1 770" at bounding box center [322, 174] width 644 height 270
click at [316, 129] on div at bounding box center [291, 129] width 97 height 5
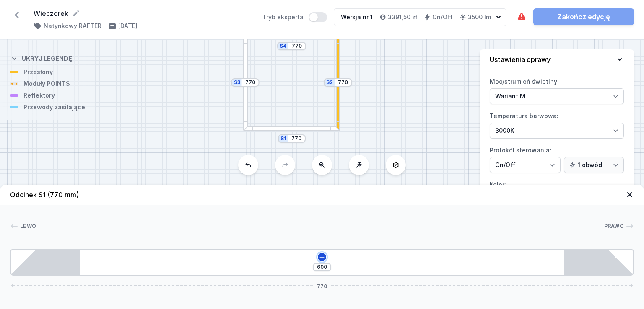
click at [324, 257] on icon at bounding box center [321, 257] width 5 height 5
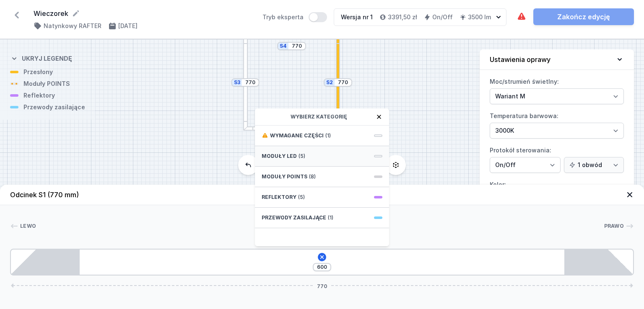
click at [322, 159] on div "Moduły LED (5)" at bounding box center [322, 156] width 134 height 21
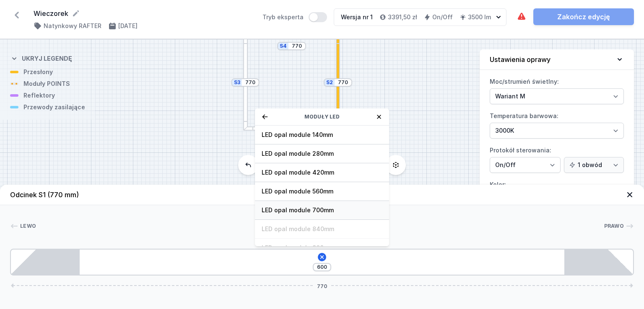
click at [329, 212] on span "LED opal module 700mm" at bounding box center [322, 210] width 121 height 8
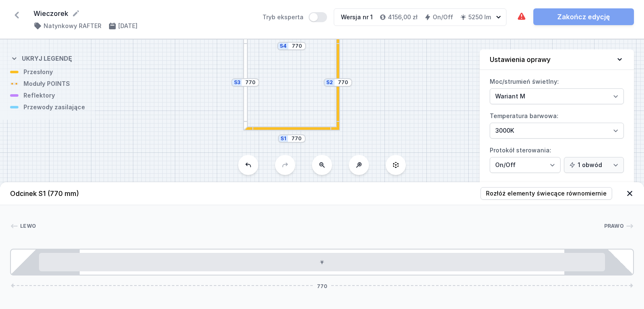
click at [248, 63] on div "S4 770 S3 770 S2 770 S1 770" at bounding box center [322, 174] width 644 height 270
click at [244, 62] on div at bounding box center [245, 82] width 5 height 97
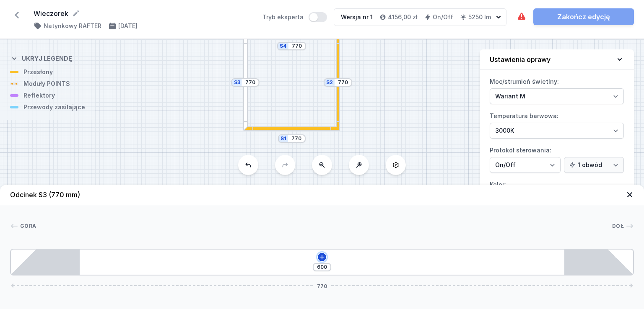
click at [321, 261] on button at bounding box center [322, 257] width 8 height 8
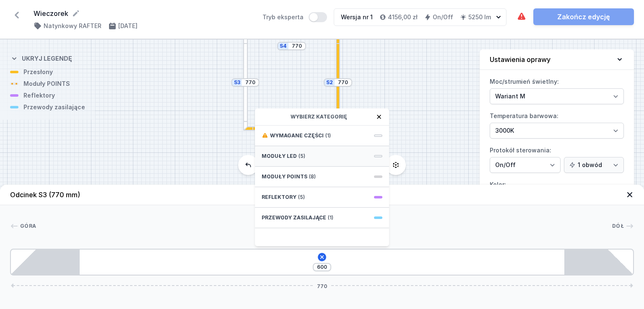
click at [304, 158] on div "Moduły LED (5)" at bounding box center [322, 156] width 134 height 21
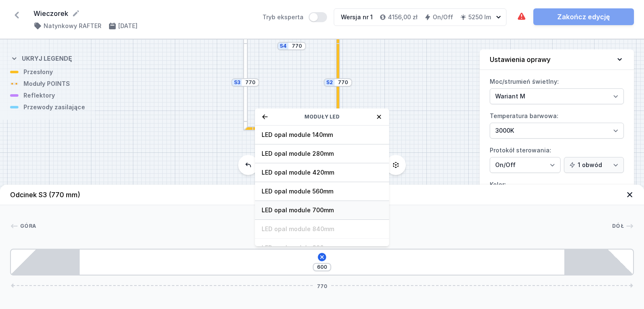
click at [315, 213] on span "LED opal module 700mm" at bounding box center [322, 210] width 121 height 8
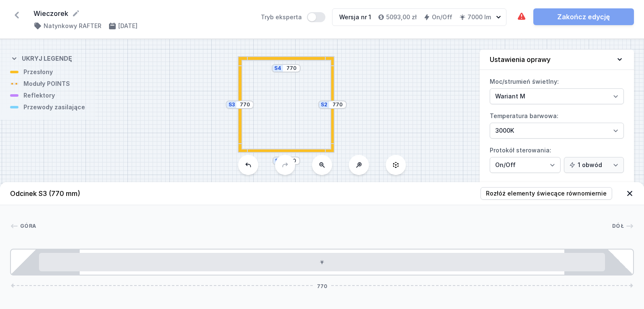
drag, startPoint x: 400, startPoint y: 118, endPoint x: 398, endPoint y: 128, distance: 10.7
click at [398, 128] on div "S4 770 S3 770 S2 770 S1 770" at bounding box center [322, 174] width 644 height 270
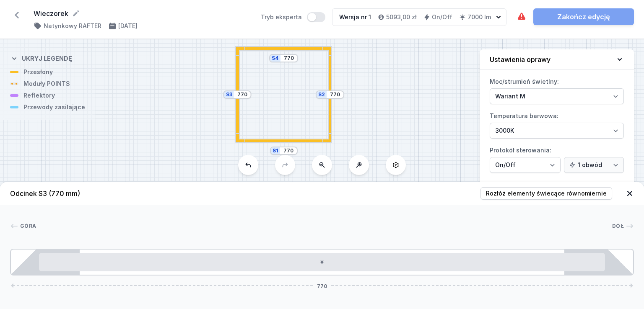
drag, startPoint x: 410, startPoint y: 125, endPoint x: 408, endPoint y: 115, distance: 10.4
click at [408, 115] on div "S4 770 S3 770 S2 770 S1 770" at bounding box center [322, 174] width 644 height 270
click at [23, 260] on div at bounding box center [23, 262] width 25 height 25
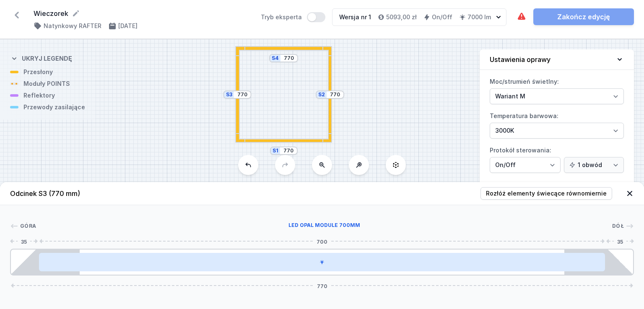
click at [308, 253] on div at bounding box center [322, 262] width 566 height 18
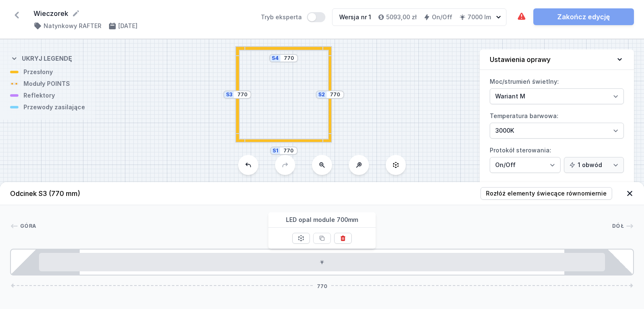
click at [429, 137] on div "S4 770 S3 770 S2 770 S1 770" at bounding box center [322, 174] width 644 height 270
click at [483, 16] on h4 "7000 lm" at bounding box center [478, 17] width 23 height 8
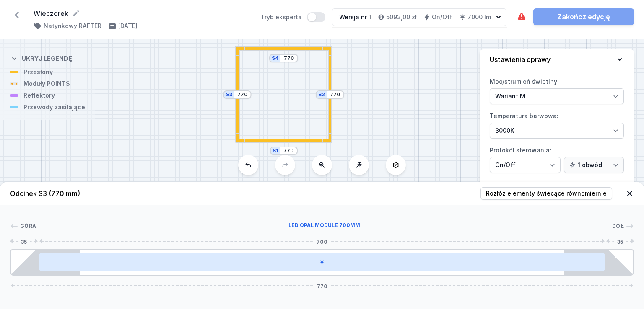
click at [409, 262] on div at bounding box center [322, 262] width 566 height 18
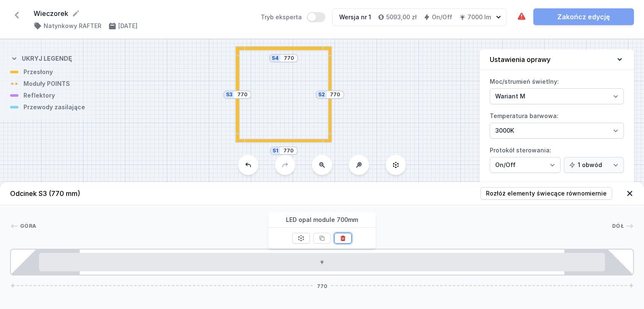
click at [343, 240] on icon at bounding box center [342, 238] width 5 height 5
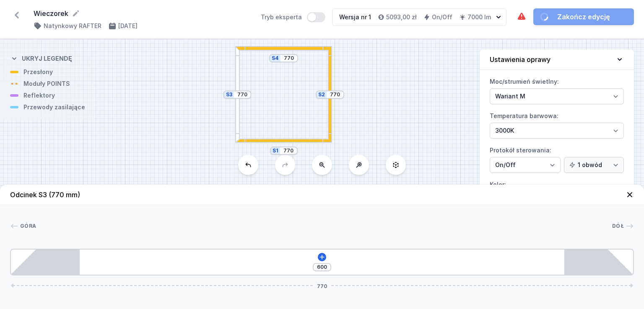
click at [317, 259] on div "600 770" at bounding box center [322, 262] width 624 height 27
click at [320, 257] on icon at bounding box center [322, 257] width 7 height 7
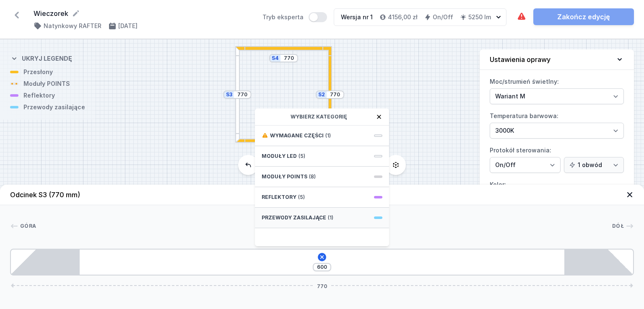
click at [322, 215] on span "Przewody zasilające" at bounding box center [294, 218] width 65 height 7
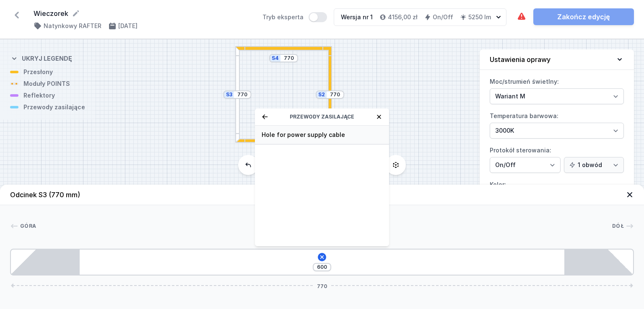
click at [321, 135] on span "Hole for power supply cable" at bounding box center [322, 135] width 121 height 8
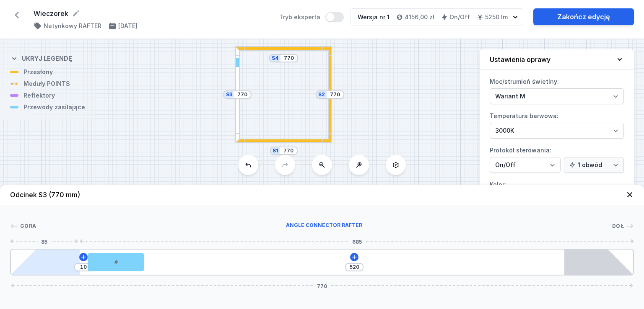
drag, startPoint x: 124, startPoint y: 260, endPoint x: 58, endPoint y: 257, distance: 65.9
click at [58, 257] on div "10 520 770" at bounding box center [322, 262] width 624 height 27
click at [356, 259] on icon at bounding box center [354, 257] width 7 height 7
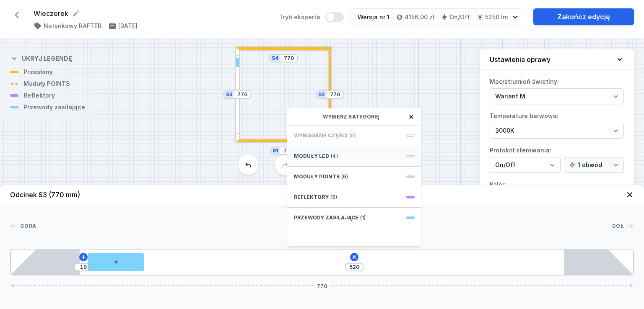
click at [343, 157] on div "Moduły LED (4)" at bounding box center [354, 156] width 134 height 21
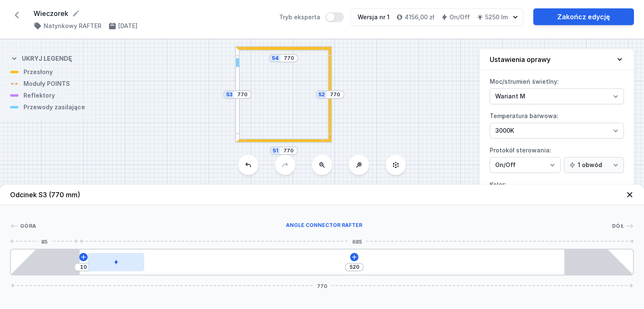
type input "400"
type input "130"
type input "249"
type input "281"
type input "234"
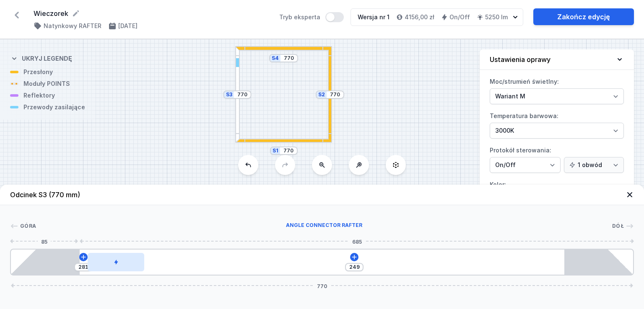
type input "296"
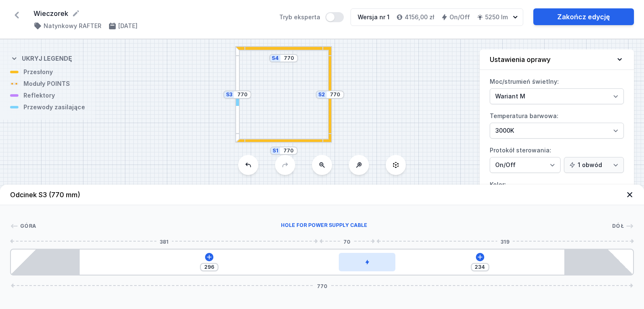
type input "209"
type input "321"
type input "170"
type input "360"
type input "102"
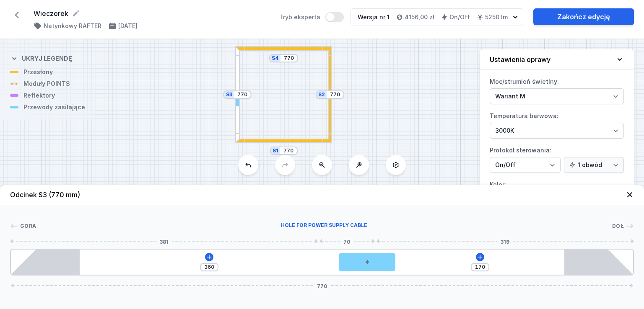
type input "428"
type input "77"
type input "453"
type input "46"
type input "484"
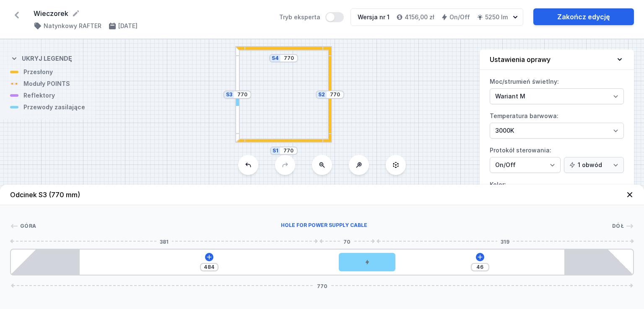
type input "10"
type input "520"
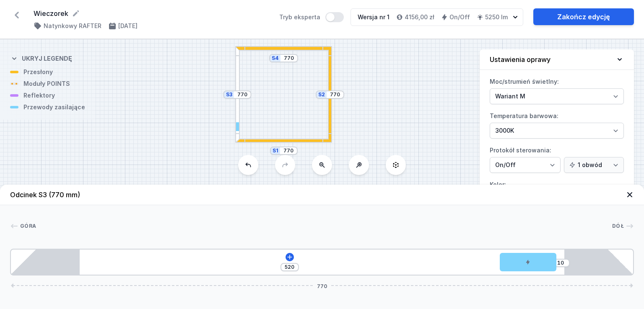
drag, startPoint x: 119, startPoint y: 260, endPoint x: 644, endPoint y: 245, distance: 524.7
click at [644, 245] on div "[GEOGRAPHIC_DATA] 1 2 1 520 10 770 605 70 95 85 600 85 770" at bounding box center [322, 240] width 644 height 70
click at [291, 260] on icon at bounding box center [289, 257] width 7 height 7
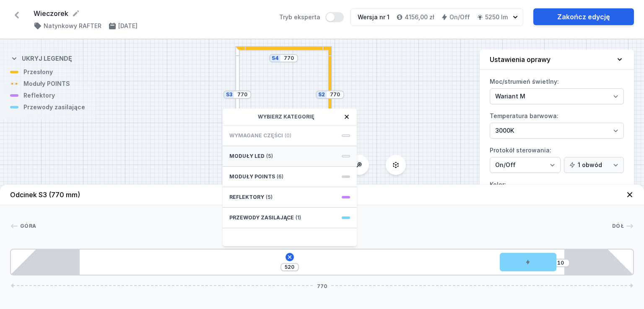
click at [279, 158] on div "Moduły LED (5)" at bounding box center [290, 156] width 134 height 21
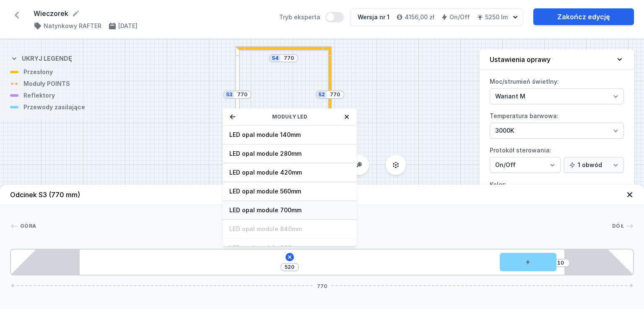
click at [285, 212] on span "LED opal module 700mm" at bounding box center [289, 210] width 121 height 8
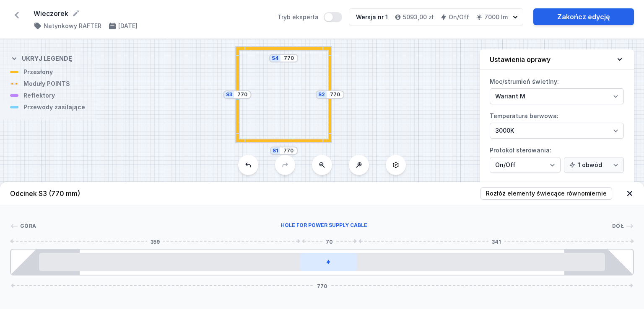
drag, startPoint x: 531, startPoint y: 270, endPoint x: 330, endPoint y: 266, distance: 200.9
click at [330, 266] on div at bounding box center [328, 262] width 57 height 18
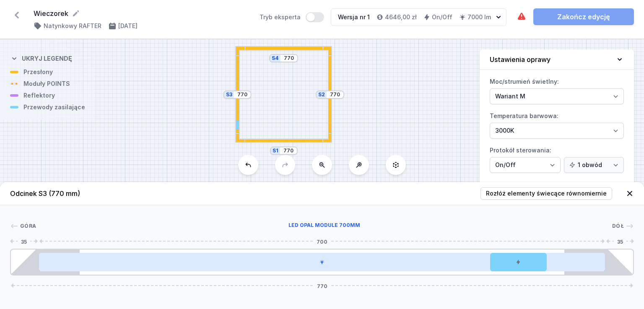
drag, startPoint x: 337, startPoint y: 265, endPoint x: 545, endPoint y: 271, distance: 208.0
click at [545, 271] on div "770" at bounding box center [322, 262] width 624 height 27
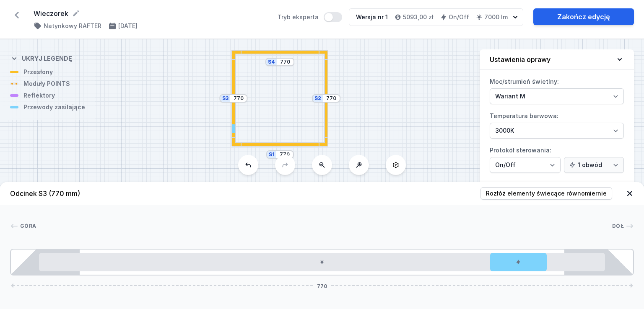
drag, startPoint x: 442, startPoint y: 144, endPoint x: 438, endPoint y: 148, distance: 5.3
click at [438, 148] on div "S4 770 S3 770 S2 770 S1 770" at bounding box center [322, 174] width 644 height 270
click at [579, 131] on select "2700K 3000K 4000K" at bounding box center [557, 131] width 134 height 16
select select "4000"
click at [490, 123] on select "2700K 3000K 4000K" at bounding box center [557, 131] width 134 height 16
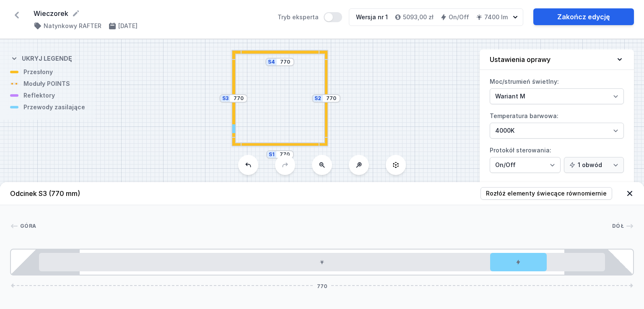
click at [628, 194] on icon at bounding box center [630, 194] width 8 height 8
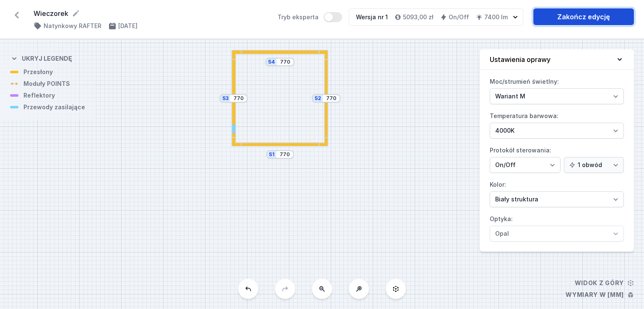
click at [567, 15] on link "Zakończ edycję" at bounding box center [583, 16] width 101 height 17
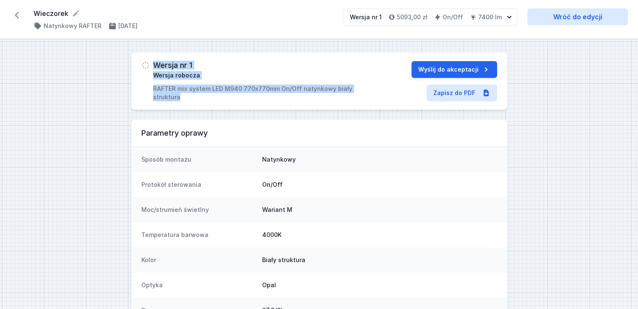
drag, startPoint x: 374, startPoint y: 87, endPoint x: 153, endPoint y: 65, distance: 222.9
click at [153, 65] on div "Wersja nr 1 Wersja robocza RAFTER mix system LED M940 770x770mm On/Off natynkow…" at bounding box center [259, 81] width 237 height 40
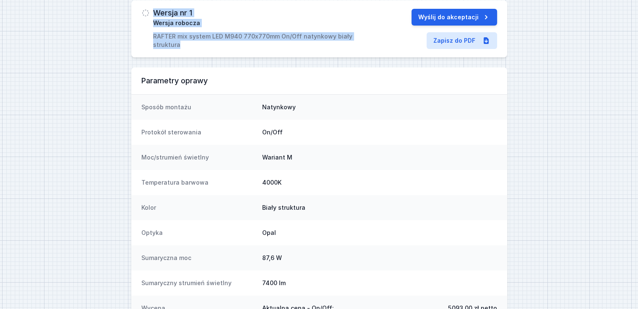
scroll to position [117, 0]
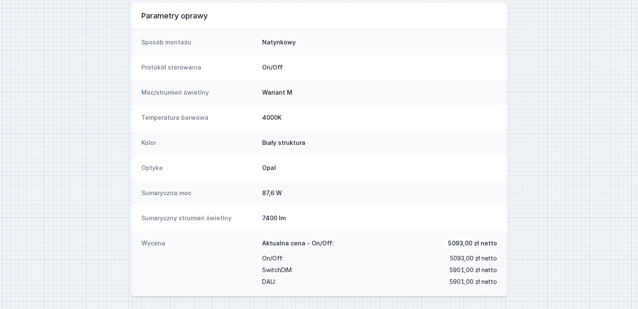
copy div "Wersja nr 1 Wersja robocza RAFTER mix system LED M940 770x770mm On/Off natynkow…"
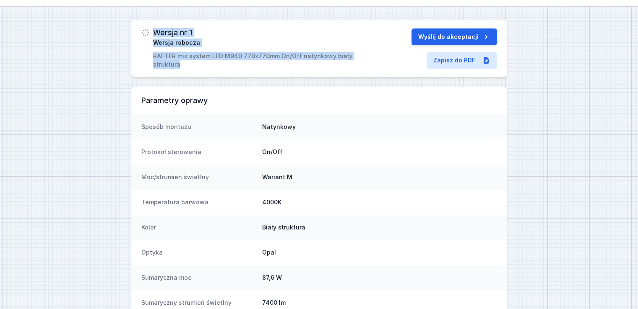
scroll to position [0, 0]
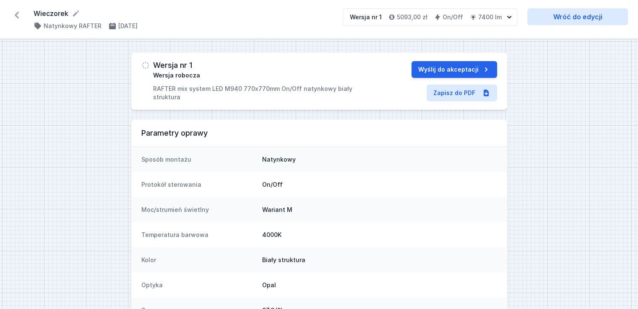
click at [341, 202] on div "Moc/strumień świetlny Wariant M" at bounding box center [319, 209] width 376 height 25
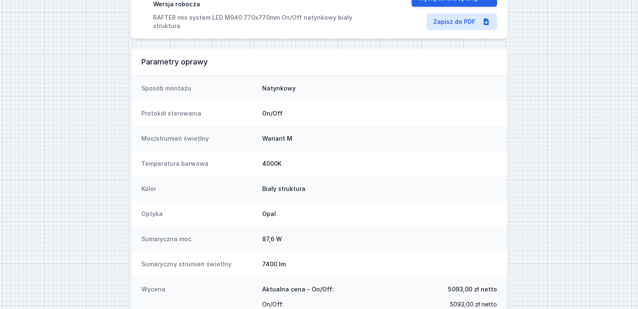
scroll to position [117, 0]
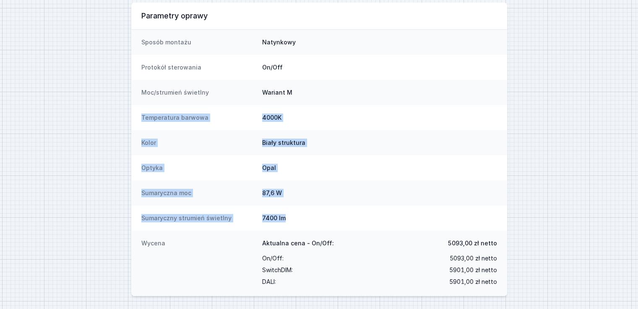
drag, startPoint x: 290, startPoint y: 216, endPoint x: 138, endPoint y: 114, distance: 183.0
click at [138, 114] on dl "Sposób montażu Natynkowy Protokół sterowania On/Off Moc/strumień świetlny Waria…" at bounding box center [319, 163] width 376 height 267
copy dl "Temperatura barwowa 4000K Kolor Biały struktura Optyka Opal Sumaryczna moc 87,6…"
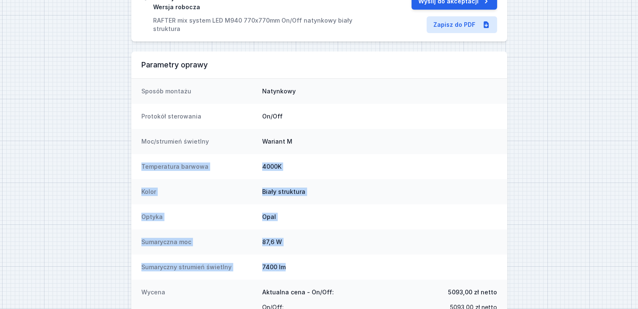
scroll to position [0, 0]
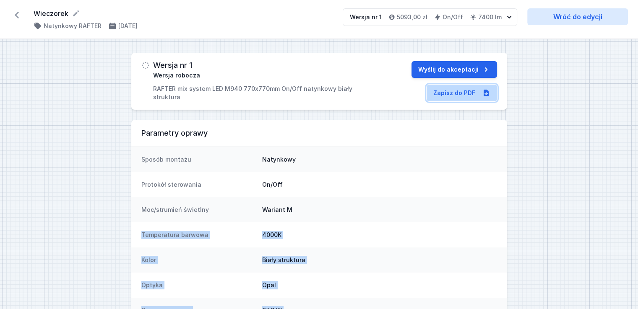
click at [454, 93] on link "Zapisz do PDF" at bounding box center [461, 93] width 70 height 17
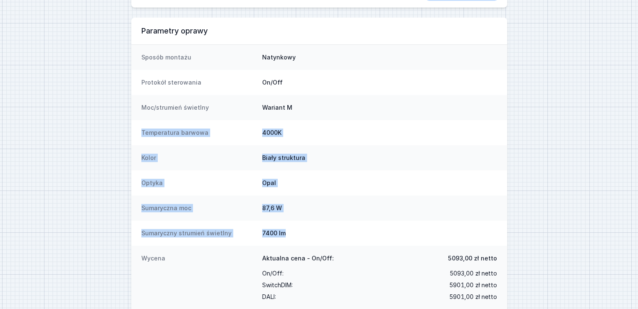
scroll to position [117, 0]
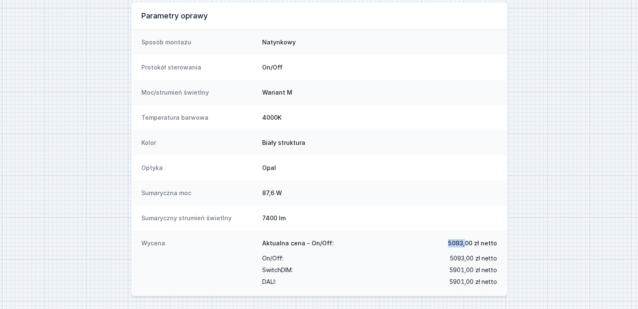
drag, startPoint x: 446, startPoint y: 242, endPoint x: 466, endPoint y: 242, distance: 19.7
click at [466, 242] on div "Aktualna cena - On/Off: 5093,00 zł netto" at bounding box center [379, 245] width 235 height 13
copy span "5093,"
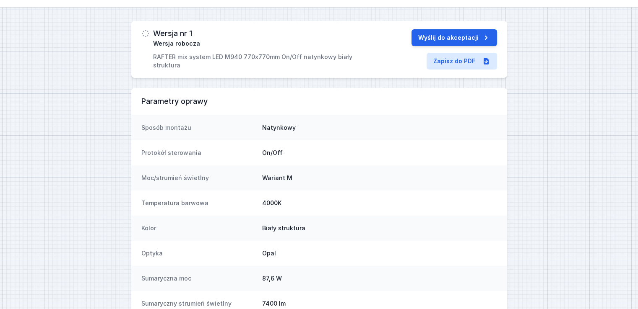
scroll to position [0, 0]
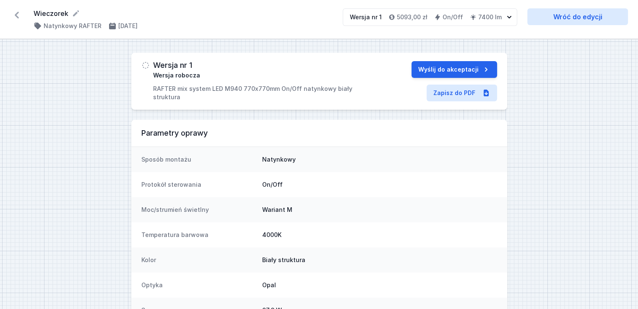
click at [17, 17] on icon at bounding box center [17, 15] width 4 height 7
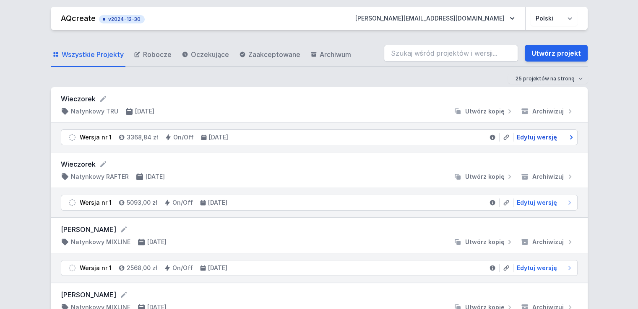
click at [532, 138] on span "Edytuj wersję" at bounding box center [537, 137] width 40 height 8
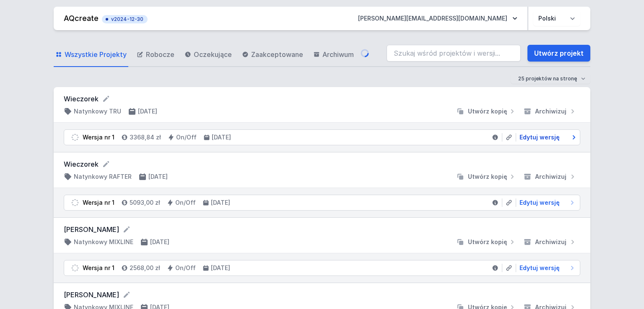
select select "M"
select select "3000"
select select "opal"
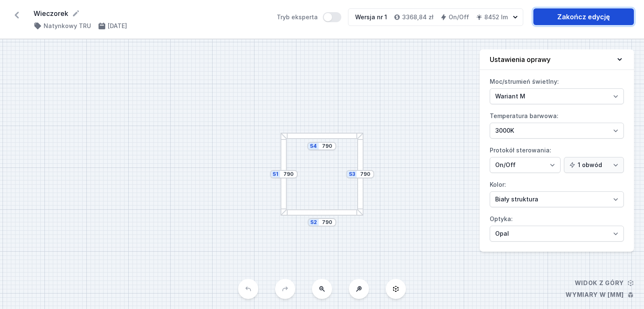
click at [555, 17] on link "Zakończ edycję" at bounding box center [583, 16] width 101 height 17
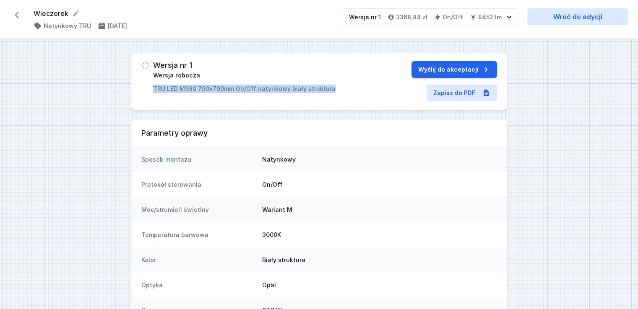
drag, startPoint x: 334, startPoint y: 88, endPoint x: 148, endPoint y: 88, distance: 186.2
click at [148, 88] on div "Wersja nr 1 Wersja robocza TRU LED M930 790x790mm On/Off natynkowy biały strukt…" at bounding box center [259, 77] width 237 height 32
copy p "TRU LED M930 790x790mm On/Off natynkowy biały struktura"
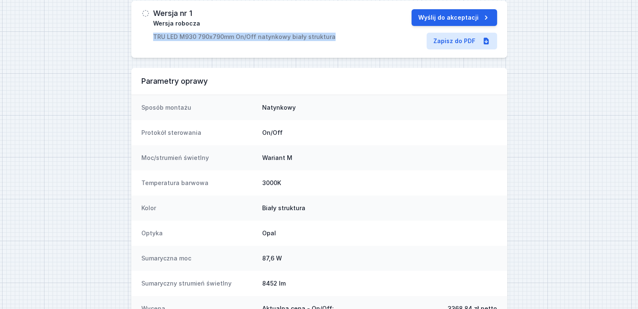
scroll to position [117, 0]
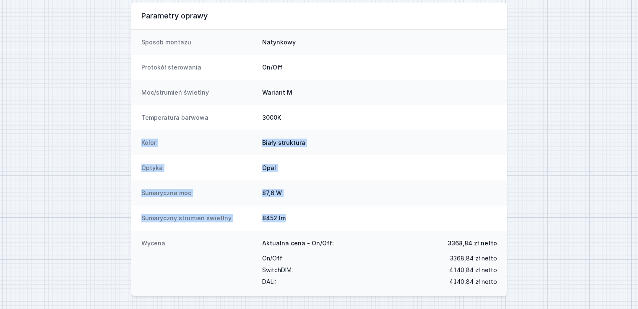
drag, startPoint x: 290, startPoint y: 221, endPoint x: 137, endPoint y: 146, distance: 170.8
click at [137, 146] on dl "Sposób montażu Natynkowy Protokół sterowania On/Off Moc/strumień świetlny Waria…" at bounding box center [319, 163] width 376 height 267
select select "M"
select select "3000"
select select "opal"
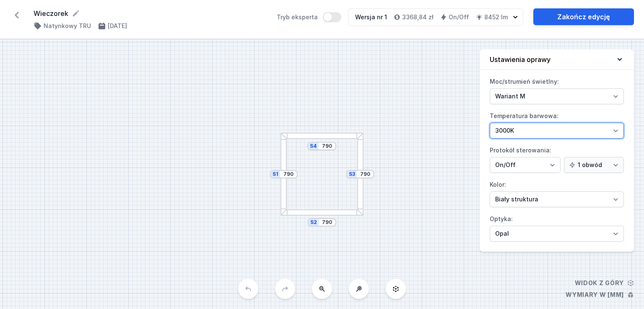
click at [515, 126] on select "4000K 3000K 2700K" at bounding box center [557, 131] width 134 height 16
select select "4000"
click at [490, 123] on select "4000K 3000K 2700K" at bounding box center [557, 131] width 134 height 16
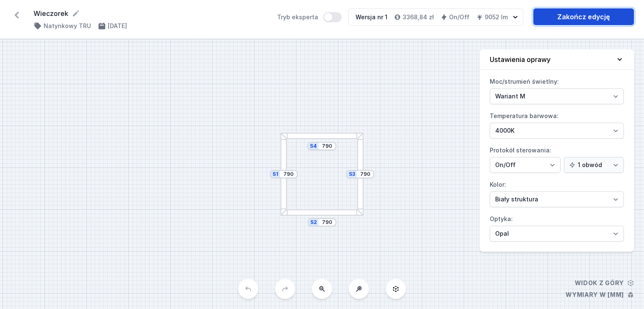
click at [558, 14] on link "Zakończ edycję" at bounding box center [583, 16] width 101 height 17
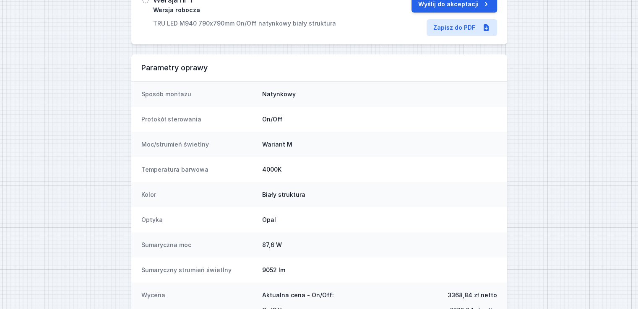
scroll to position [117, 0]
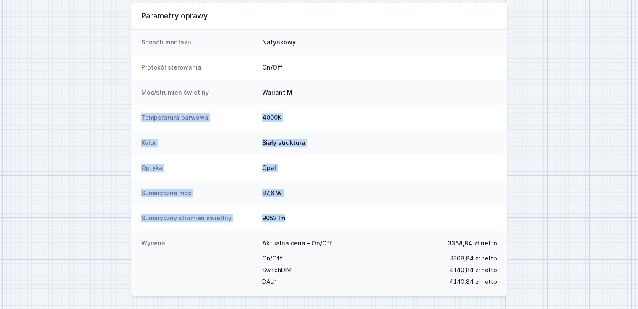
drag, startPoint x: 291, startPoint y: 217, endPoint x: 141, endPoint y: 114, distance: 181.3
click at [141, 114] on dl "Sposób montażu Natynkowy Protokół sterowania On/Off Moc/strumień świetlny Waria…" at bounding box center [319, 163] width 376 height 267
copy dl "Temperatura barwowa 4000K Kolor Biały struktura Optyka Opal Sumaryczna moc 87,6…"
click at [350, 177] on div "Optyka Opal" at bounding box center [319, 168] width 376 height 25
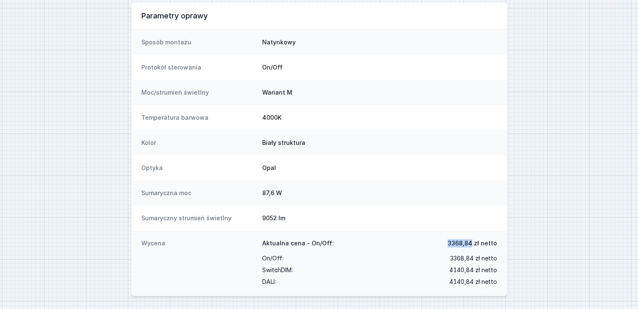
drag, startPoint x: 444, startPoint y: 241, endPoint x: 474, endPoint y: 239, distance: 29.8
click at [474, 239] on div "Aktualna cena - On/Off: 3368,84 zł netto" at bounding box center [379, 245] width 235 height 13
copy span "3368,84"
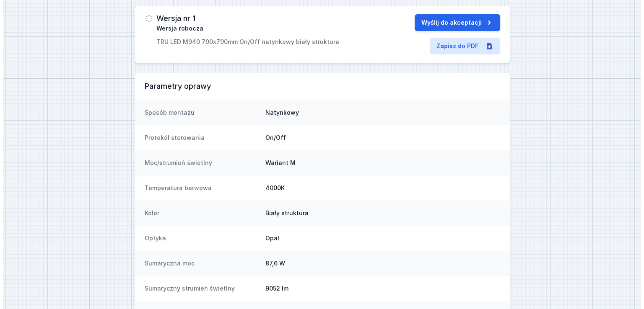
scroll to position [0, 0]
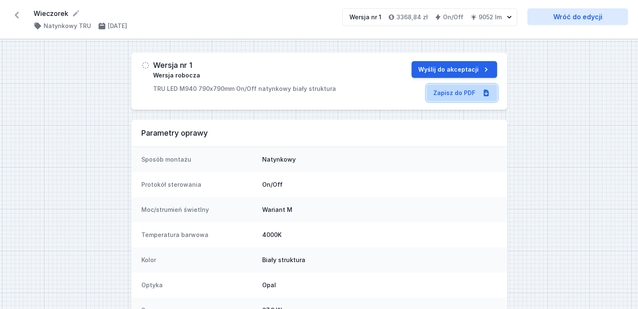
click at [475, 95] on link "Zapisz do PDF" at bounding box center [461, 93] width 70 height 17
click at [75, 14] on icon at bounding box center [76, 13] width 6 height 6
click at [16, 13] on icon at bounding box center [16, 14] width 13 height 13
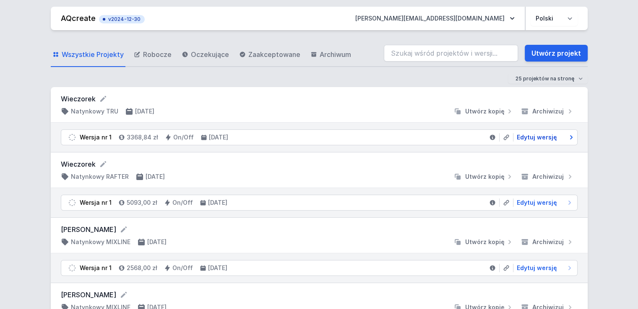
click at [556, 135] on link "Edytuj wersję" at bounding box center [543, 137] width 60 height 8
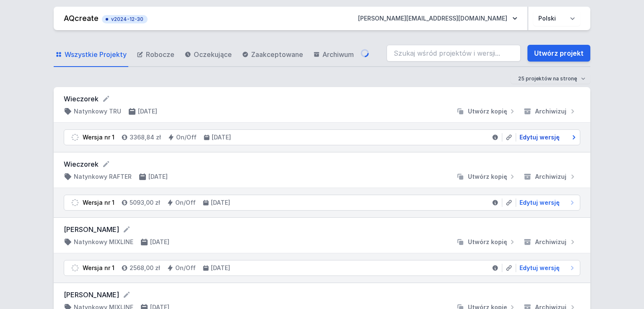
select select "M"
select select "opal"
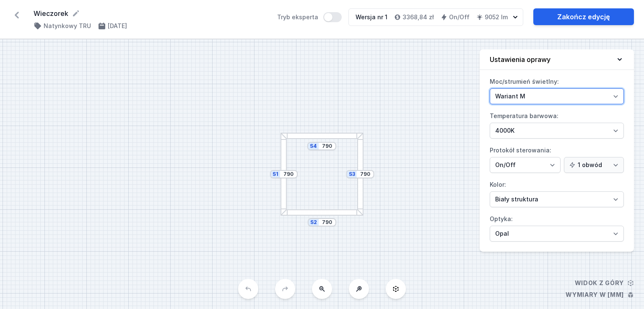
click at [518, 101] on select "Wariant L Wariant M" at bounding box center [557, 96] width 134 height 16
select select "L"
click at [490, 88] on select "Wariant L Wariant M" at bounding box center [557, 96] width 134 height 16
